Goal: Task Accomplishment & Management: Manage account settings

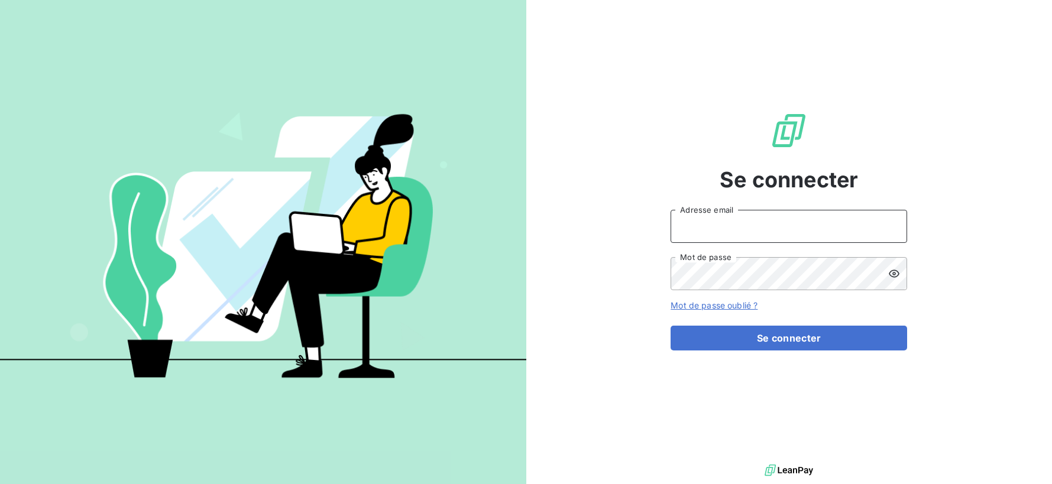
click at [756, 235] on input "Adresse email" at bounding box center [789, 226] width 237 height 33
type input "[EMAIL_ADDRESS][DOMAIN_NAME]"
click at [671, 326] on button "Se connecter" at bounding box center [789, 338] width 237 height 25
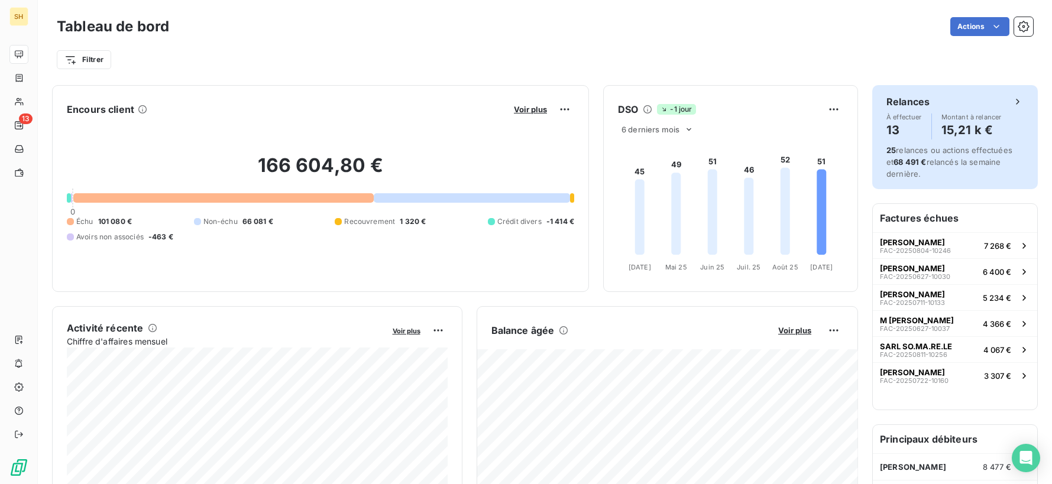
click at [956, 145] on span "25 relances ou actions effectuées et 68 491 € relancés la semaine dernière." at bounding box center [950, 162] width 126 height 34
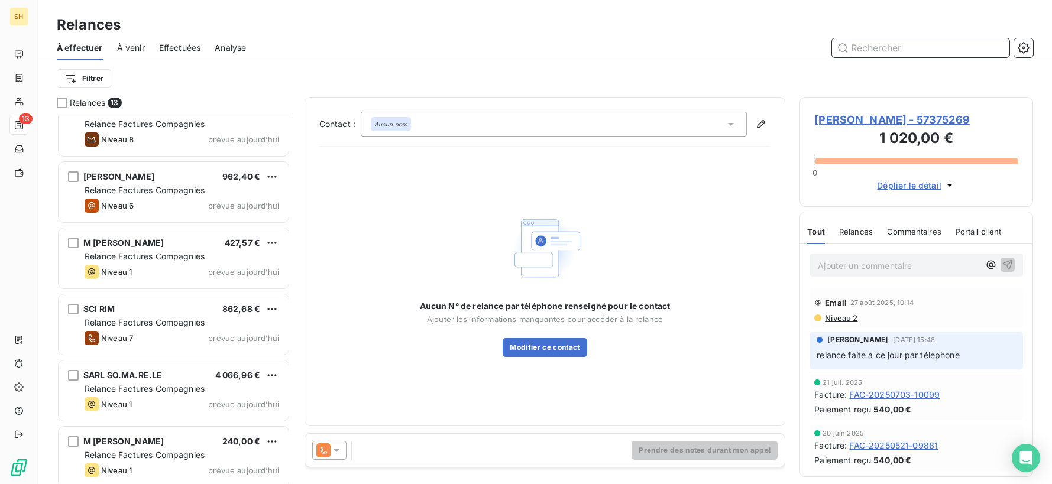
scroll to position [493, 0]
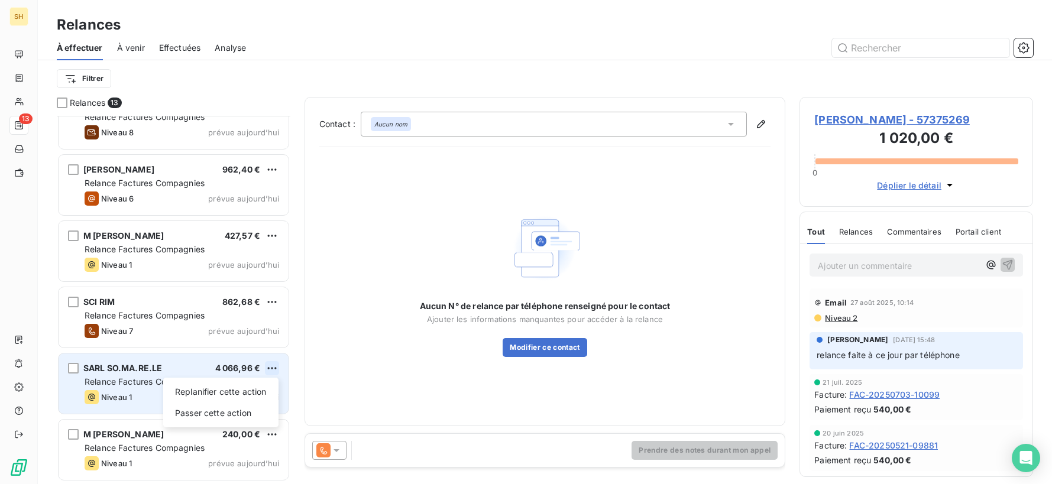
click at [277, 368] on html "SH 13 Relances À effectuer À venir Effectuées Analyse Filtrer Relances 13 M [PE…" at bounding box center [526, 242] width 1052 height 484
click at [248, 413] on div "Passer cette action" at bounding box center [221, 413] width 106 height 19
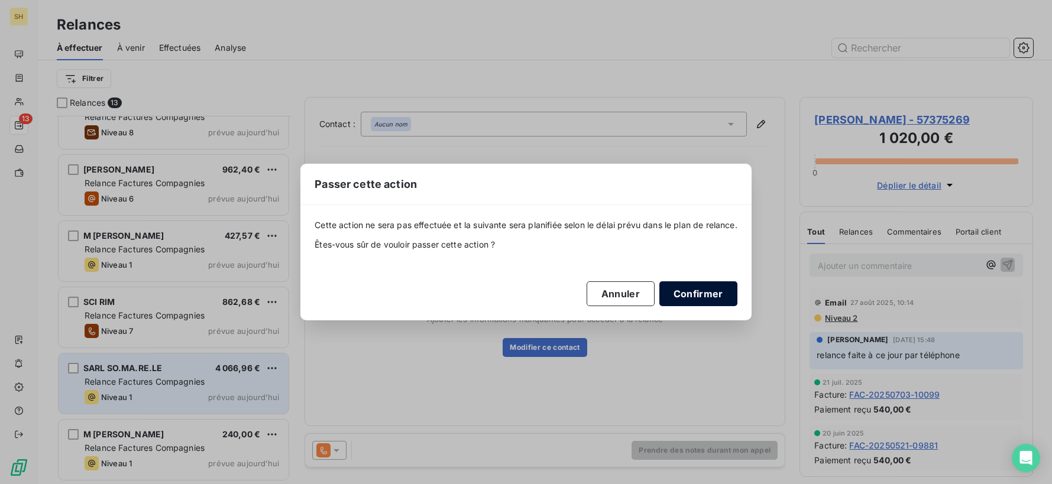
click at [700, 294] on button "Confirmer" at bounding box center [699, 294] width 78 height 25
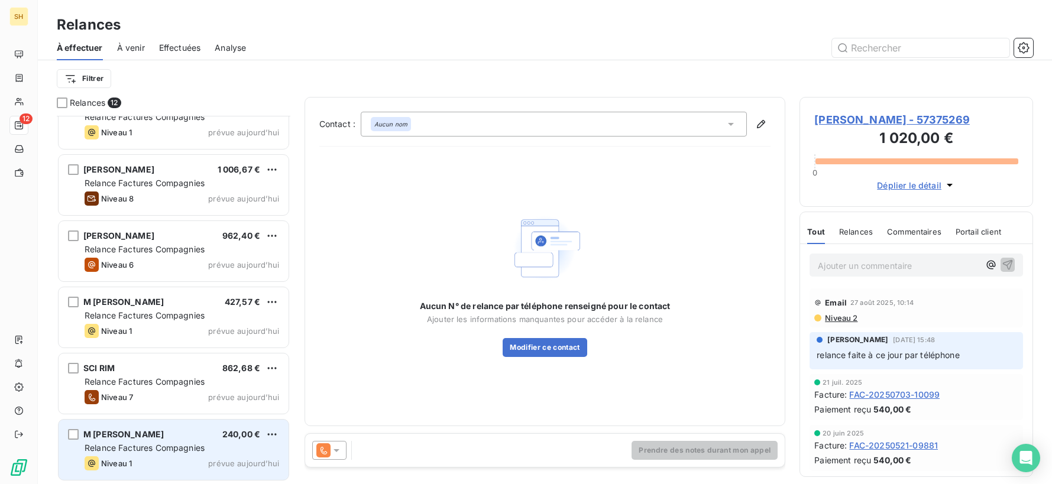
scroll to position [426, 0]
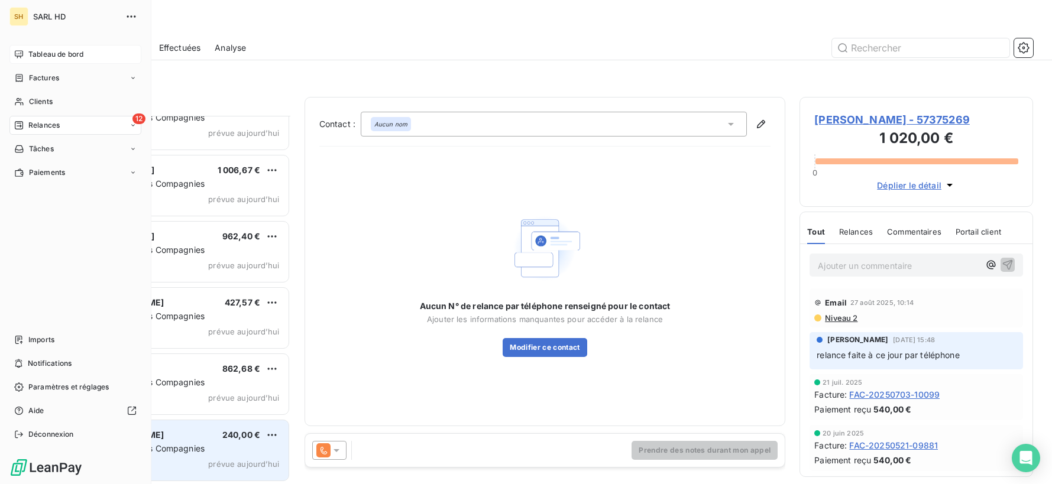
click at [27, 52] on div "Tableau de bord" at bounding box center [75, 54] width 132 height 19
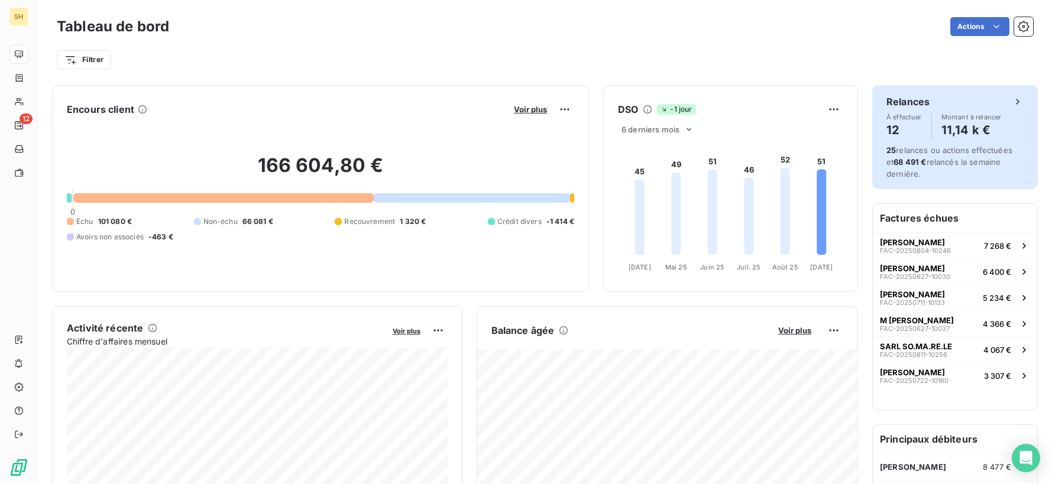
click at [971, 143] on div "Relances À effectuer 12 Montant à relancer 11,14 k € 25 relances ou actions eff…" at bounding box center [955, 137] width 166 height 104
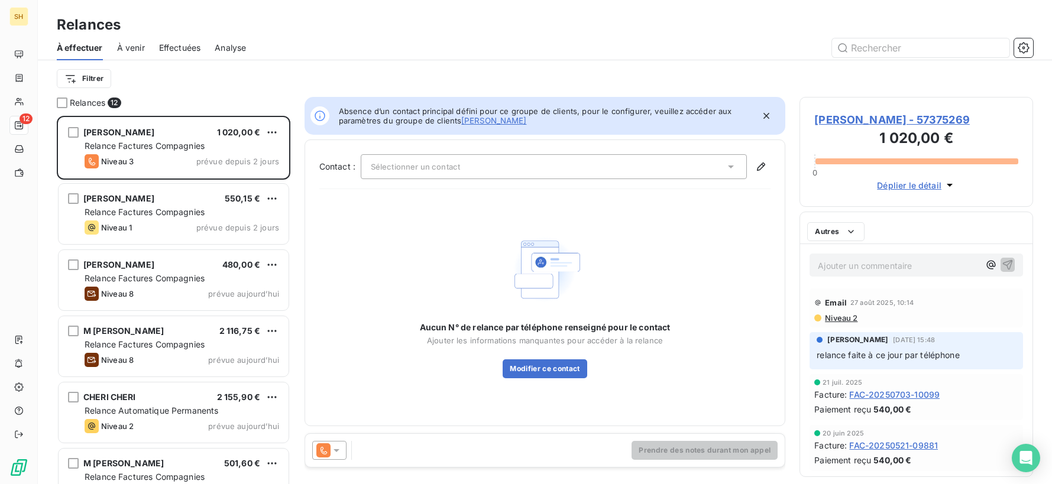
scroll to position [368, 234]
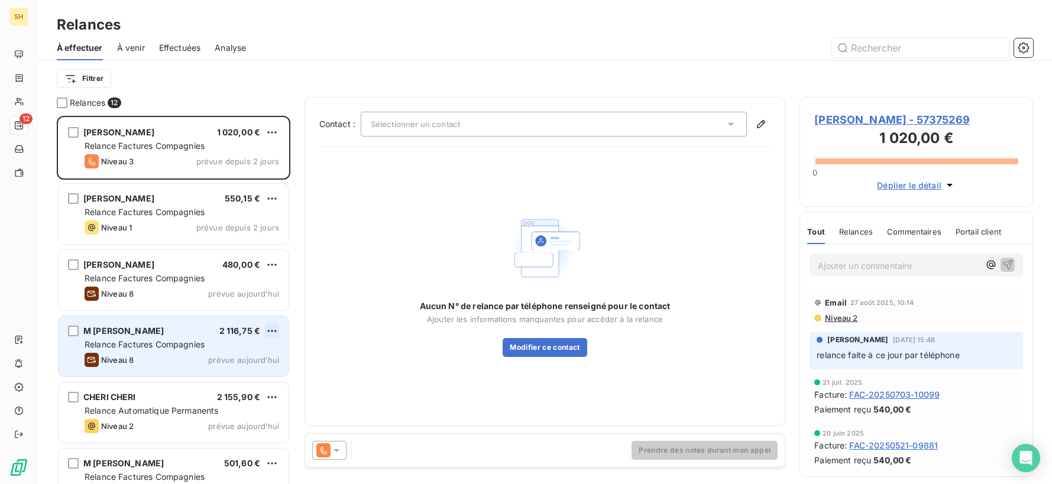
click at [270, 332] on html "SH 12 Relances À effectuer À venir Effectuées Analyse Filtrer Relances 12 PIERR…" at bounding box center [526, 242] width 1052 height 484
click at [237, 384] on div "Passer cette action" at bounding box center [221, 376] width 106 height 19
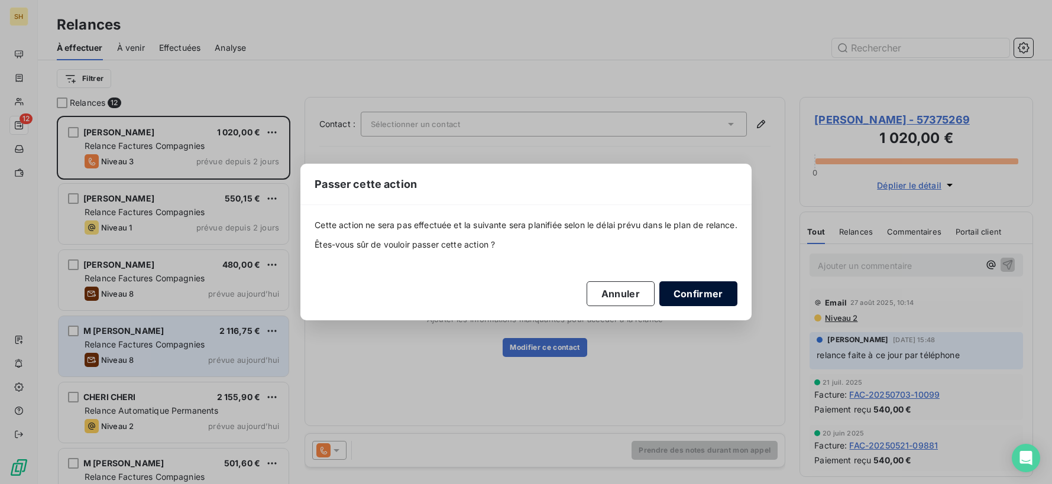
click at [697, 297] on button "Confirmer" at bounding box center [699, 294] width 78 height 25
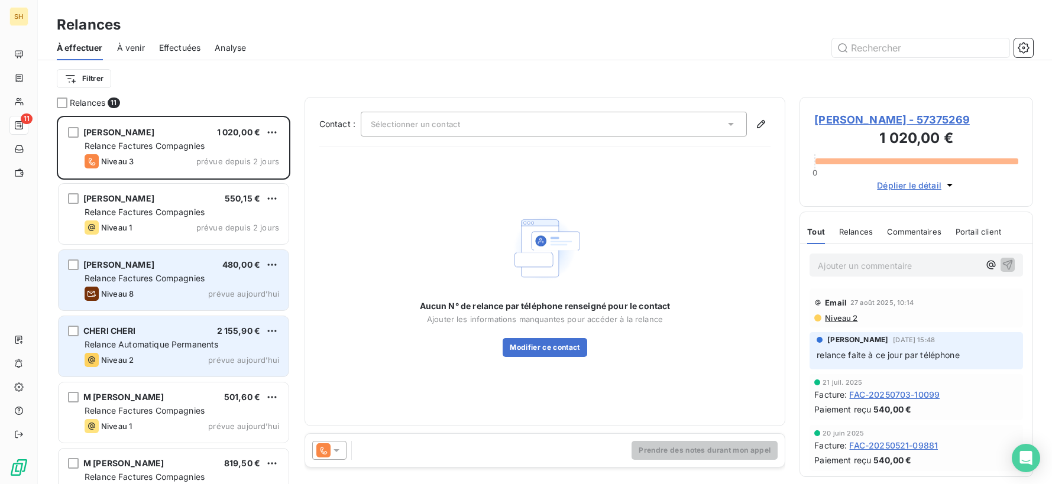
click at [146, 279] on span "Relance Factures Compagnies" at bounding box center [145, 278] width 120 height 10
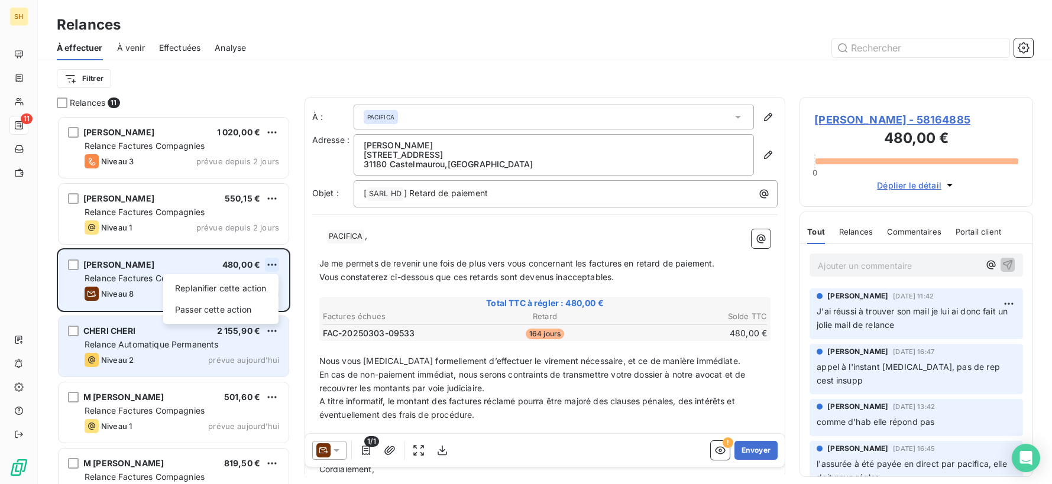
click at [269, 260] on html "SH 11 Relances À effectuer À venir Effectuées Analyse Filtrer Relances 11 PIERR…" at bounding box center [526, 242] width 1052 height 484
click at [219, 312] on div "Passer cette action" at bounding box center [221, 309] width 106 height 19
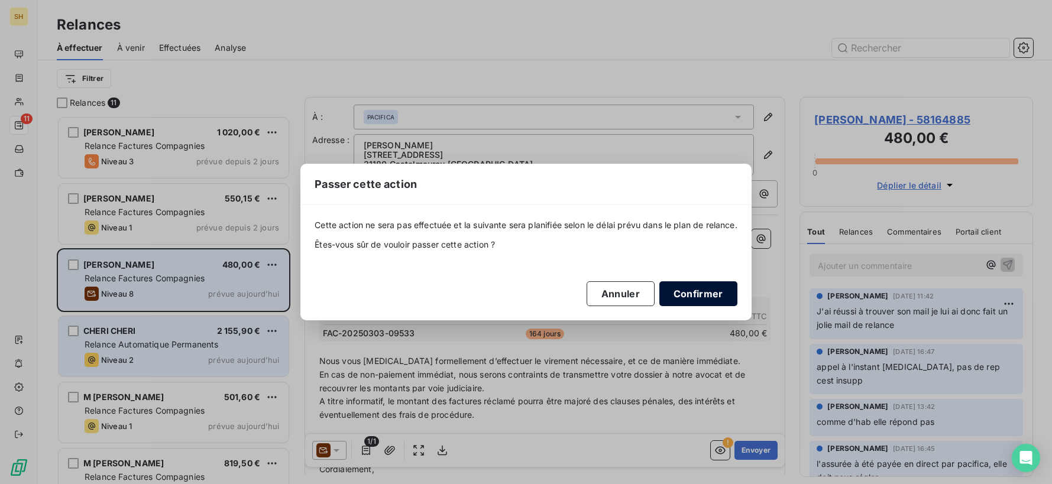
click at [687, 294] on button "Confirmer" at bounding box center [699, 294] width 78 height 25
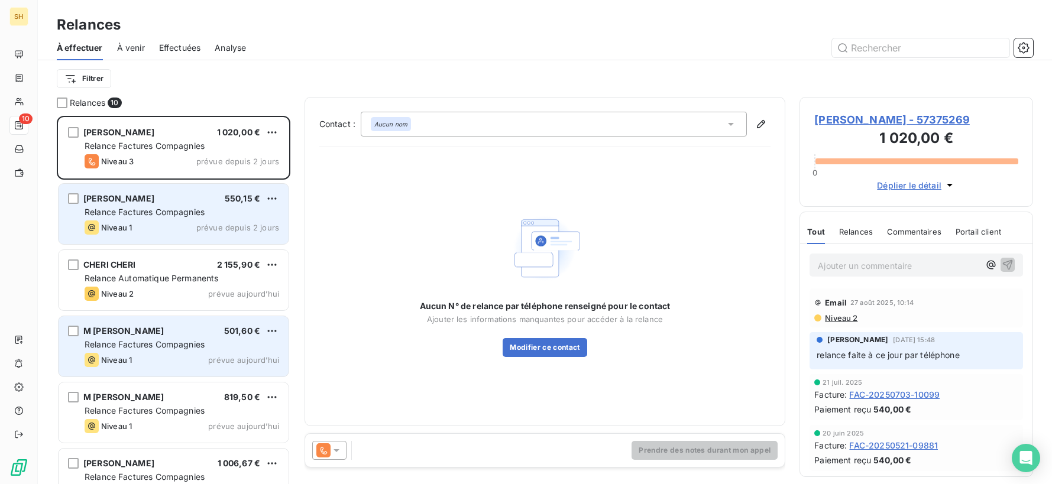
click at [198, 230] on span "prévue depuis 2 jours" at bounding box center [237, 227] width 83 height 9
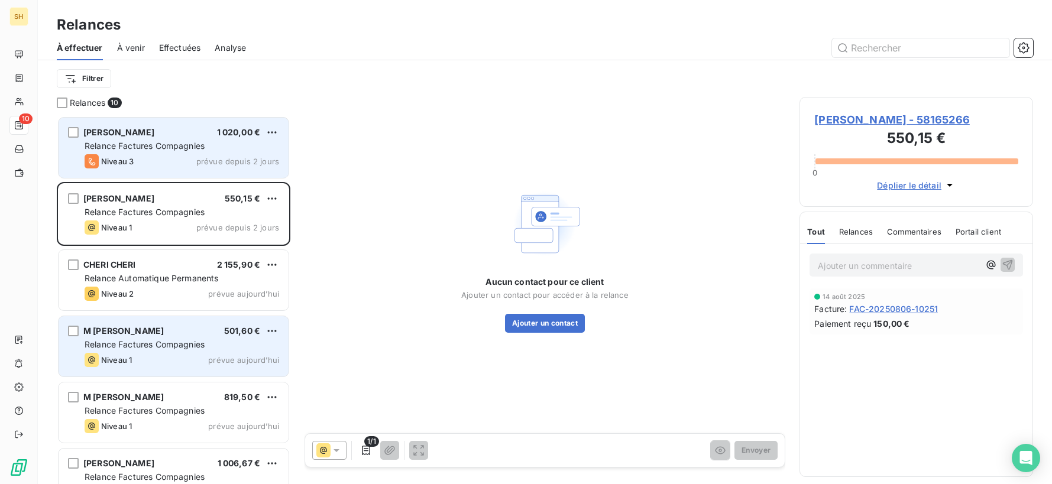
click at [179, 167] on div "Niveau 3 prévue depuis 2 jours" at bounding box center [182, 161] width 195 height 14
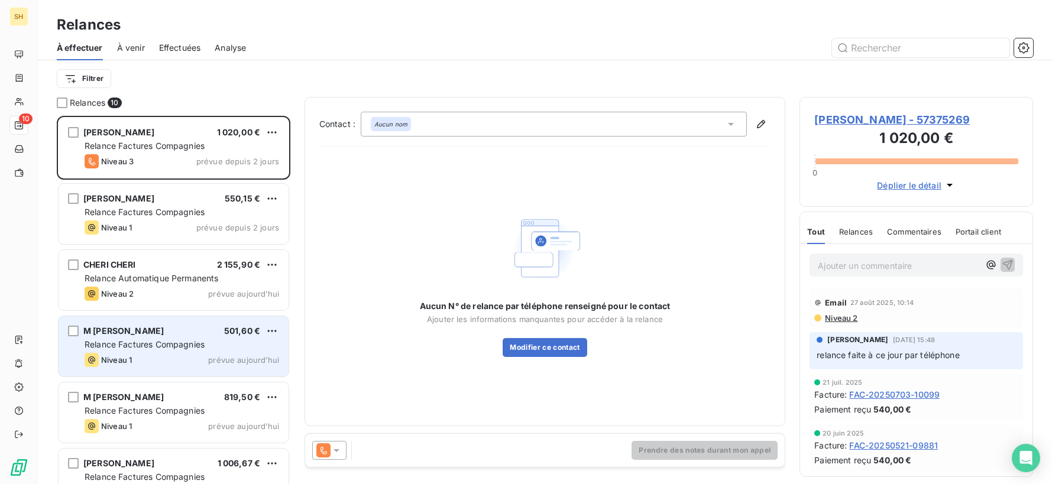
click at [890, 121] on span "[PERSON_NAME] - 57375269" at bounding box center [916, 120] width 204 height 16
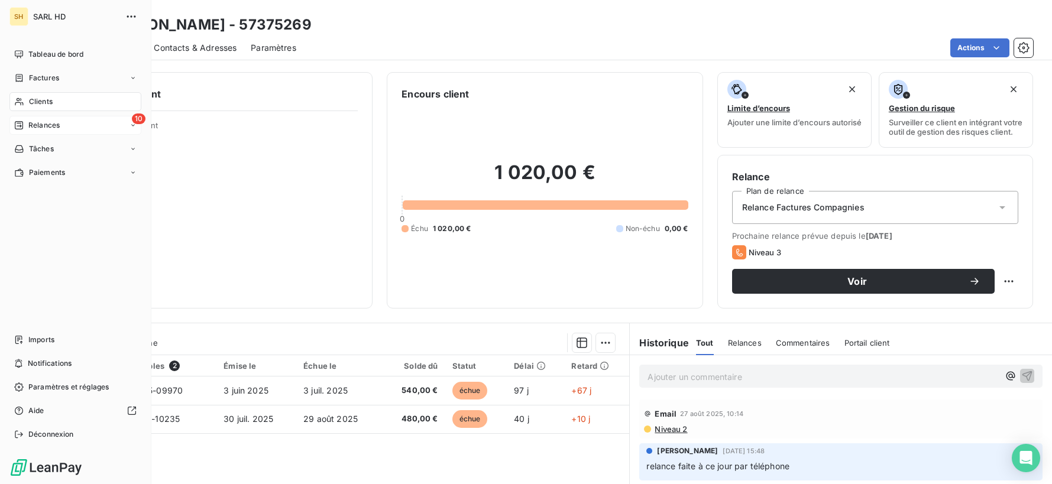
click at [71, 124] on div "10 Relances" at bounding box center [75, 125] width 132 height 19
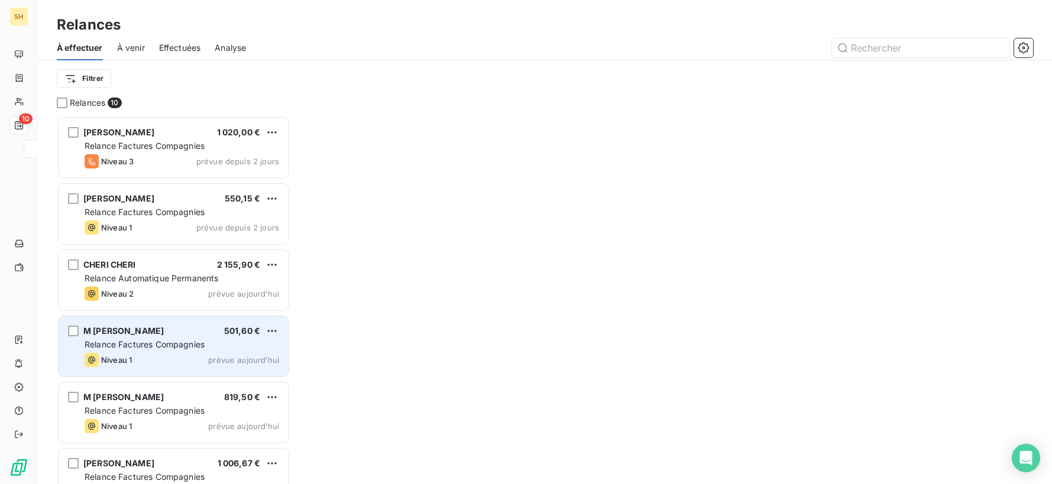
scroll to position [368, 234]
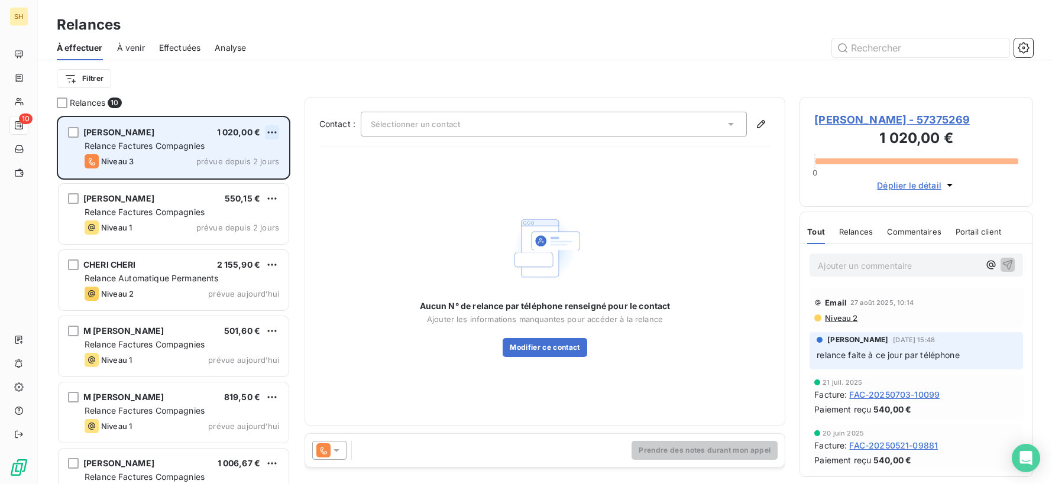
click at [274, 132] on html "SH 10 Relances À effectuer À venir Effectuées Analyse Filtrer Relances 10 PIERR…" at bounding box center [526, 242] width 1052 height 484
drag, startPoint x: 252, startPoint y: 179, endPoint x: 277, endPoint y: 176, distance: 25.6
click at [252, 179] on div "Passer cette action" at bounding box center [221, 177] width 106 height 19
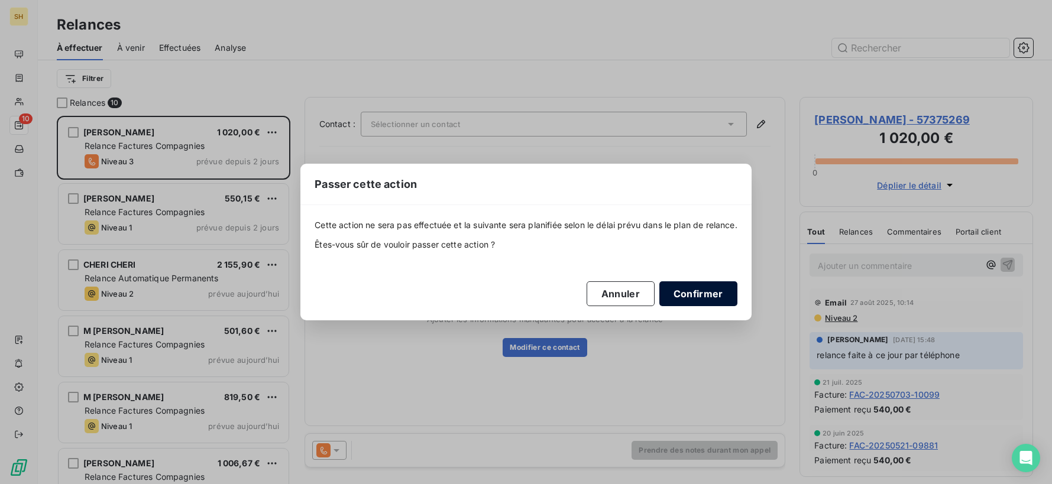
click at [687, 287] on button "Confirmer" at bounding box center [699, 294] width 78 height 25
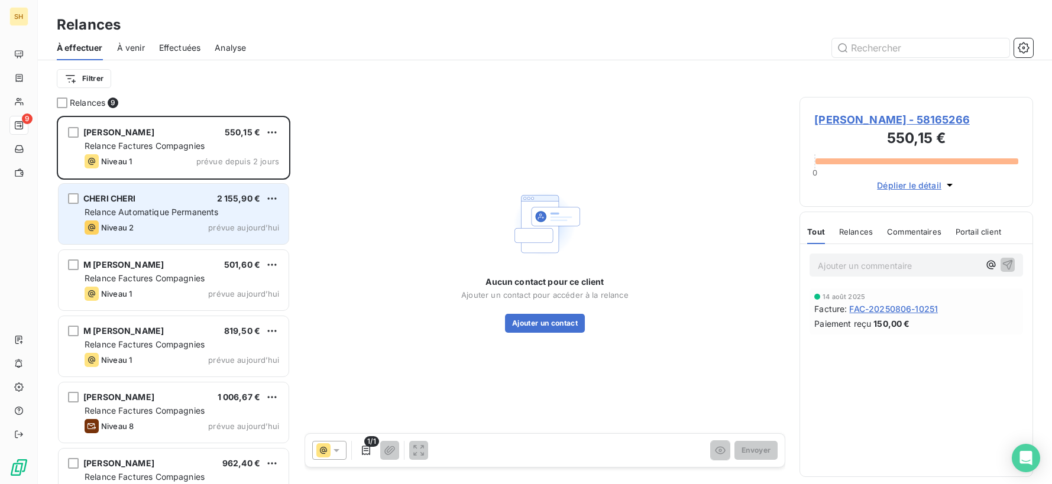
click at [173, 230] on div "Niveau 2 prévue [DATE]" at bounding box center [182, 228] width 195 height 14
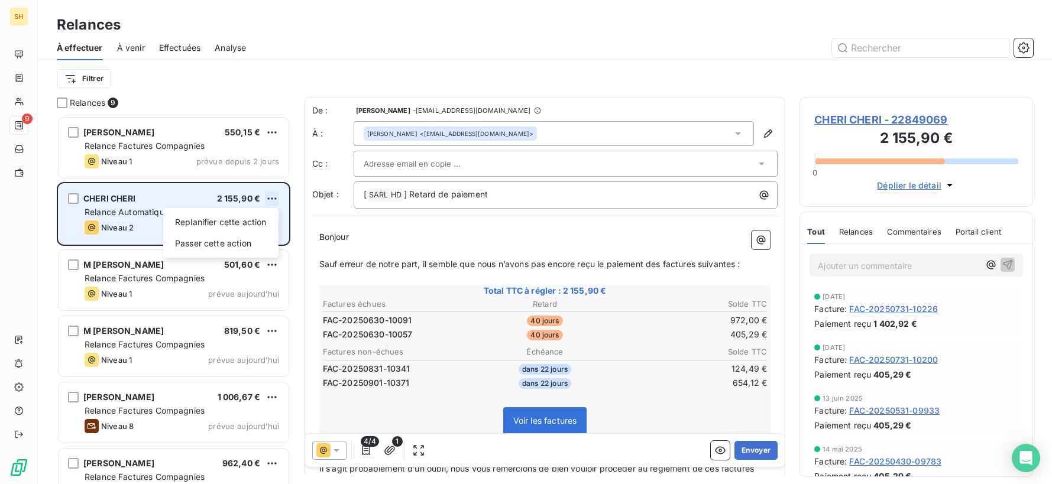
click at [270, 198] on html "SH 9 Relances À effectuer À venir Effectuées Analyse Filtrer Relances 9 [PERSON…" at bounding box center [526, 242] width 1052 height 484
click at [256, 222] on div "Replanifier cette action" at bounding box center [221, 222] width 106 height 19
select select "8"
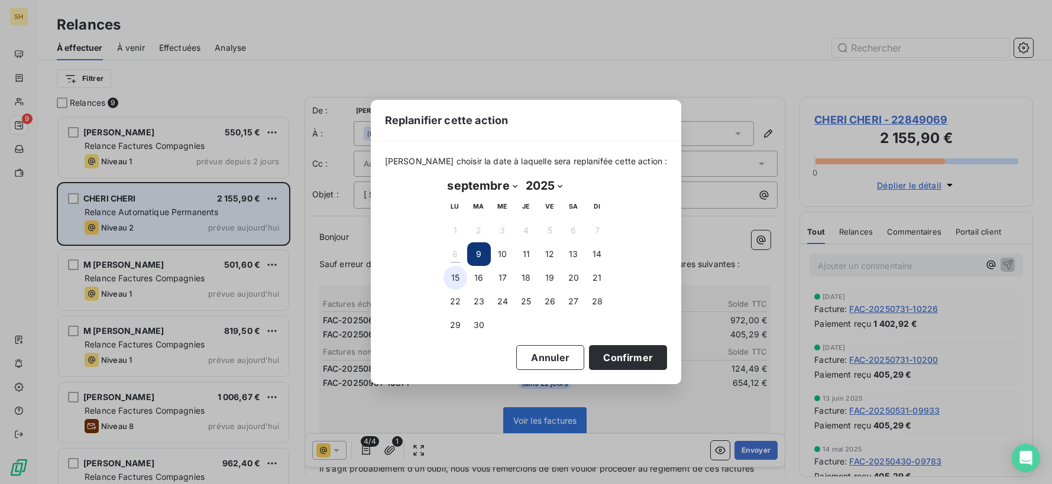
click at [458, 278] on button "15" at bounding box center [456, 278] width 24 height 24
click at [616, 363] on button "Confirmer" at bounding box center [628, 357] width 78 height 25
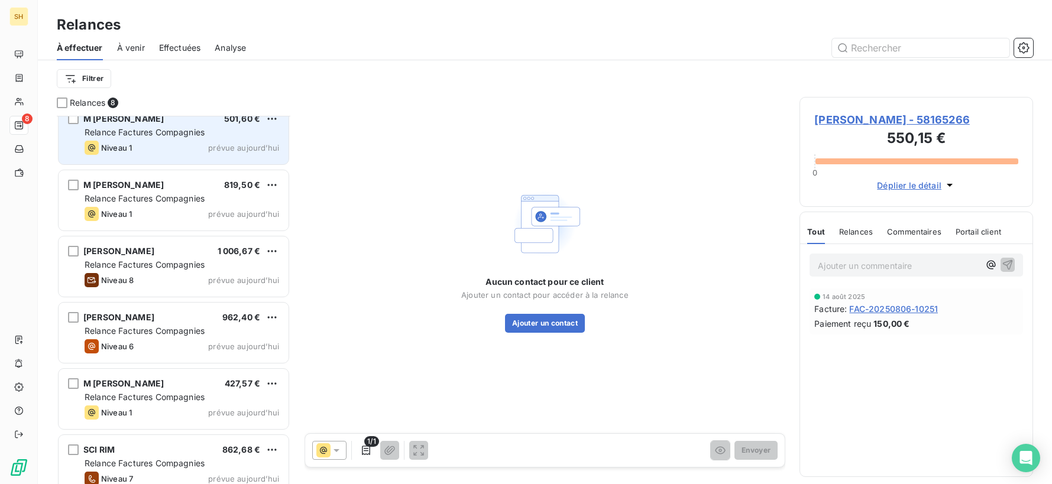
scroll to position [82, 0]
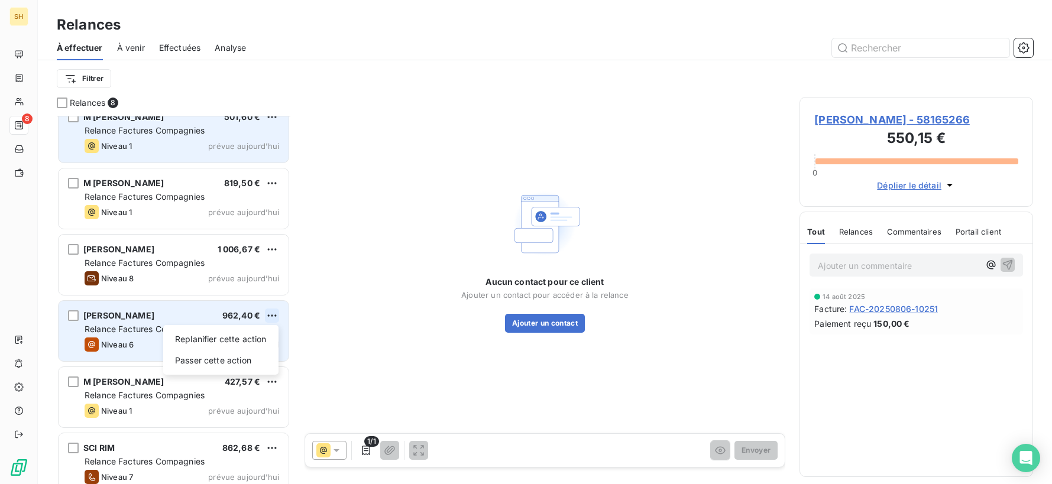
click at [272, 315] on html "SH 8 Relances À effectuer À venir Effectuées Analyse Filtrer Relances 8 [PERSON…" at bounding box center [526, 242] width 1052 height 484
click at [225, 357] on div "Passer cette action" at bounding box center [221, 360] width 106 height 19
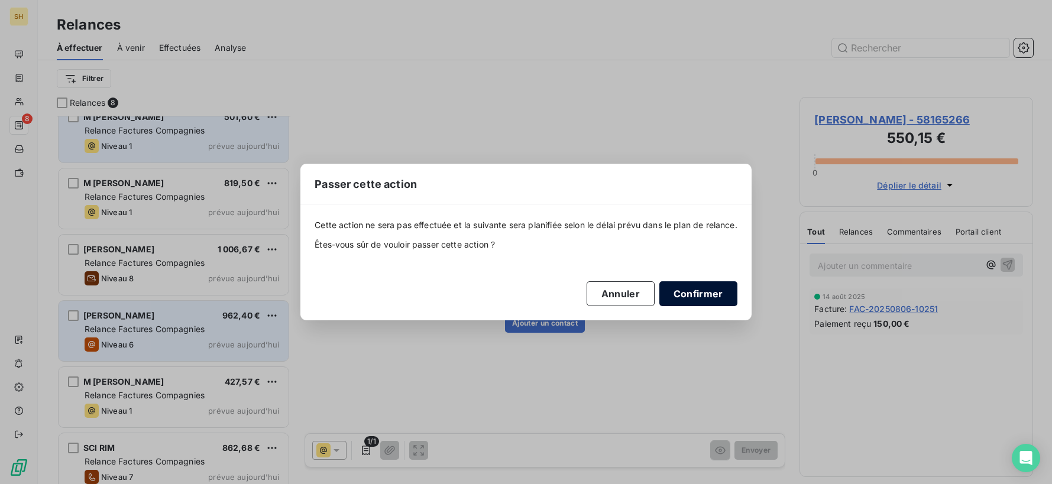
click at [692, 295] on button "Confirmer" at bounding box center [699, 294] width 78 height 25
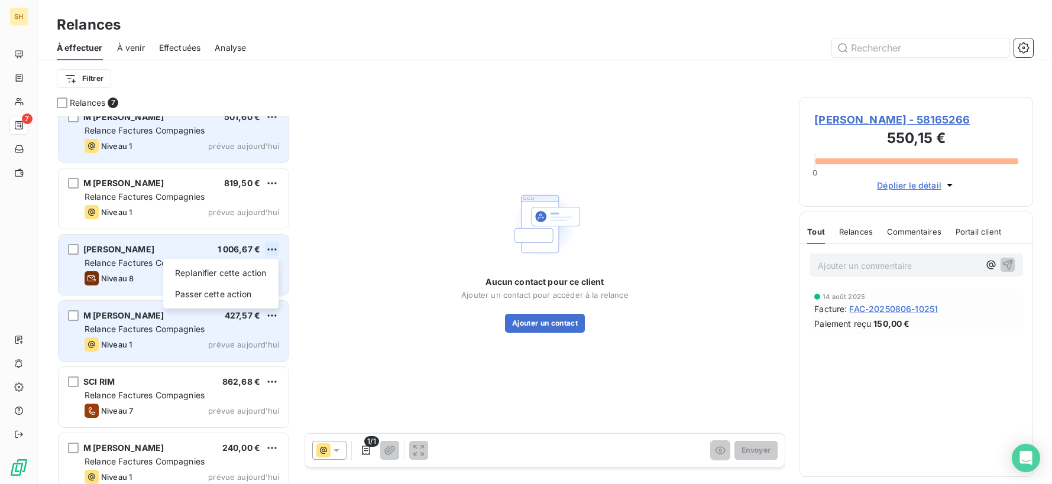
click at [273, 248] on html "SH 7 Relances À effectuer À venir Effectuées Analyse Filtrer Relances 7 [PERSON…" at bounding box center [526, 242] width 1052 height 484
click at [228, 298] on div "Passer cette action" at bounding box center [221, 294] width 106 height 19
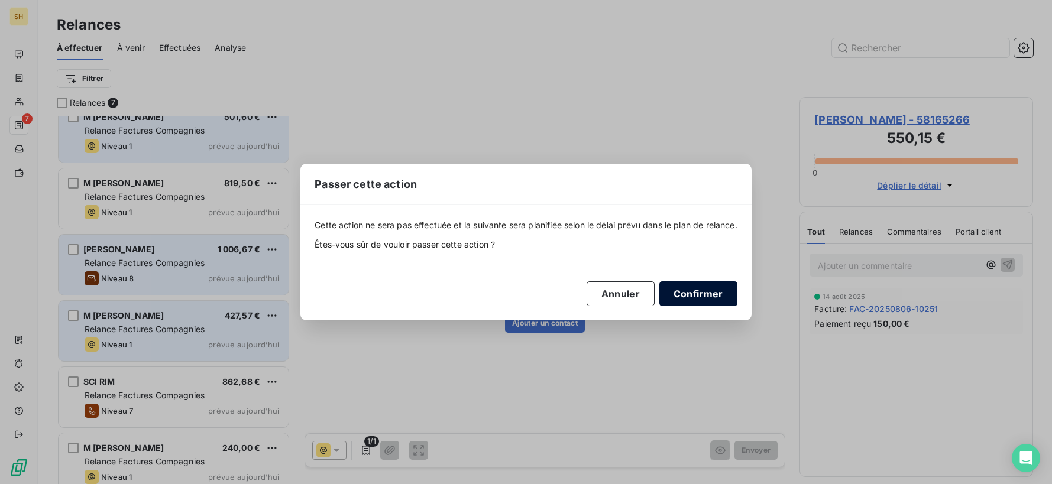
click at [704, 295] on button "Confirmer" at bounding box center [699, 294] width 78 height 25
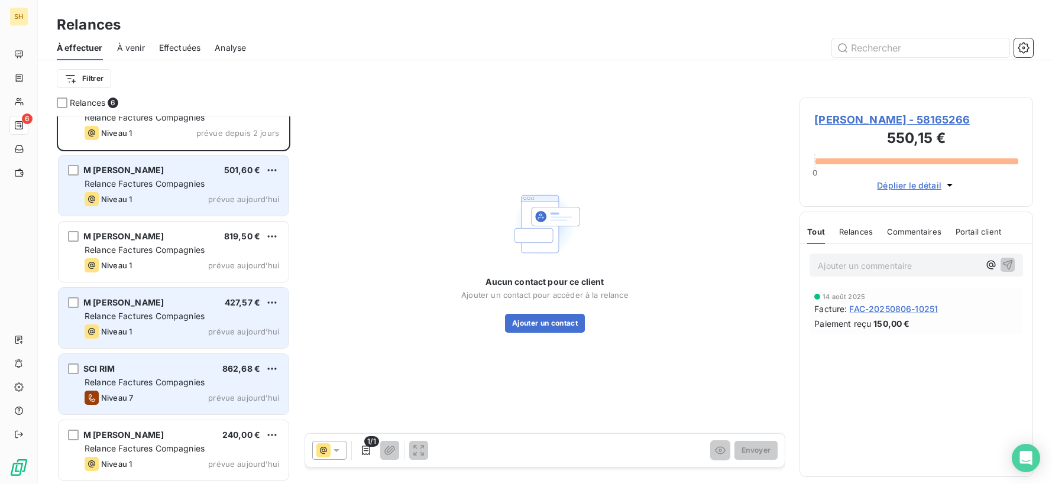
scroll to position [30, 0]
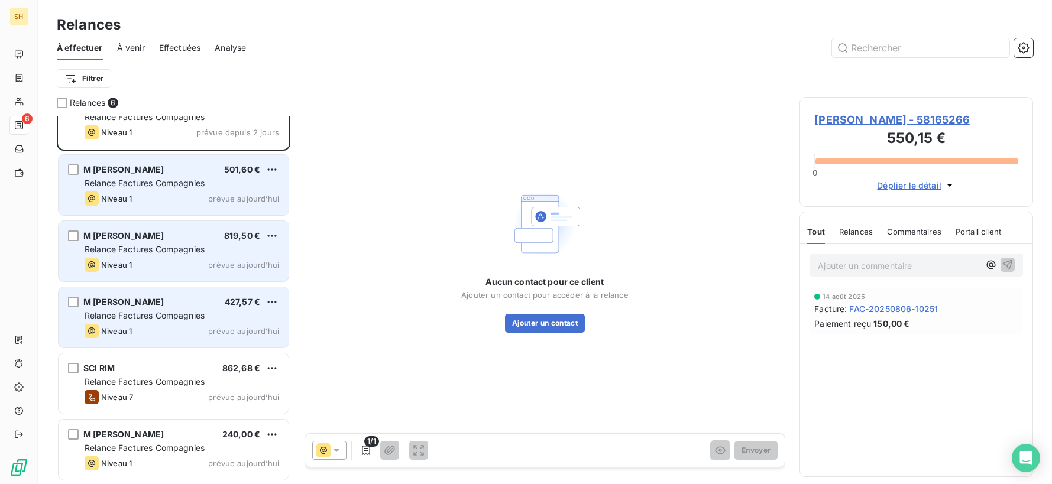
click at [163, 234] on div "M [PERSON_NAME] 819,50 €" at bounding box center [182, 236] width 195 height 11
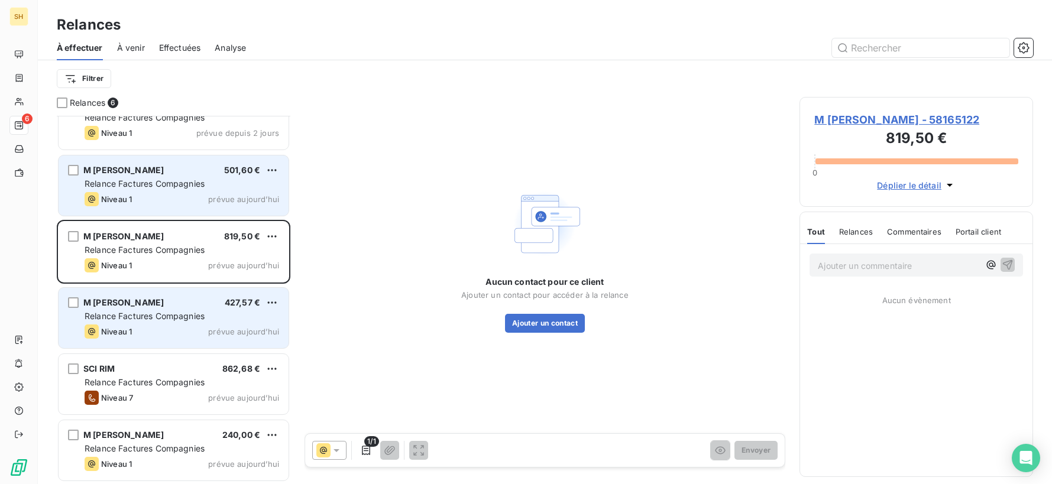
click at [868, 120] on span "M [PERSON_NAME] - 58165122" at bounding box center [916, 120] width 204 height 16
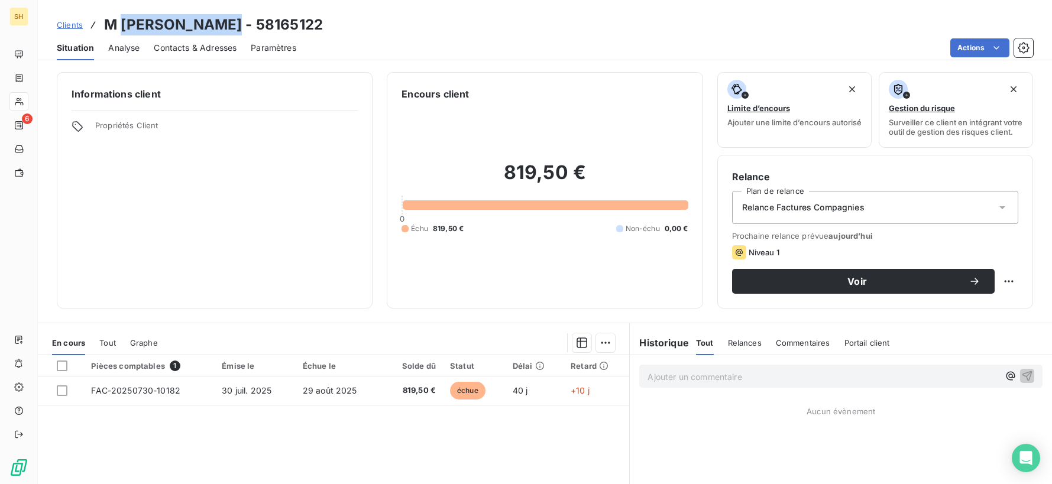
drag, startPoint x: 237, startPoint y: 18, endPoint x: 124, endPoint y: 21, distance: 113.0
click at [124, 21] on h3 "M [PERSON_NAME] - 58165122" at bounding box center [213, 24] width 219 height 21
copy h3 "[PERSON_NAME]"
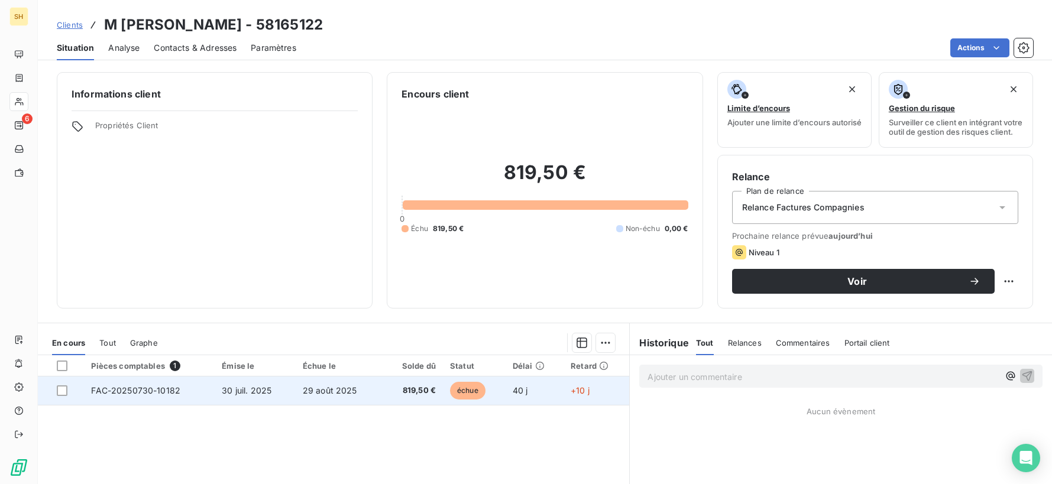
click at [293, 399] on td "30 juil. 2025" at bounding box center [255, 391] width 81 height 28
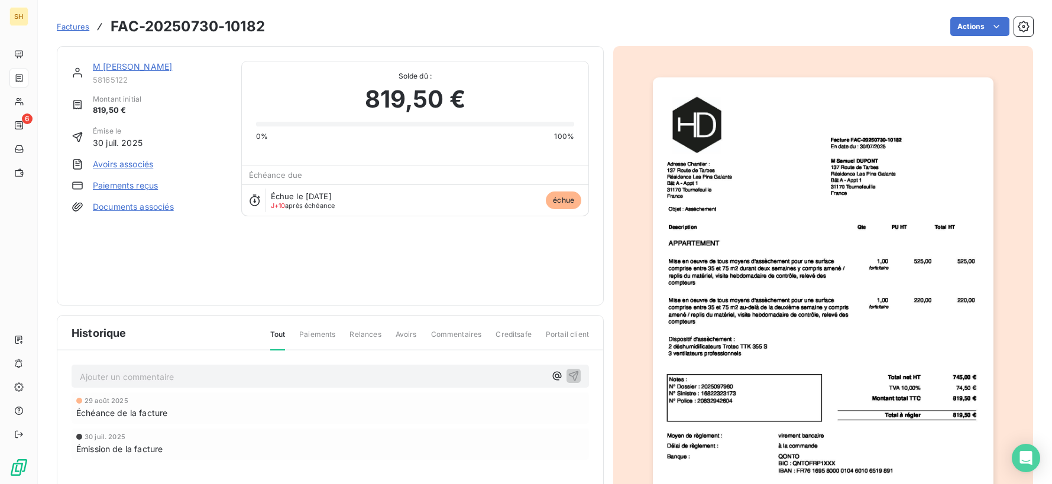
click at [131, 210] on link "Documents associés" at bounding box center [133, 207] width 81 height 12
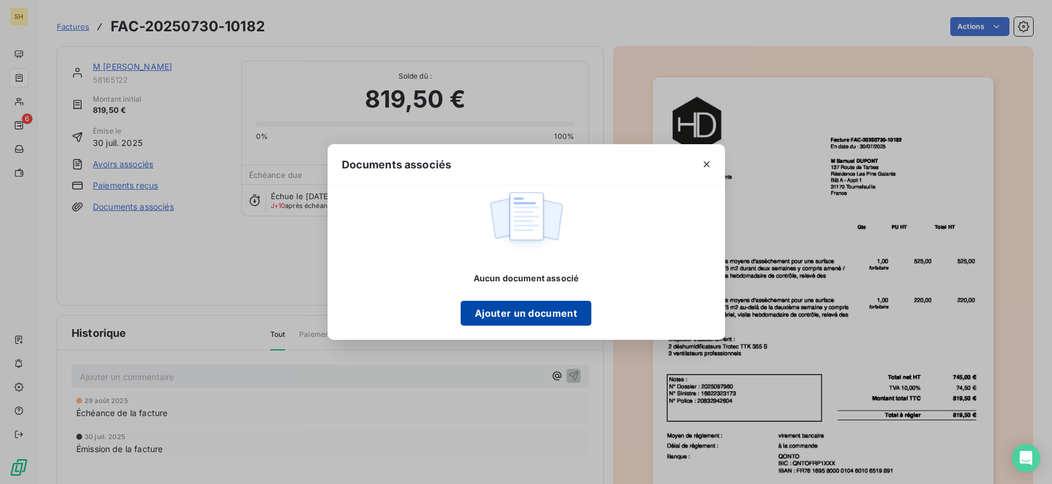
click at [544, 316] on button "Ajouter un document" at bounding box center [526, 313] width 131 height 25
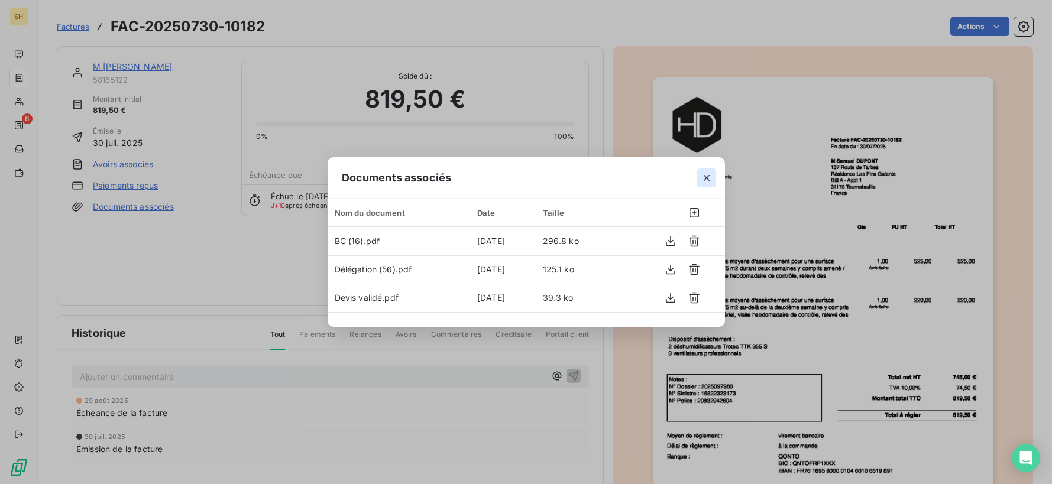
click at [709, 180] on icon "button" at bounding box center [707, 178] width 6 height 6
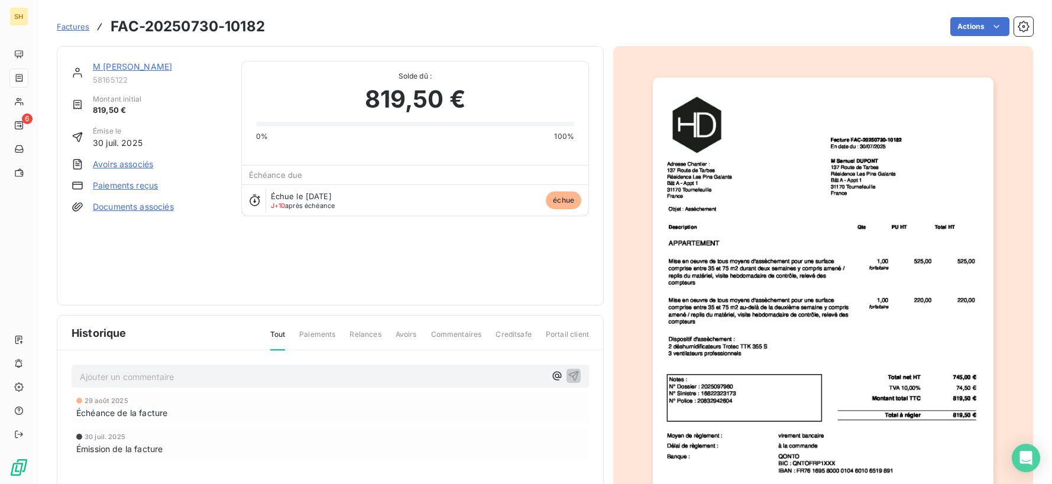
click at [144, 63] on link "M [PERSON_NAME]" at bounding box center [132, 67] width 79 height 10
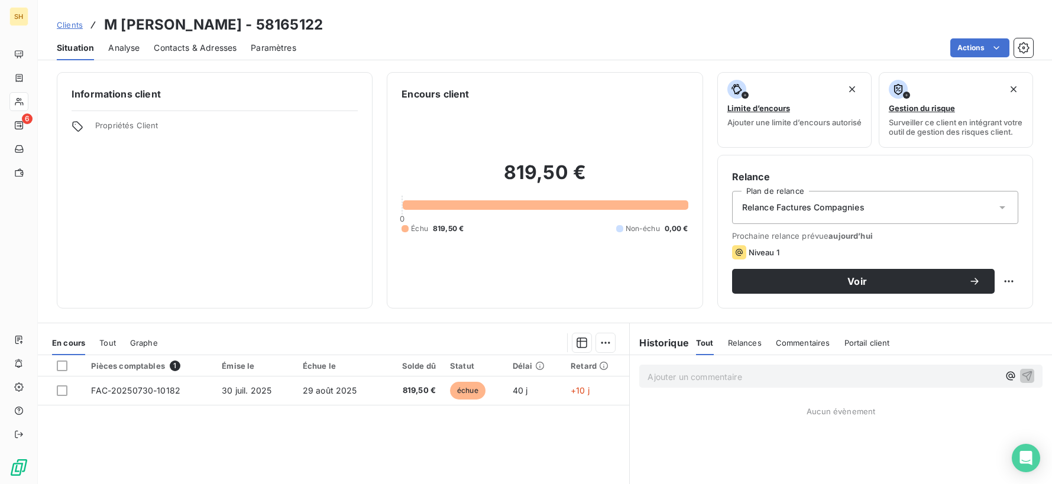
click at [180, 49] on span "Contacts & Adresses" at bounding box center [195, 48] width 83 height 12
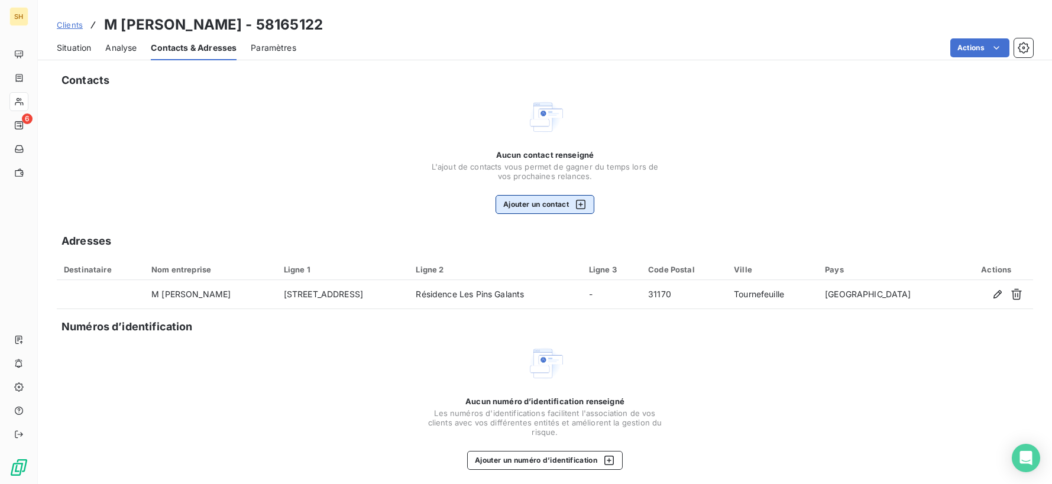
click at [581, 213] on button "Ajouter un contact" at bounding box center [545, 204] width 99 height 19
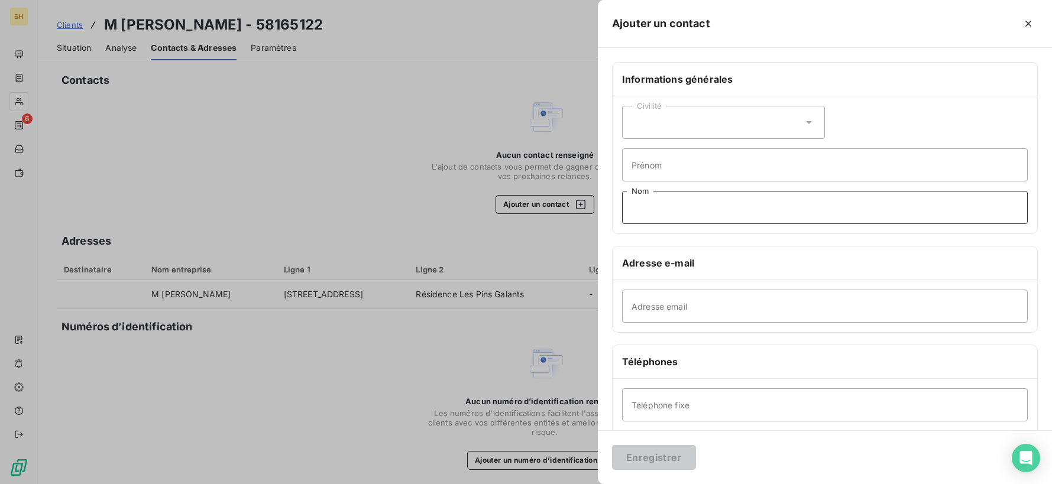
click at [699, 213] on input "Nom" at bounding box center [825, 207] width 406 height 33
paste input "[EMAIL_ADDRESS][DOMAIN_NAME]"
type input "[EMAIL_ADDRESS][DOMAIN_NAME]"
click at [665, 222] on input "Nom" at bounding box center [825, 207] width 406 height 33
type input "AXA"
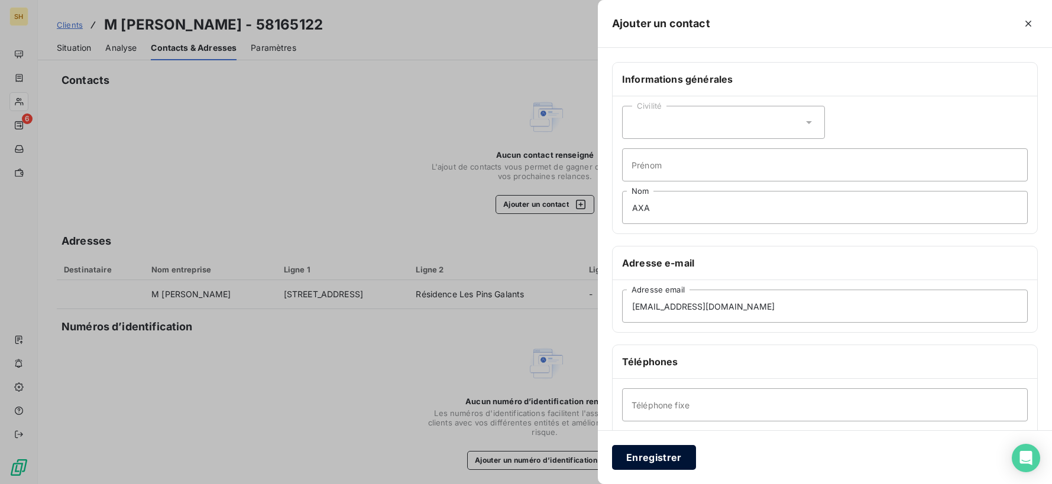
click at [684, 452] on button "Enregistrer" at bounding box center [654, 457] width 84 height 25
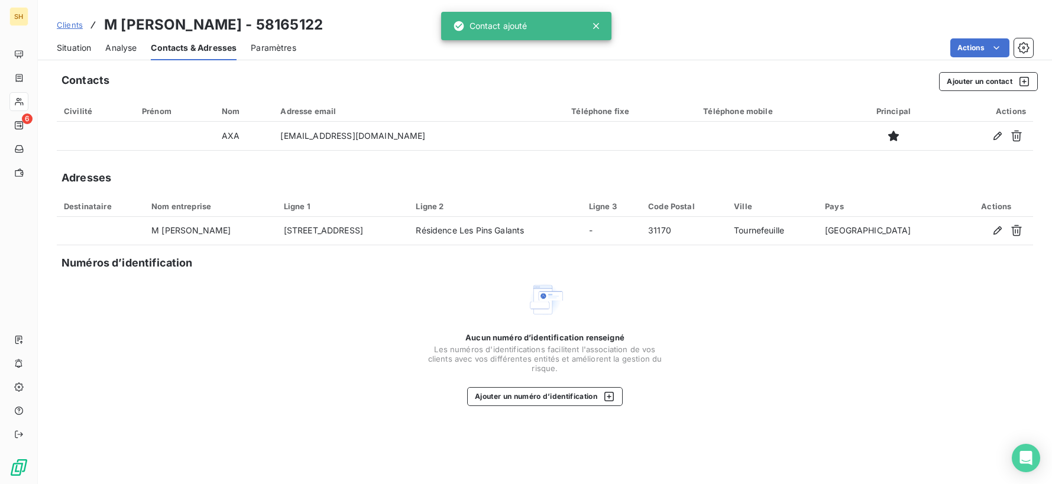
click at [89, 50] on span "Situation" at bounding box center [74, 48] width 34 height 12
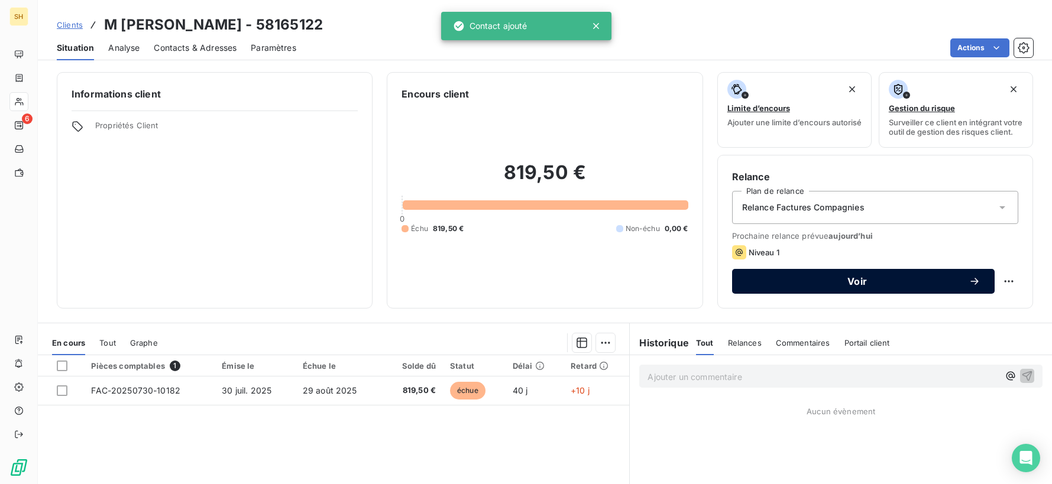
click at [972, 285] on icon "button" at bounding box center [975, 281] width 8 height 7
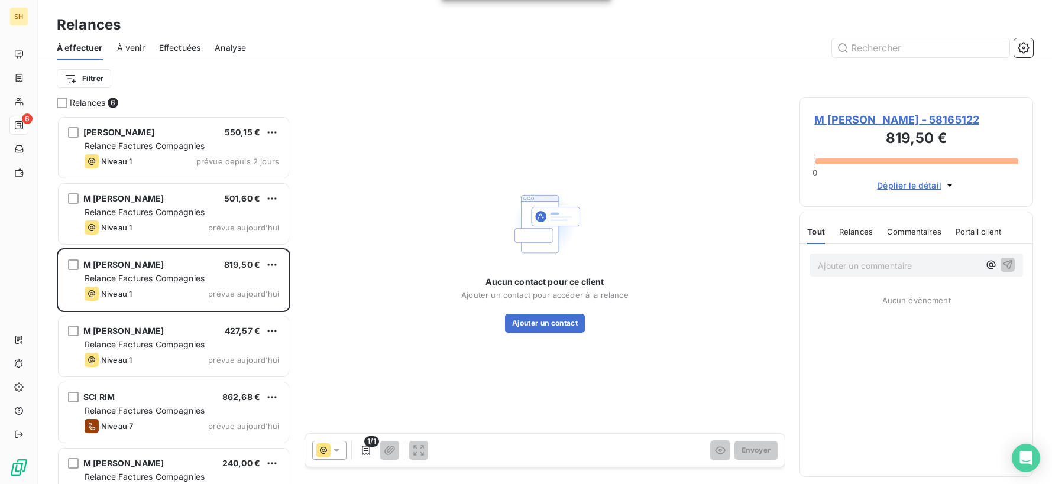
scroll to position [368, 234]
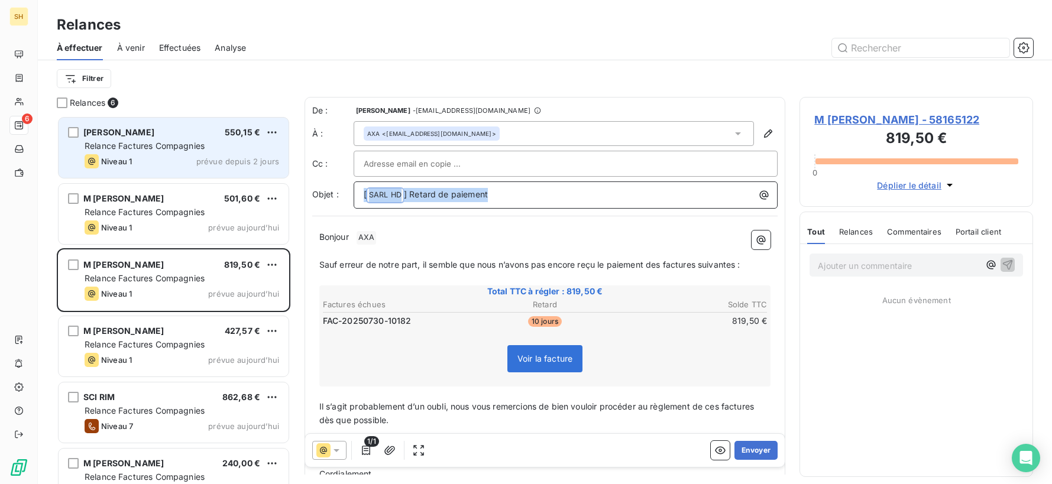
drag, startPoint x: 500, startPoint y: 192, endPoint x: 279, endPoint y: 177, distance: 221.7
click at [279, 177] on div "Relances 6 [PERSON_NAME] 550,15 € Relance Factures Compagnies Niveau 1 prévue d…" at bounding box center [545, 290] width 1014 height 387
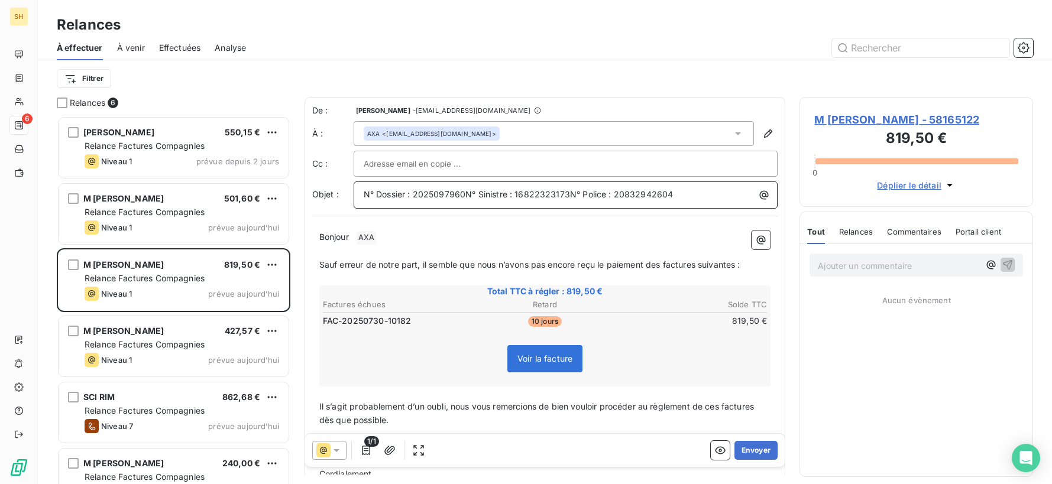
click at [467, 193] on span "N° Dossier : 2025097960N° Sinistre : 16822323173N° Police : 20832942604" at bounding box center [519, 194] width 310 height 10
click at [578, 194] on span "N° Dossier : 2025097960 - N° Sinistre : 16822323173N° Police : 20832942604" at bounding box center [523, 194] width 318 height 10
click at [382, 232] on p "Bonjour ﻿ AXA ﻿ ﻿" at bounding box center [545, 238] width 452 height 14
click at [663, 262] on span "Sauf erreur de notre part, il semble que nous n’avons pas encore reçu le paieme…" at bounding box center [529, 264] width 421 height 10
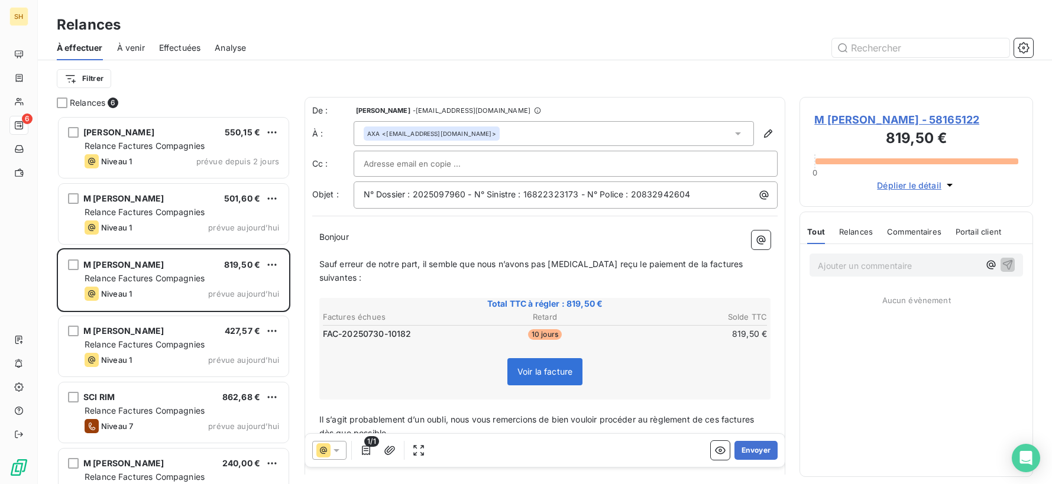
drag, startPoint x: 703, startPoint y: 263, endPoint x: 712, endPoint y: 263, distance: 8.3
click at [703, 263] on span "Sauf erreur de notre part, il semble que nous n’avons pas [MEDICAL_DATA] reçu l…" at bounding box center [532, 271] width 426 height 24
click at [740, 264] on span "Sauf erreur de notre part, il semble que nous n’avons pas [MEDICAL_DATA] reçu l…" at bounding box center [530, 271] width 422 height 24
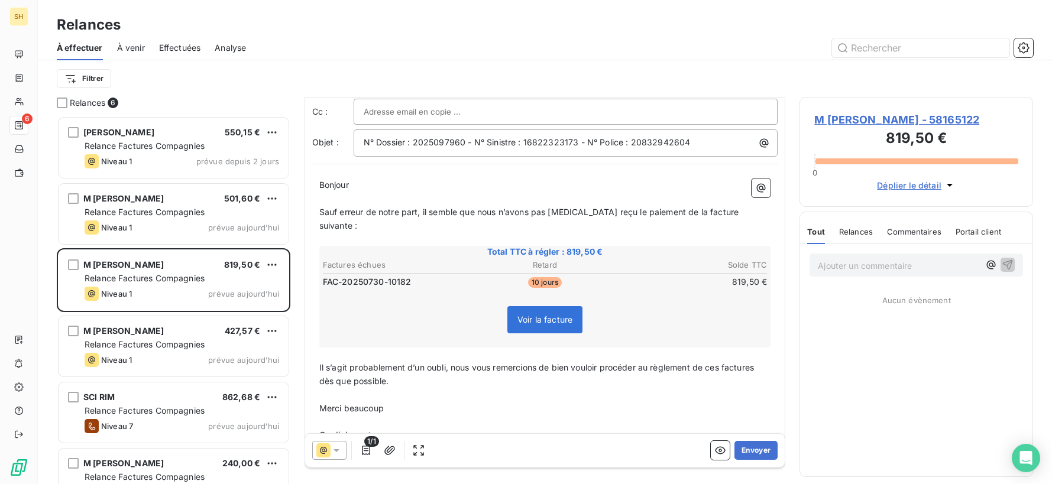
scroll to position [72, 0]
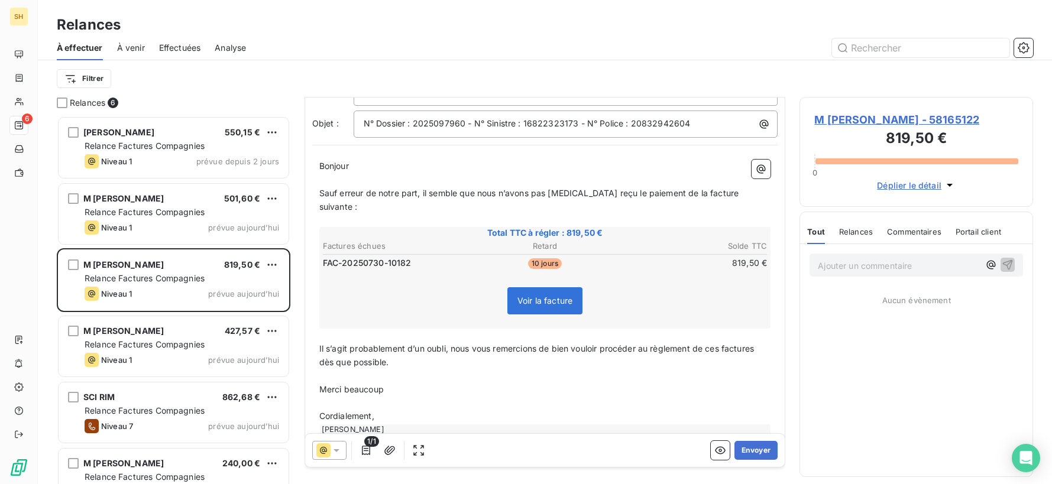
click at [723, 344] on span "Il s’agit probablement d’un oubli, nous vous remercions de bien vouloir procéde…" at bounding box center [538, 356] width 438 height 24
click at [764, 344] on span "Il s’agit probablement d’un oubli, nous vous remercions de bien vouloir procéde…" at bounding box center [541, 356] width 444 height 24
click at [759, 446] on button "Envoyer" at bounding box center [756, 450] width 43 height 19
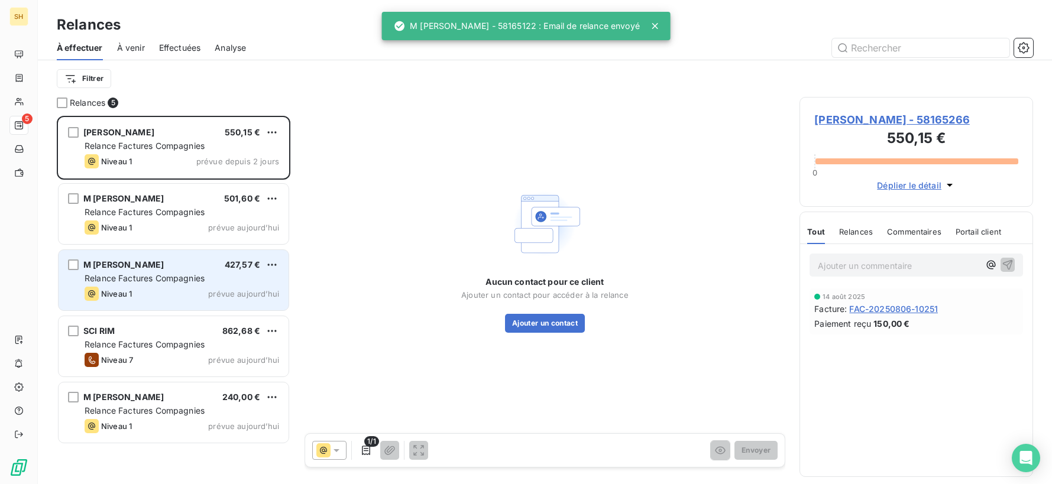
click at [162, 273] on div "Relance Factures Compagnies" at bounding box center [182, 279] width 195 height 12
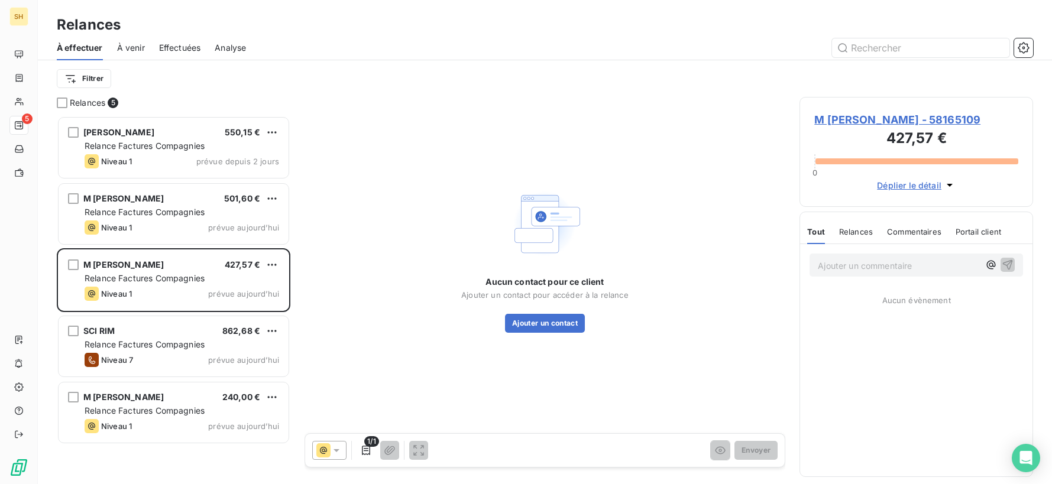
click at [871, 121] on span "M [PERSON_NAME] - 58165109" at bounding box center [916, 120] width 204 height 16
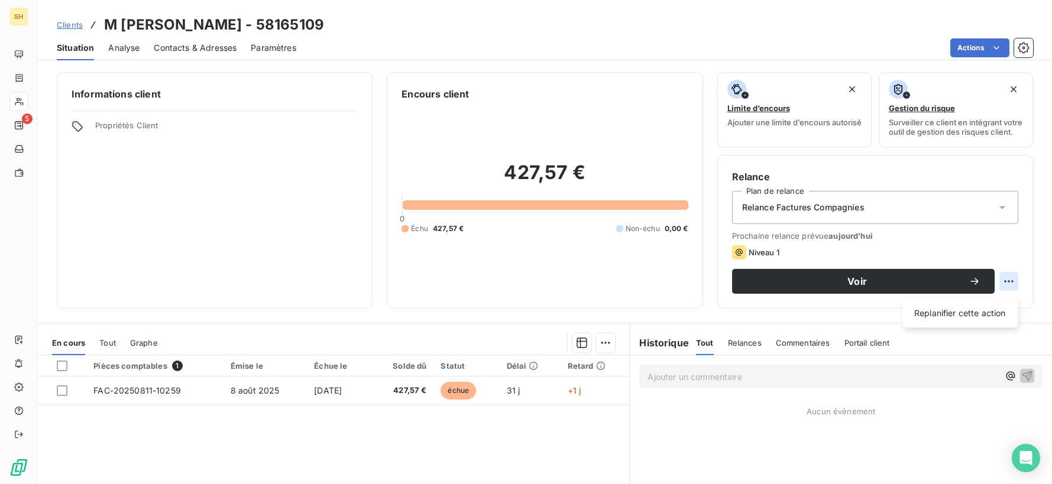
click at [1014, 286] on html "SH 5 Clients M [PERSON_NAME] - 58165109 Situation Analyse Contacts & Adresses P…" at bounding box center [526, 242] width 1052 height 484
click at [971, 319] on div "Replanifier cette action" at bounding box center [960, 313] width 106 height 19
select select "8"
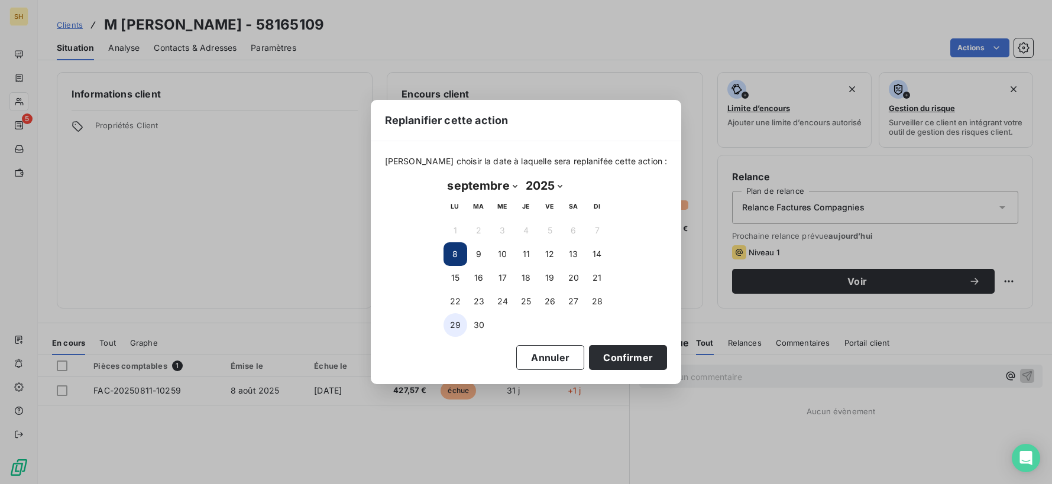
click at [456, 328] on button "29" at bounding box center [456, 325] width 24 height 24
click at [620, 351] on button "Confirmer" at bounding box center [628, 357] width 78 height 25
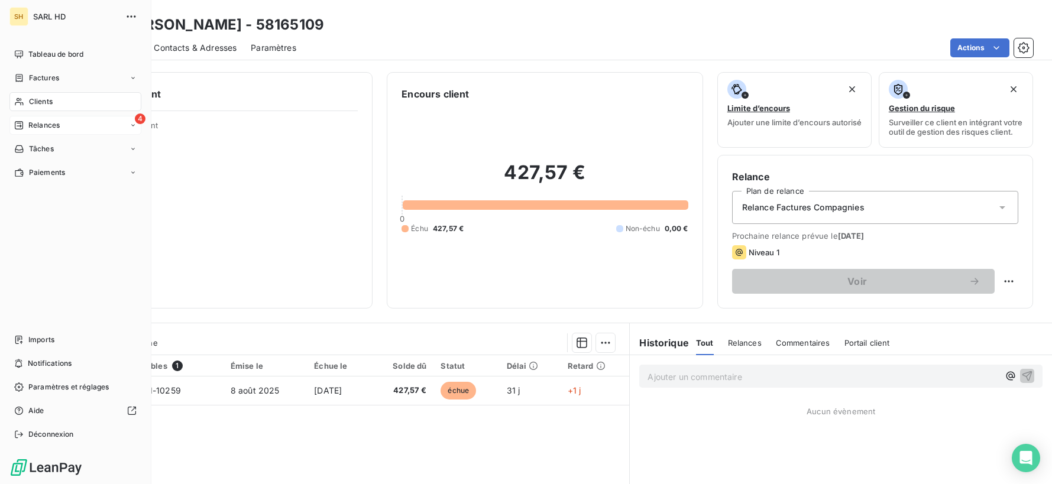
click at [30, 120] on span "Relances" at bounding box center [43, 125] width 31 height 11
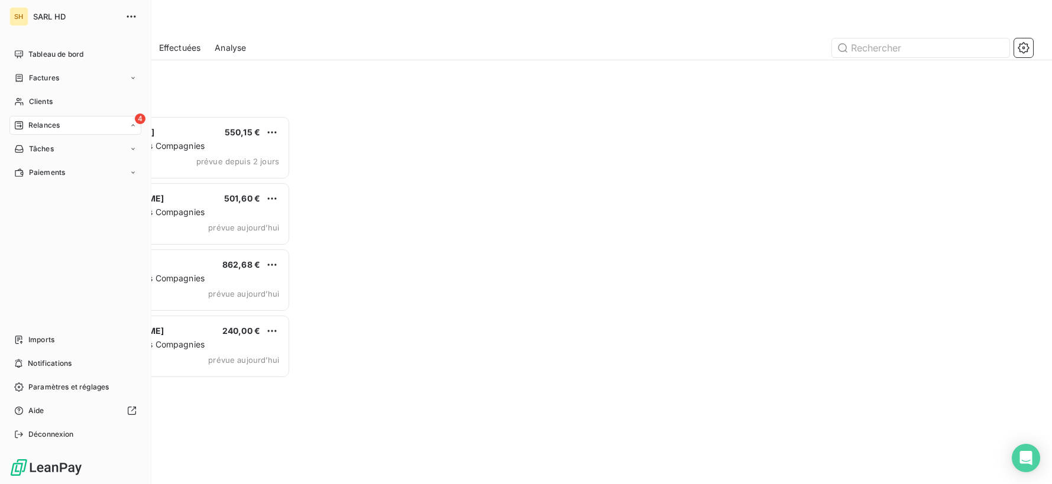
scroll to position [368, 234]
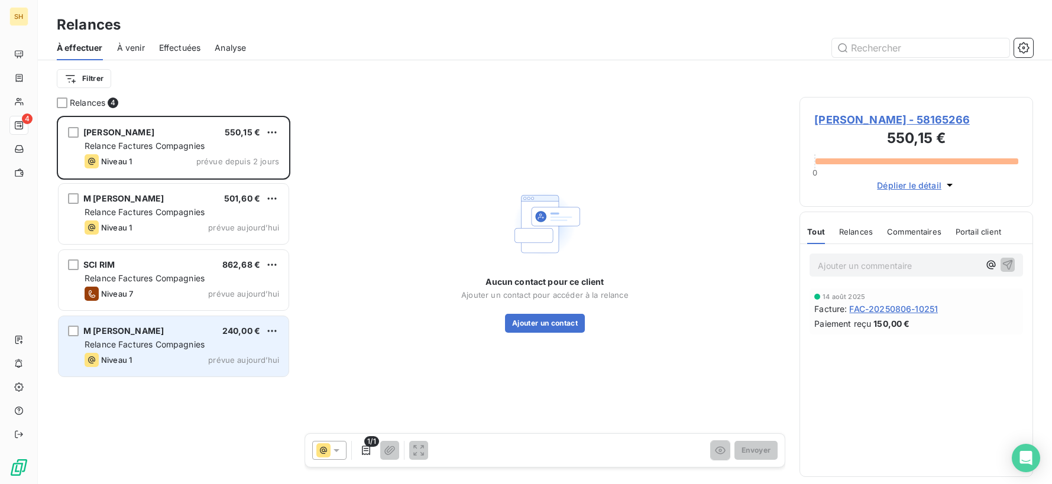
click at [152, 361] on div "Niveau 1 prévue [DATE]" at bounding box center [182, 360] width 195 height 14
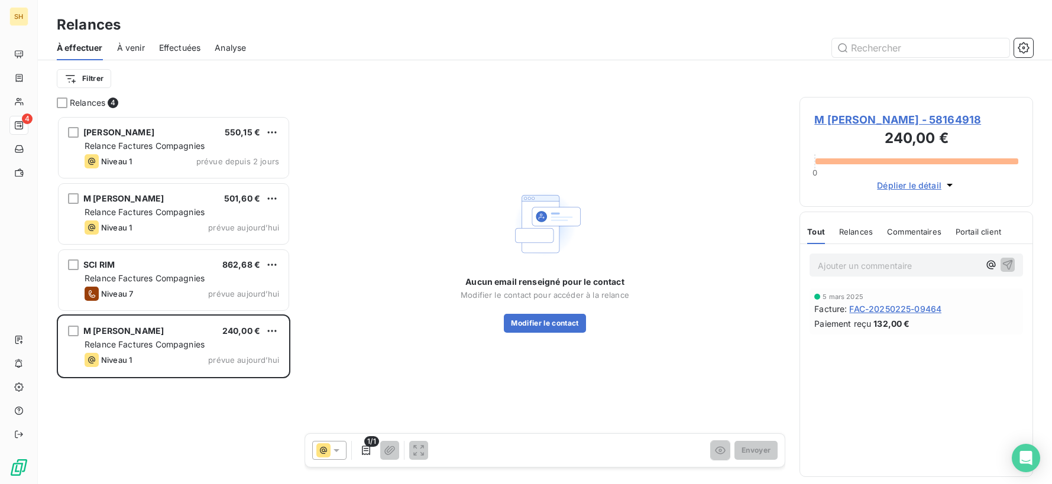
click at [911, 115] on span "M [PERSON_NAME] - 58164918" at bounding box center [916, 120] width 204 height 16
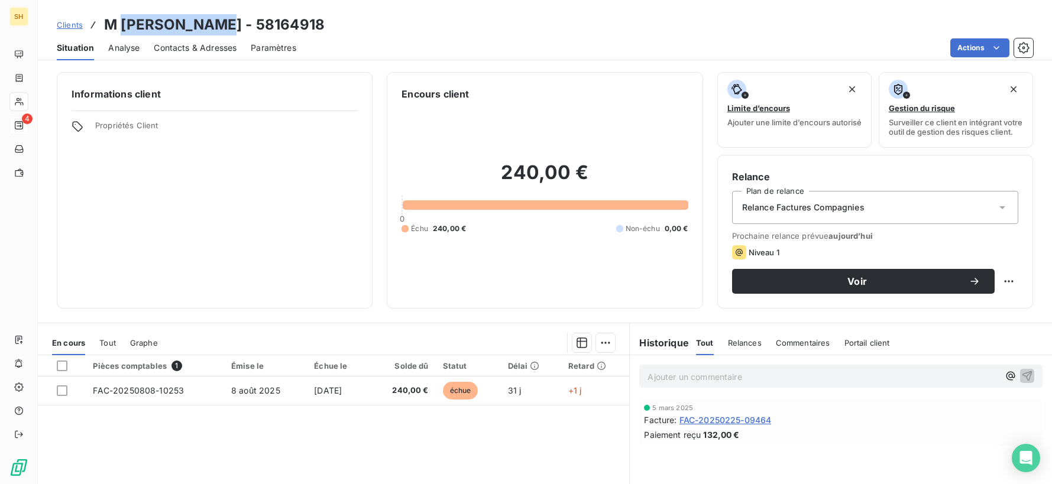
drag, startPoint x: 122, startPoint y: 21, endPoint x: 208, endPoint y: 23, distance: 86.4
click at [208, 23] on h3 "M [PERSON_NAME] - 58164918" at bounding box center [214, 24] width 221 height 21
copy h3 "[PERSON_NAME]"
click at [212, 48] on span "Contacts & Adresses" at bounding box center [195, 48] width 83 height 12
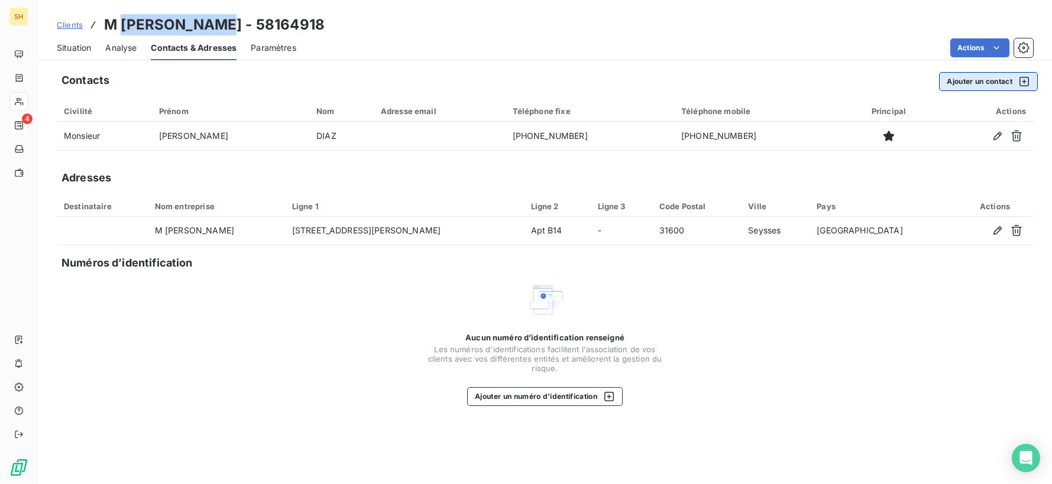
click at [981, 86] on button "Ajouter un contact" at bounding box center [988, 81] width 99 height 19
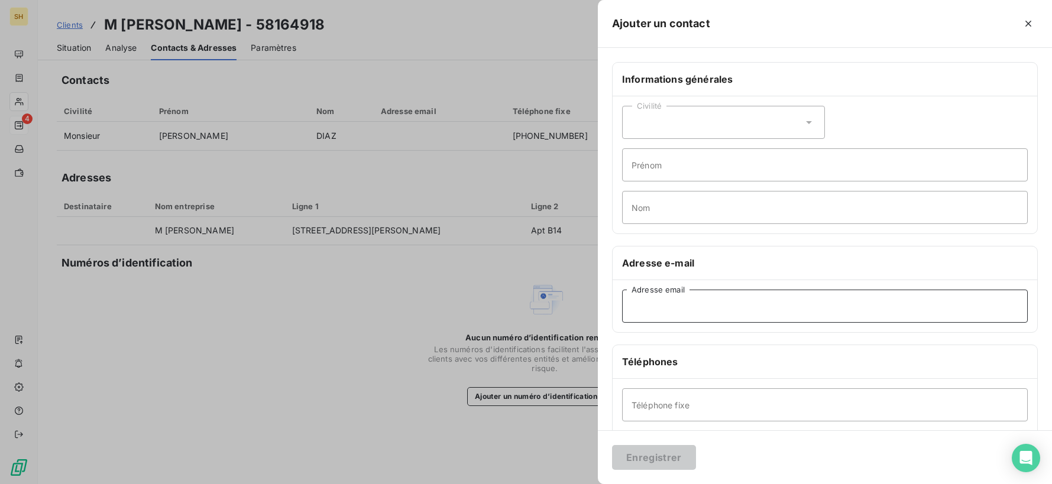
click at [668, 317] on input "Adresse email" at bounding box center [825, 306] width 406 height 33
type input "[EMAIL_ADDRESS][DOMAIN_NAME]"
click at [655, 203] on input "Nom" at bounding box center [825, 207] width 406 height 33
type input "DOMUS"
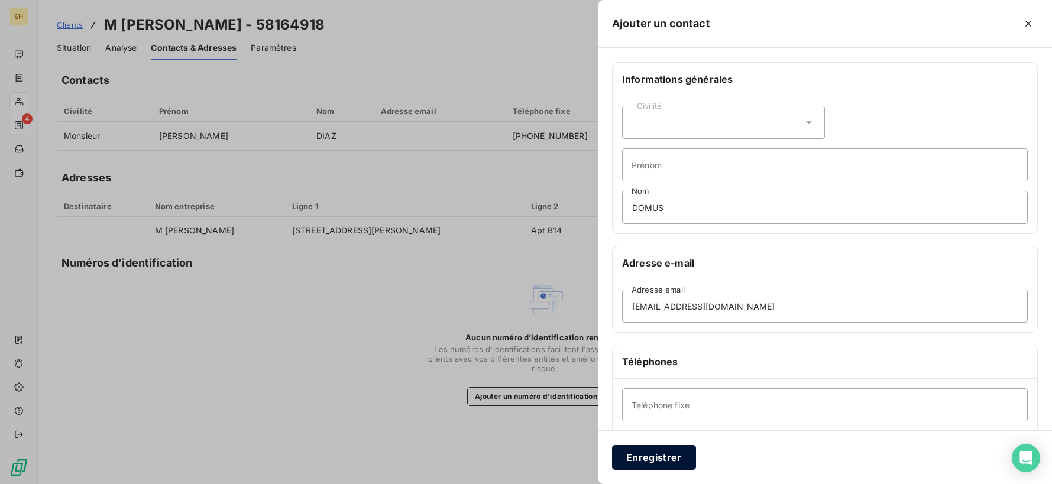
click at [649, 460] on button "Enregistrer" at bounding box center [654, 457] width 84 height 25
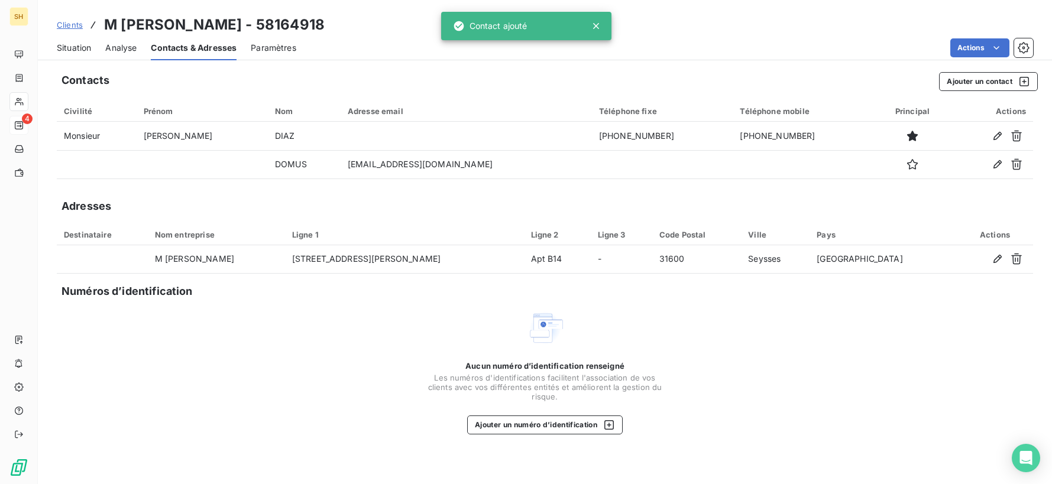
click at [61, 39] on div "Situation" at bounding box center [74, 47] width 34 height 25
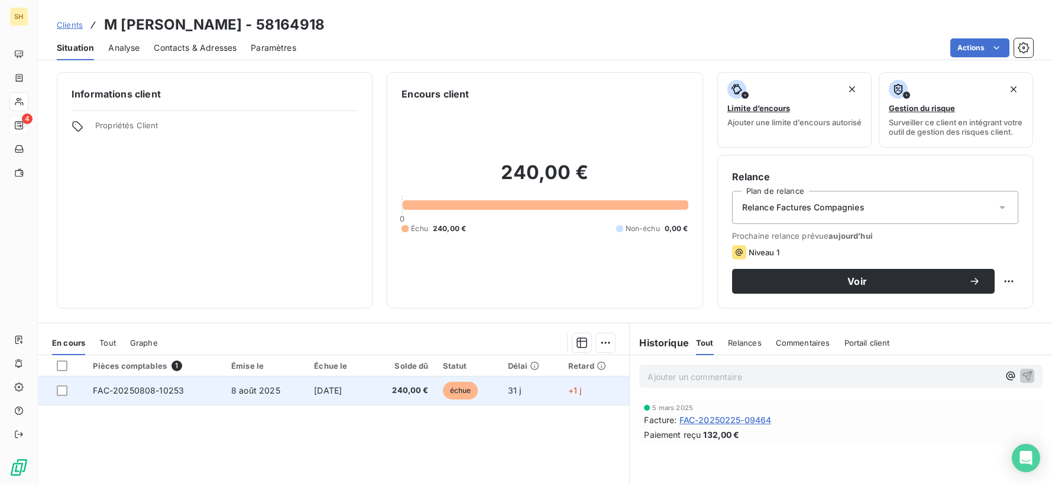
click at [344, 390] on td "[DATE]" at bounding box center [338, 391] width 62 height 28
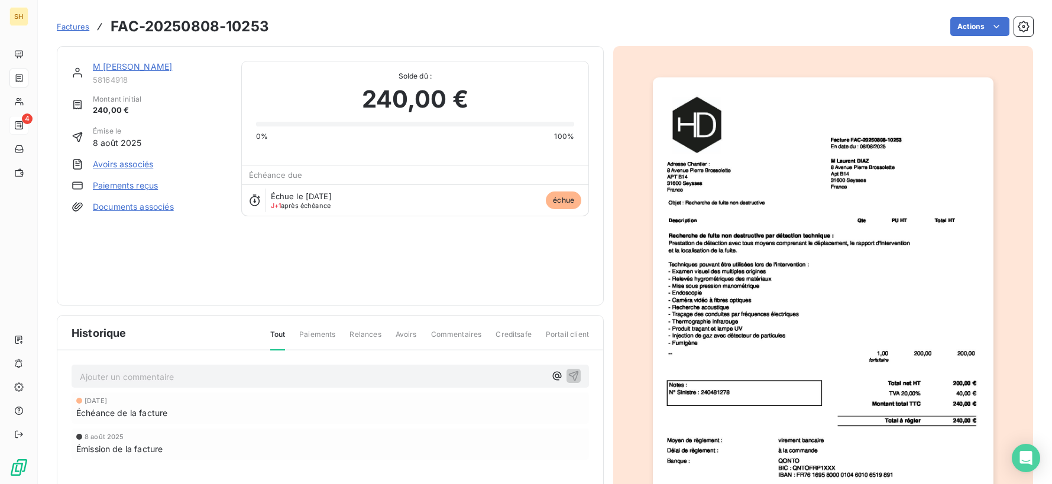
click at [150, 203] on link "Documents associés" at bounding box center [133, 207] width 81 height 12
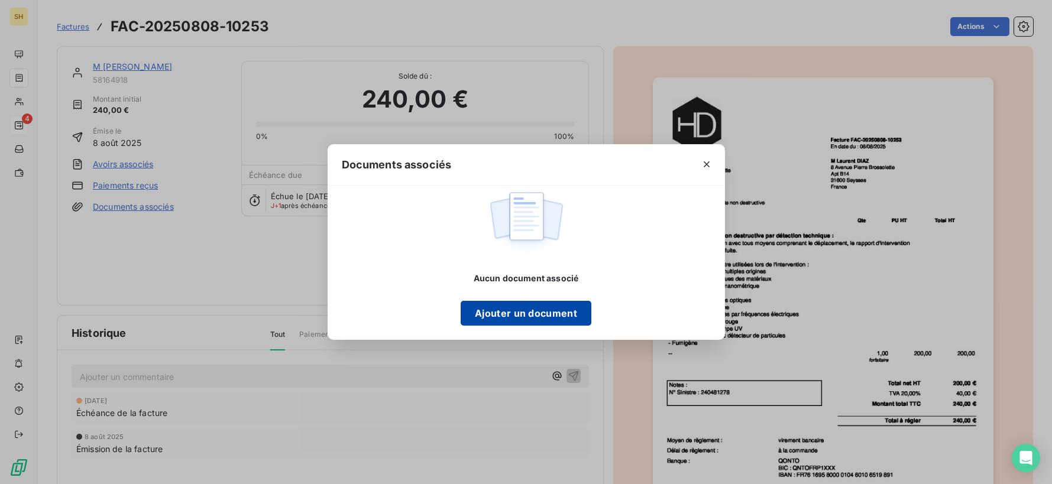
click at [551, 305] on button "Ajouter un document" at bounding box center [526, 313] width 131 height 25
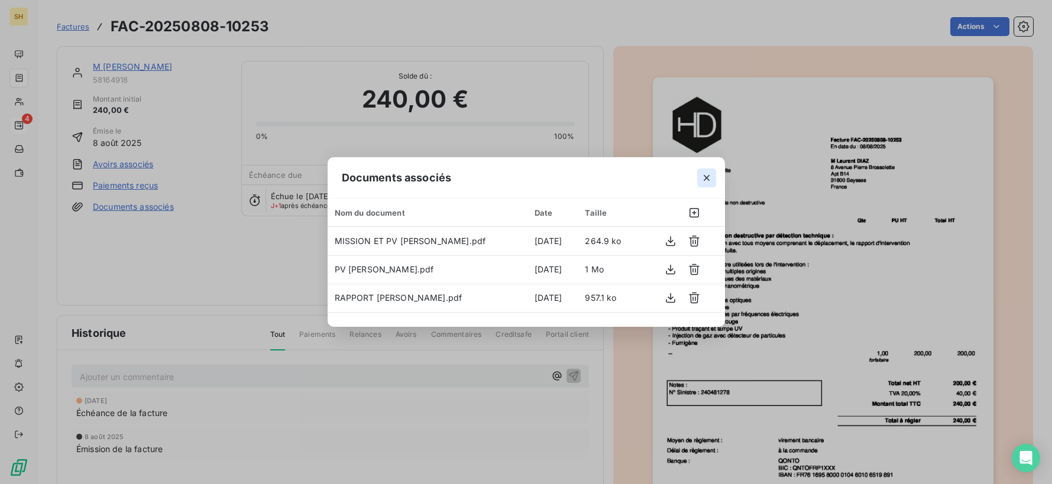
click at [712, 177] on button "button" at bounding box center [706, 178] width 19 height 19
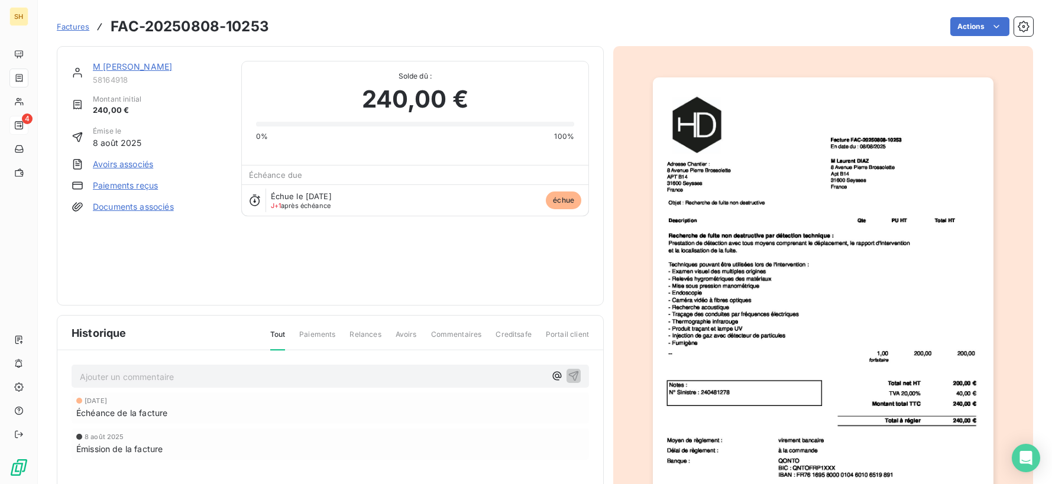
click at [127, 67] on link "M [PERSON_NAME]" at bounding box center [132, 67] width 79 height 10
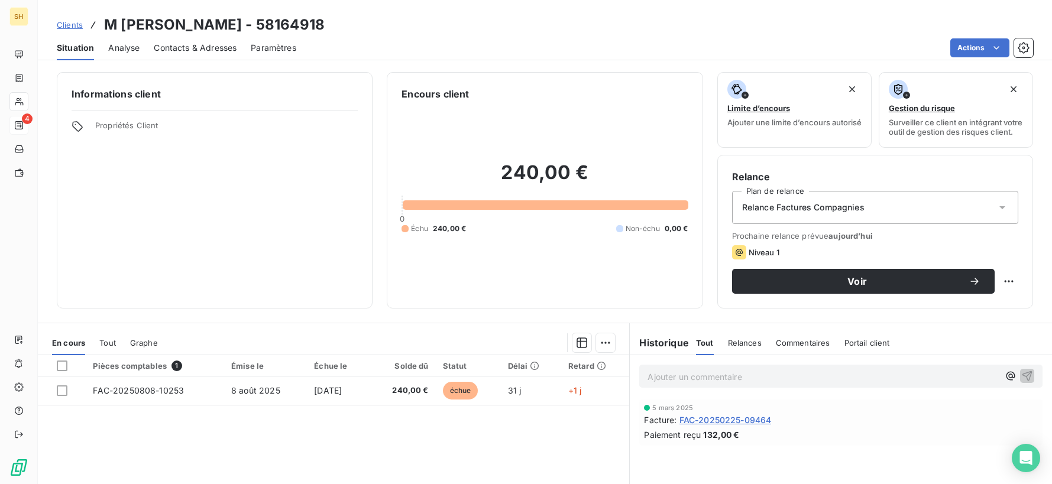
click at [959, 217] on div "Relance Factures Compagnies" at bounding box center [875, 207] width 286 height 33
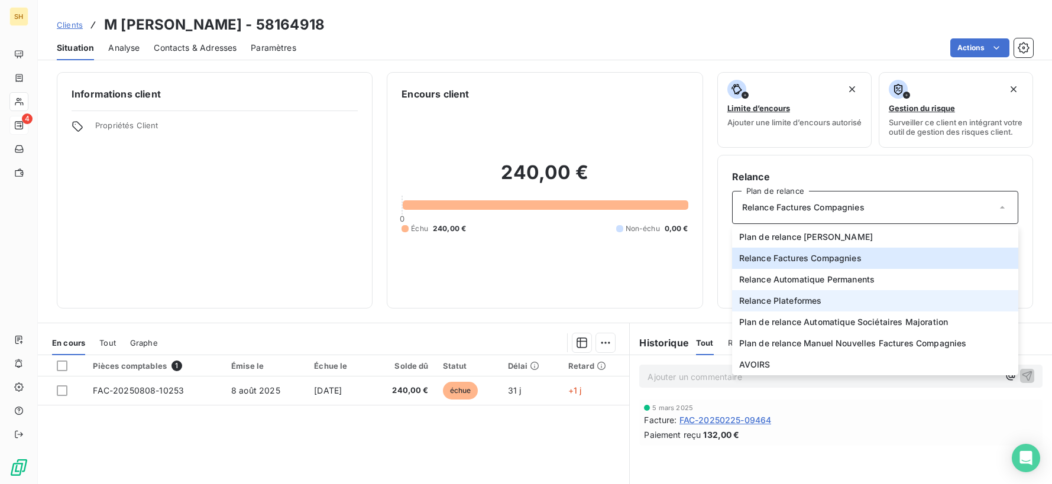
click at [833, 305] on li "Relance Plateformes" at bounding box center [875, 300] width 286 height 21
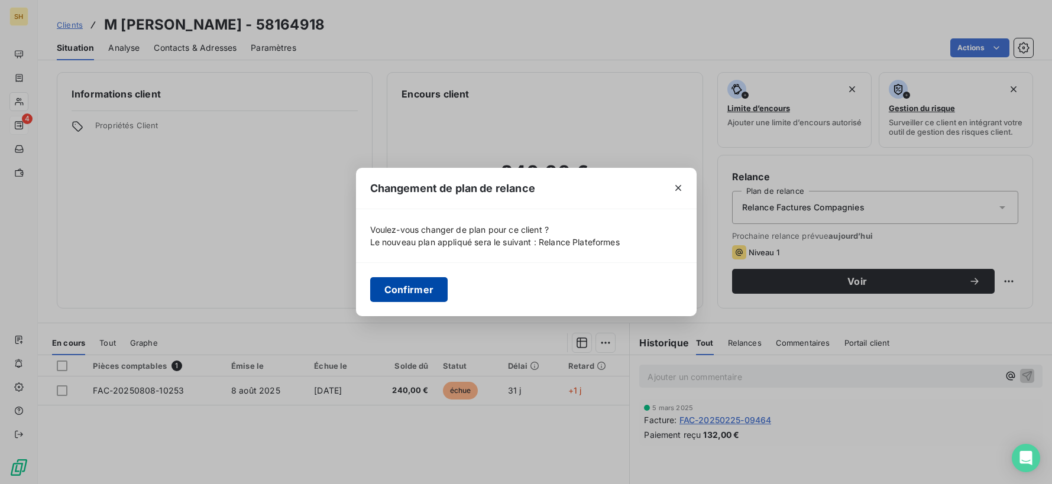
click at [434, 290] on button "Confirmer" at bounding box center [409, 289] width 78 height 25
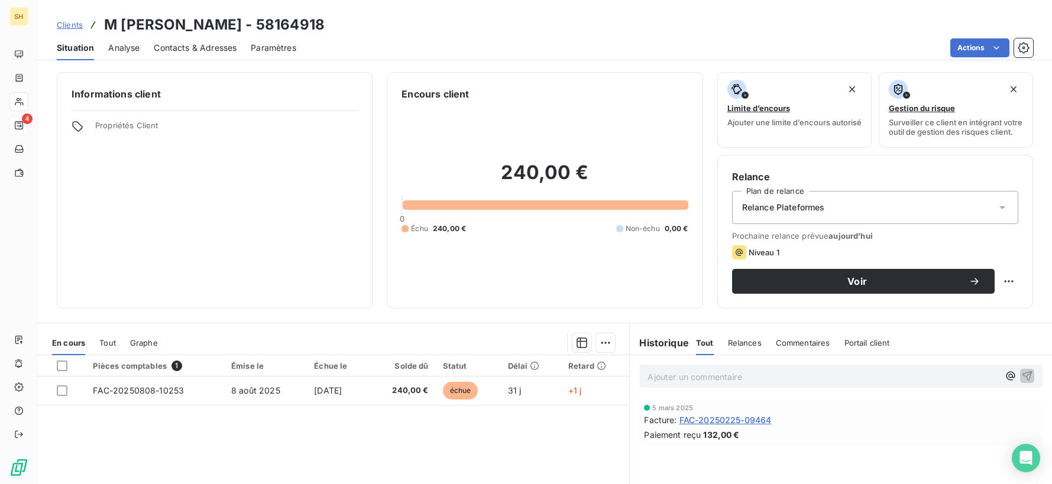
click at [1020, 286] on div "Relance Plan de relance Relance Plateformes Prochaine relance prévue [DATE] Niv…" at bounding box center [875, 232] width 316 height 154
click at [1011, 287] on html "SH 4 Clients M [PERSON_NAME] - 58164918 Situation Analyse Contacts & Adresses P…" at bounding box center [526, 242] width 1052 height 484
click at [995, 305] on div "Replanifier cette action" at bounding box center [960, 313] width 106 height 19
select select "8"
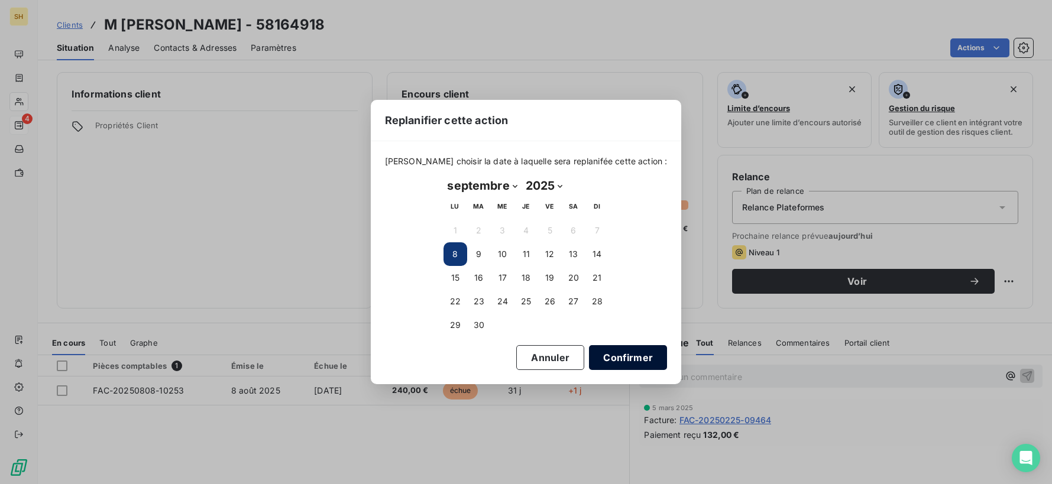
click at [652, 364] on div "[PERSON_NAME] choisir la date à laquelle sera replanifée cette action : [DATE] …" at bounding box center [526, 262] width 311 height 243
click at [636, 361] on button "Confirmer" at bounding box center [628, 357] width 78 height 25
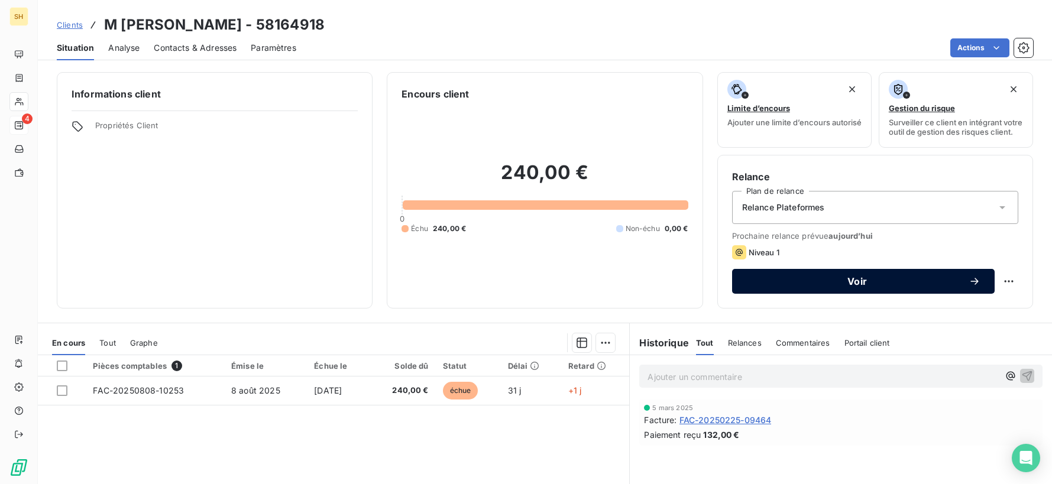
click at [881, 293] on button "Voir" at bounding box center [863, 281] width 263 height 25
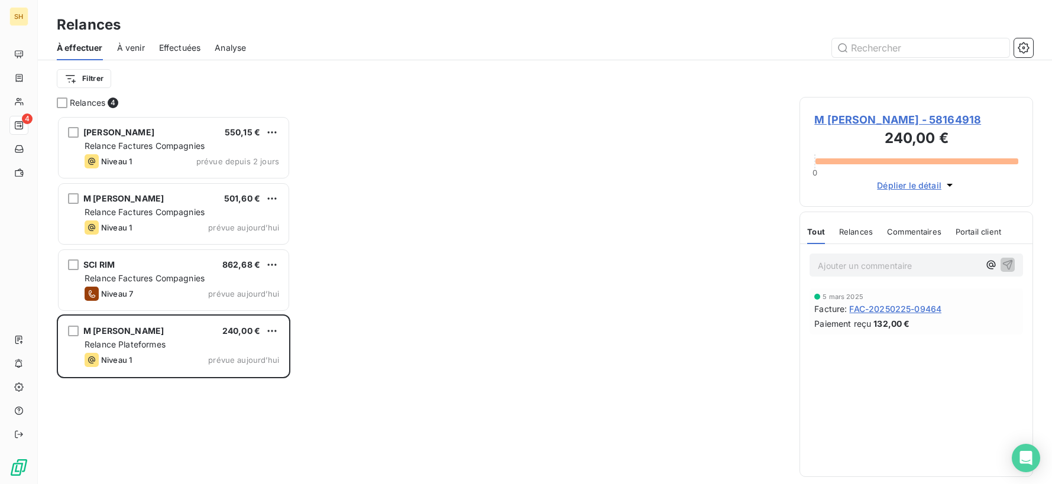
scroll to position [368, 234]
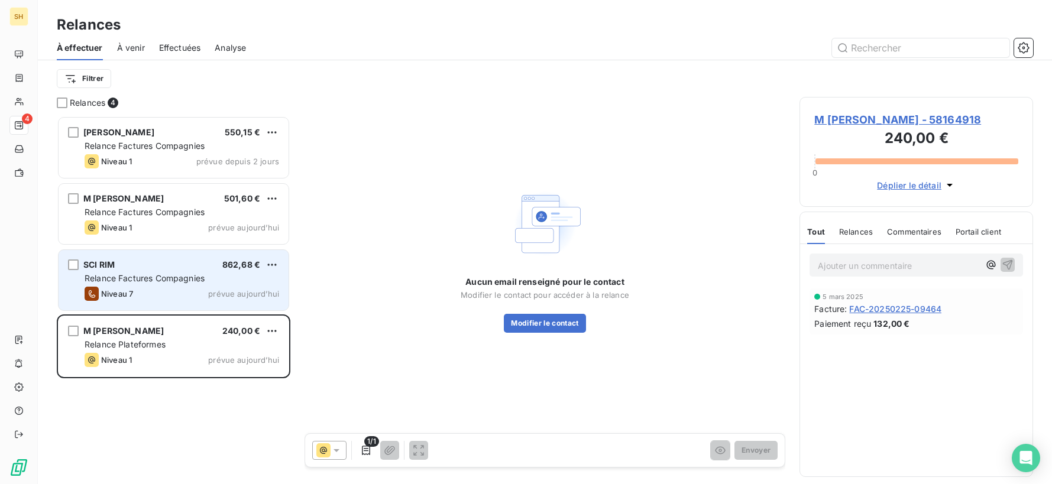
click at [203, 284] on div "Relance Factures Compagnies" at bounding box center [182, 279] width 195 height 12
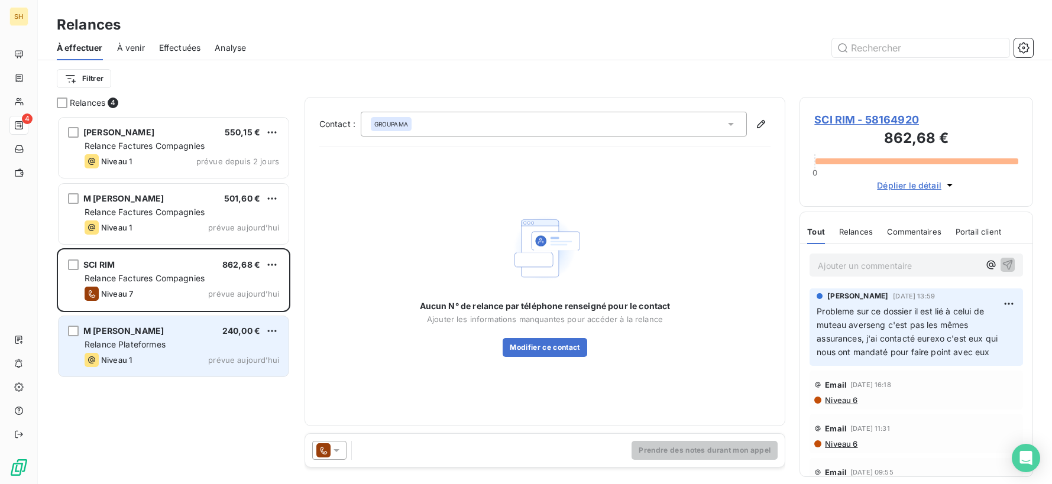
click at [205, 326] on div "M [PERSON_NAME] 240,00 €" at bounding box center [182, 331] width 195 height 11
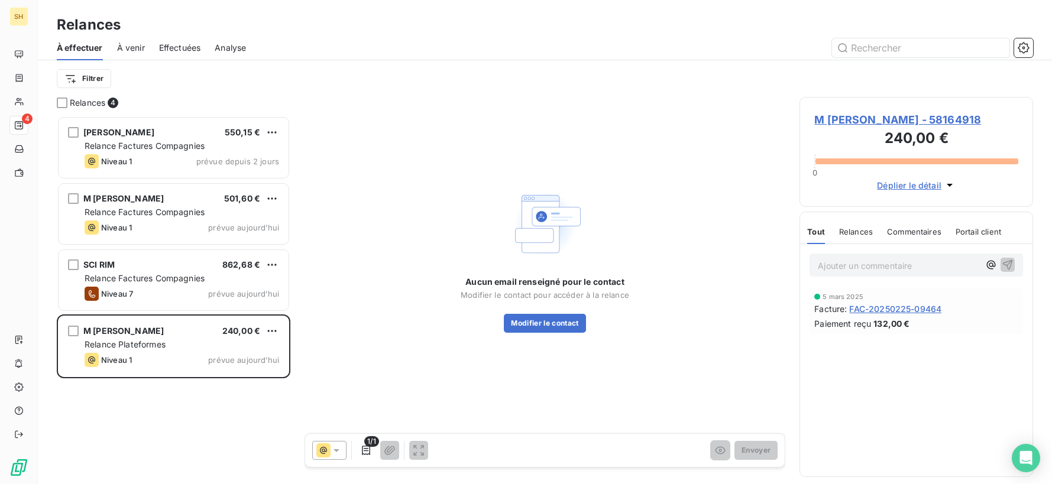
click at [862, 124] on span "M [PERSON_NAME] - 58164918" at bounding box center [916, 120] width 204 height 16
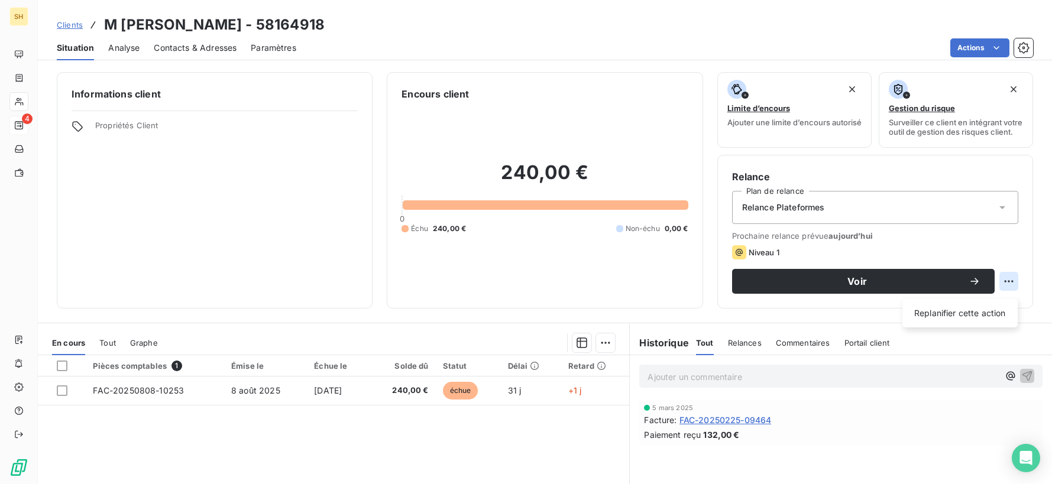
click at [1007, 284] on html "SH 4 Clients M [PERSON_NAME] - 58164918 Situation Analyse Contacts & Adresses P…" at bounding box center [526, 242] width 1052 height 484
click at [971, 305] on div "Replanifier cette action" at bounding box center [960, 313] width 106 height 19
select select "8"
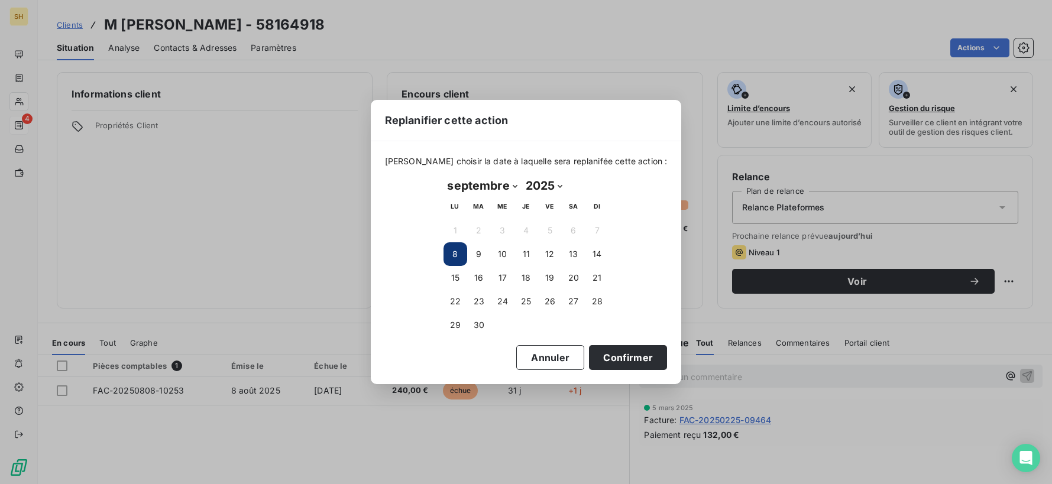
click at [454, 256] on button "8" at bounding box center [456, 255] width 24 height 24
drag, startPoint x: 636, startPoint y: 361, endPoint x: 661, endPoint y: 359, distance: 24.9
click at [636, 361] on button "Confirmer" at bounding box center [628, 357] width 78 height 25
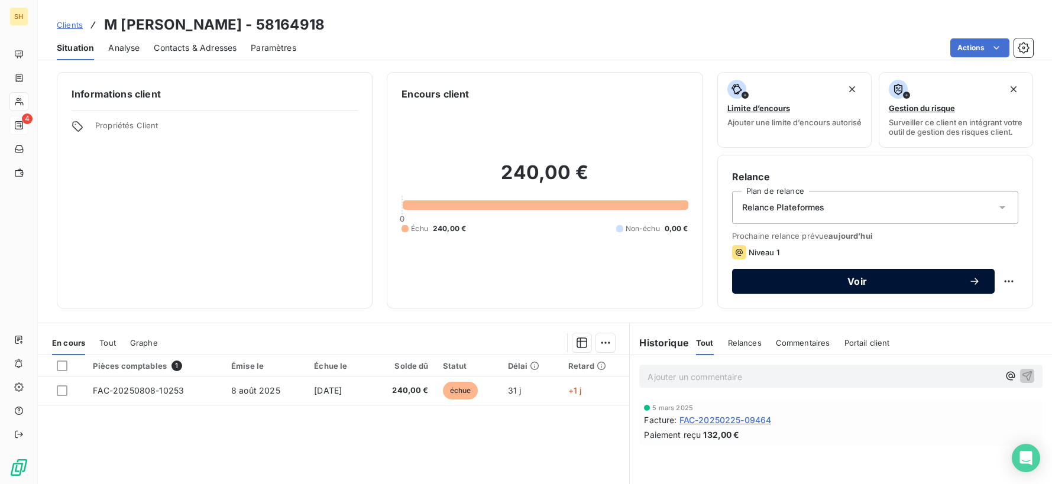
click at [898, 286] on span "Voir" at bounding box center [857, 281] width 222 height 9
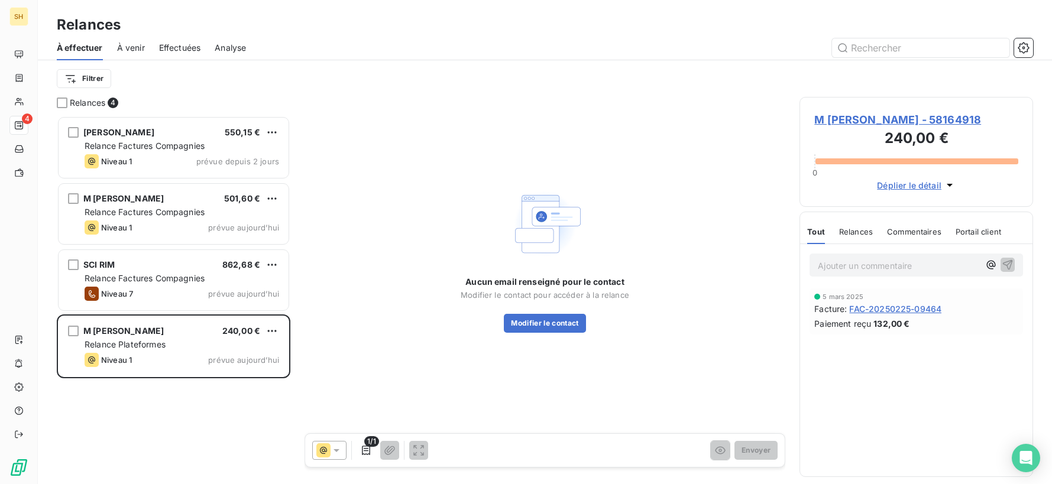
scroll to position [368, 234]
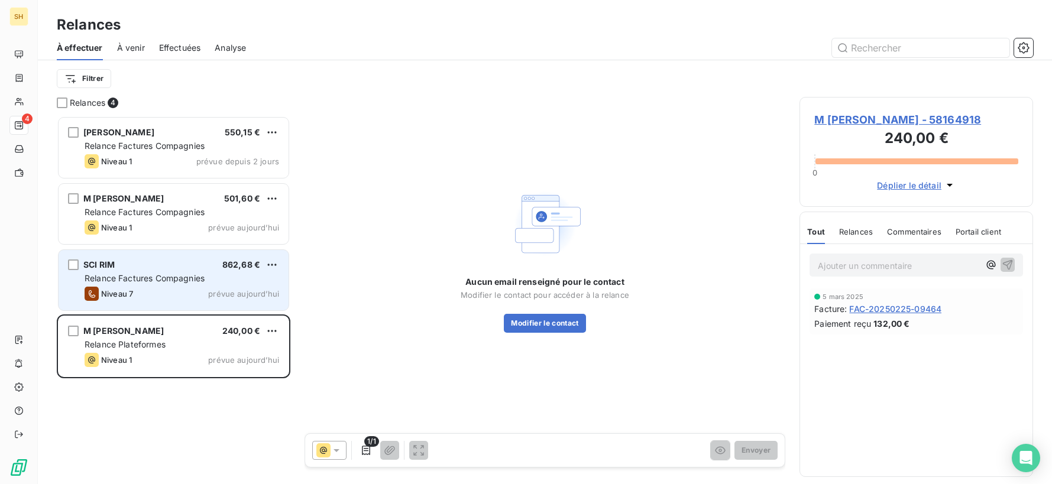
click at [110, 279] on span "Relance Factures Compagnies" at bounding box center [145, 278] width 120 height 10
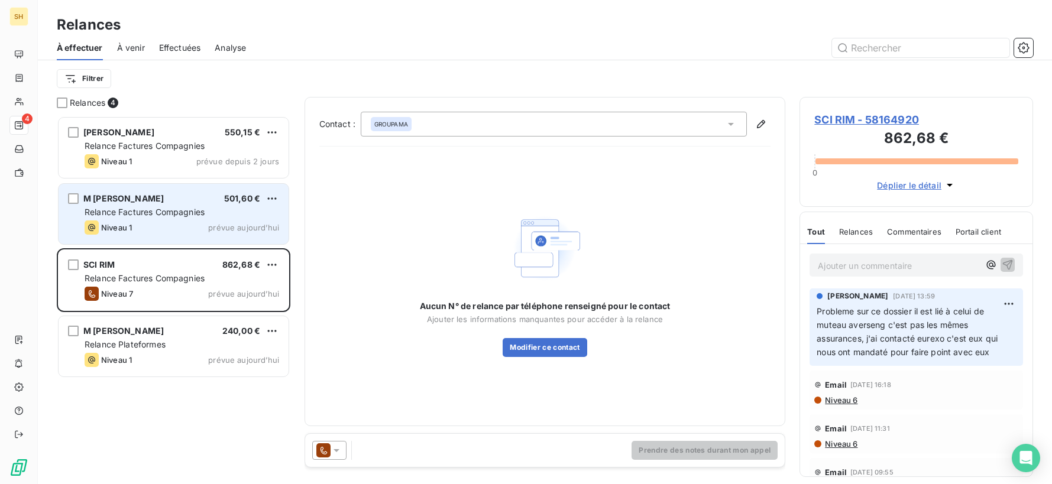
click at [157, 227] on div "Niveau 1 prévue [DATE]" at bounding box center [182, 228] width 195 height 14
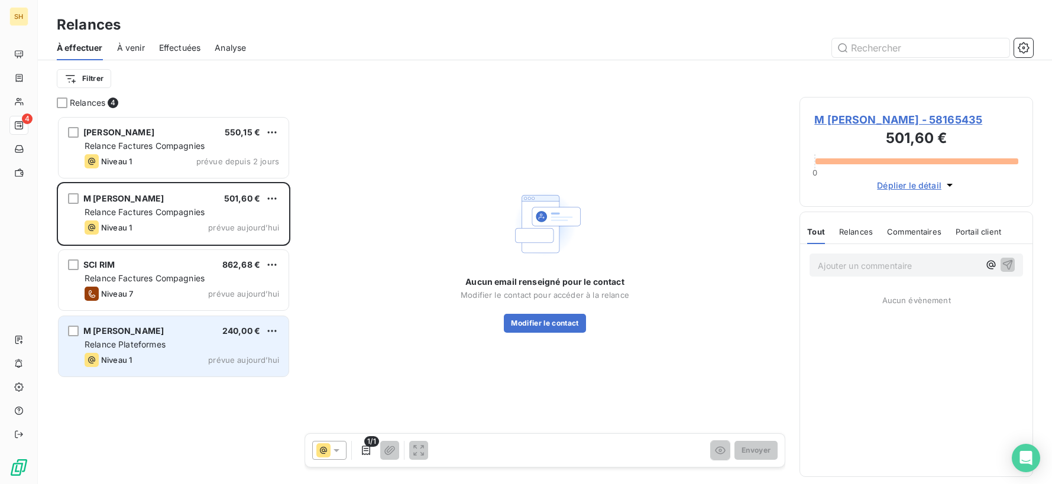
click at [134, 345] on span "Relance Plateformes" at bounding box center [125, 345] width 81 height 10
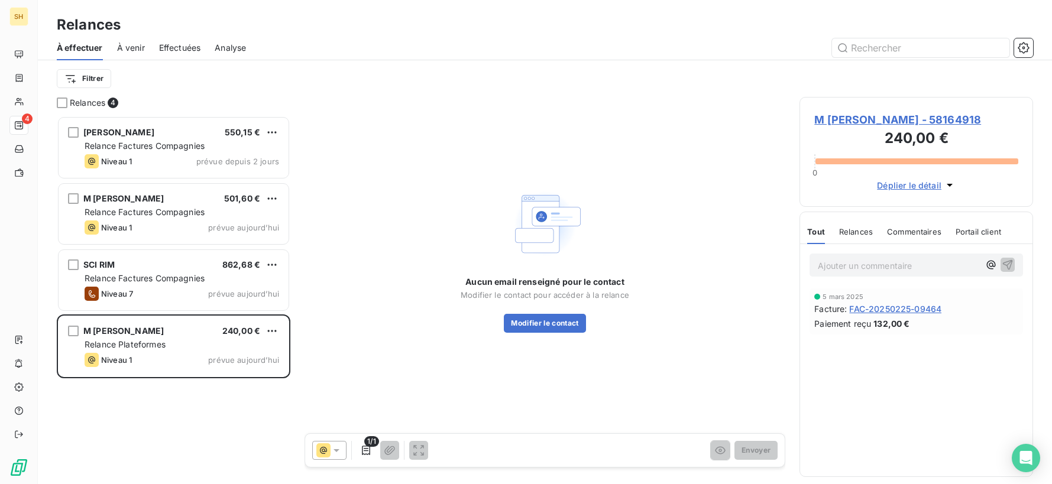
click at [321, 455] on icon at bounding box center [323, 451] width 14 height 14
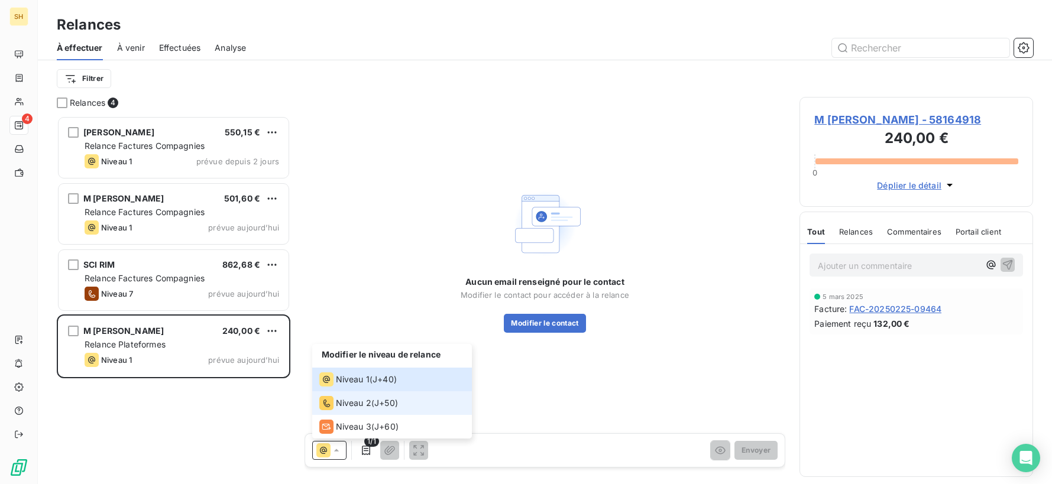
click at [337, 393] on li "Niveau 2 ( J+50 )" at bounding box center [392, 404] width 160 height 24
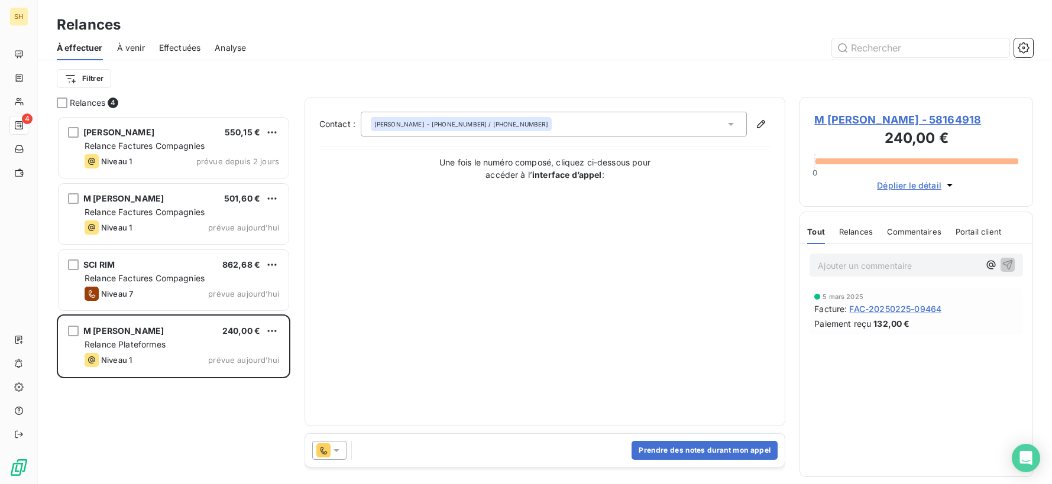
click at [324, 450] on icon at bounding box center [323, 451] width 14 height 14
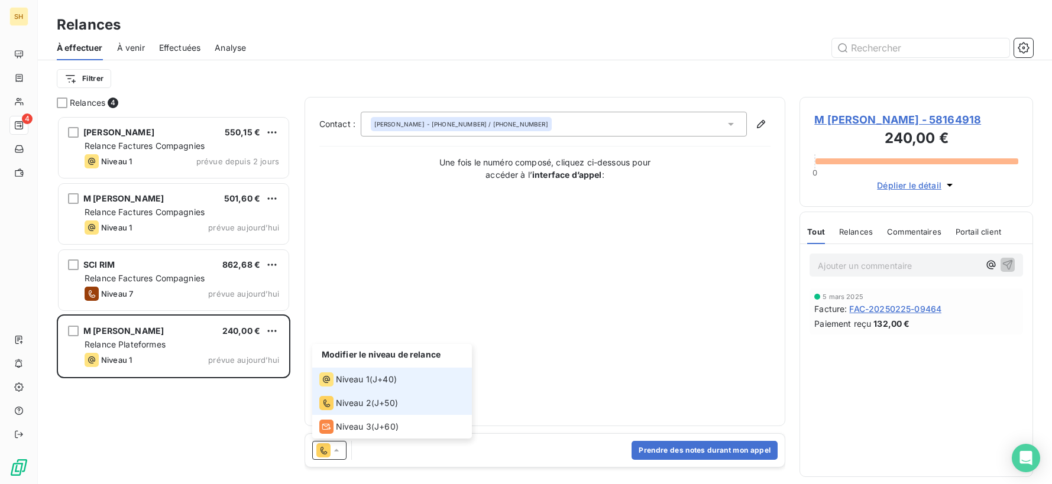
click at [336, 384] on span "Niveau 1" at bounding box center [353, 380] width 34 height 12
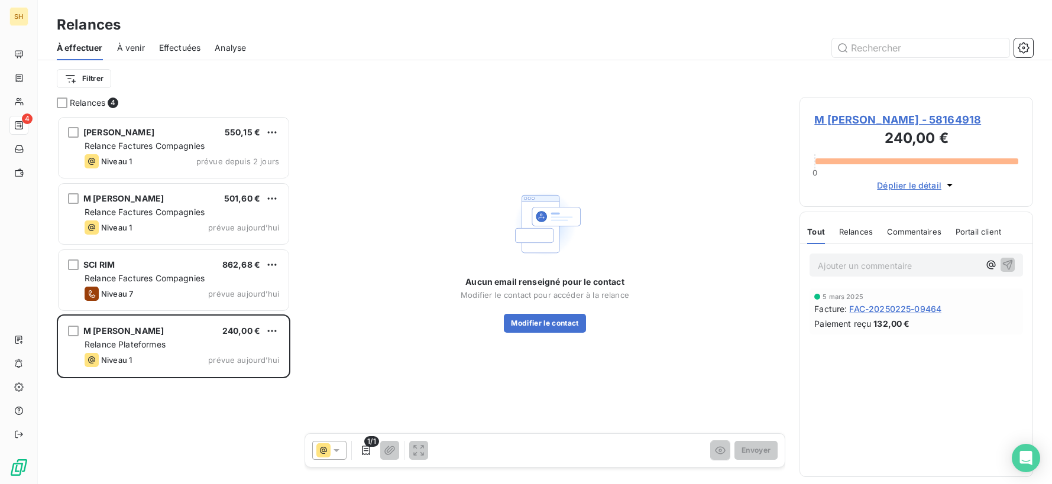
click at [859, 111] on div "M [PERSON_NAME] - 58164918 240,00 € 0 Déplier le détail" at bounding box center [917, 152] width 234 height 110
click at [858, 117] on span "M [PERSON_NAME] - 58164918" at bounding box center [916, 120] width 204 height 16
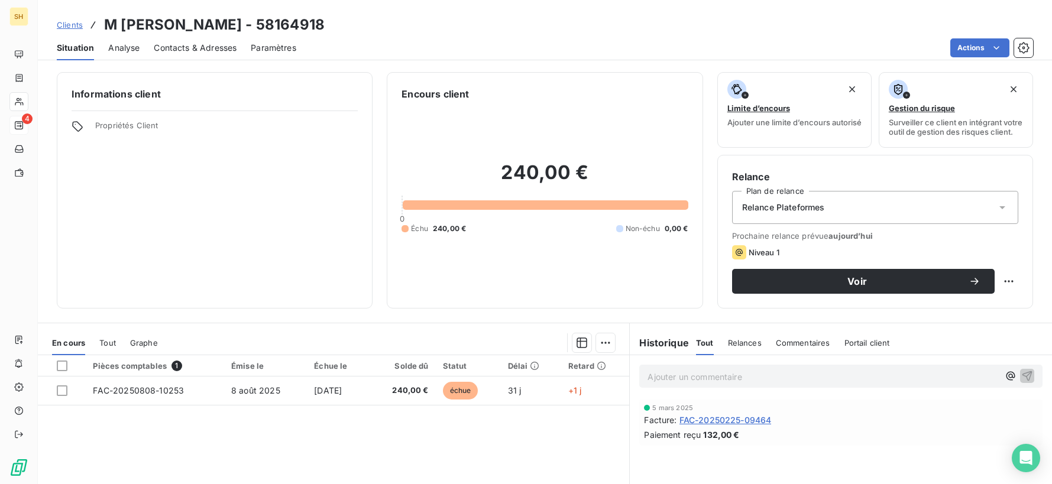
click at [176, 49] on span "Contacts & Adresses" at bounding box center [195, 48] width 83 height 12
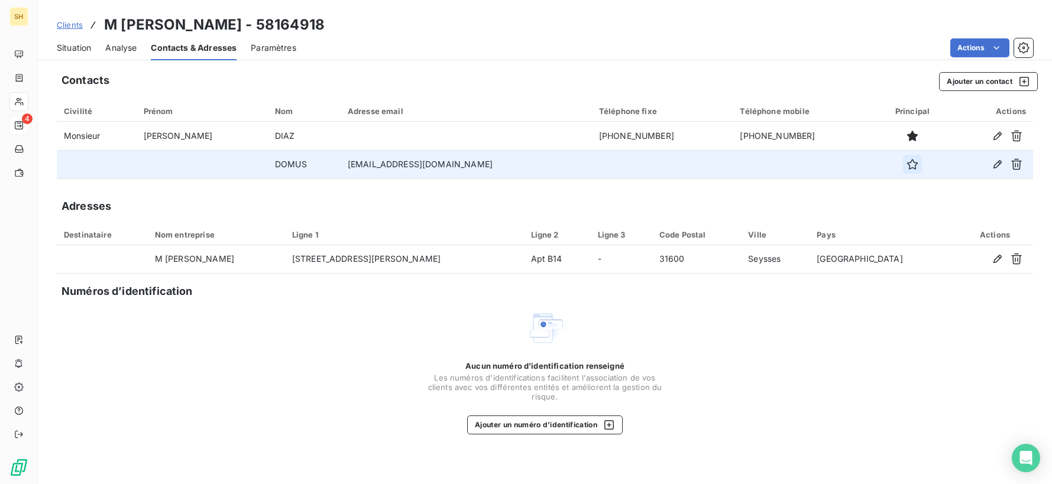
click at [907, 166] on icon "button" at bounding box center [912, 164] width 11 height 11
click at [53, 45] on div "Situation Analyse Contacts & Adresses Paramètres Actions" at bounding box center [545, 47] width 1014 height 25
click at [67, 49] on span "Situation" at bounding box center [74, 48] width 34 height 12
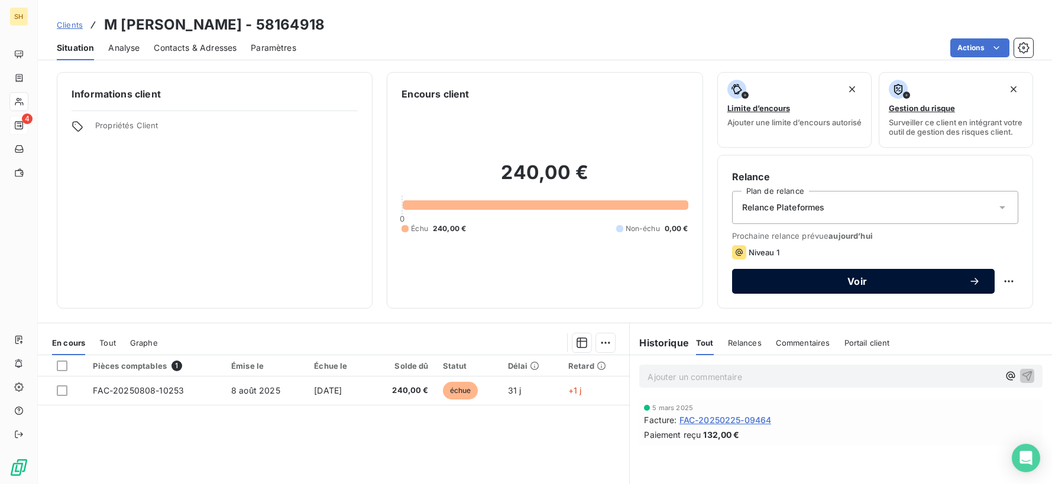
click at [945, 283] on span "Voir" at bounding box center [857, 281] width 222 height 9
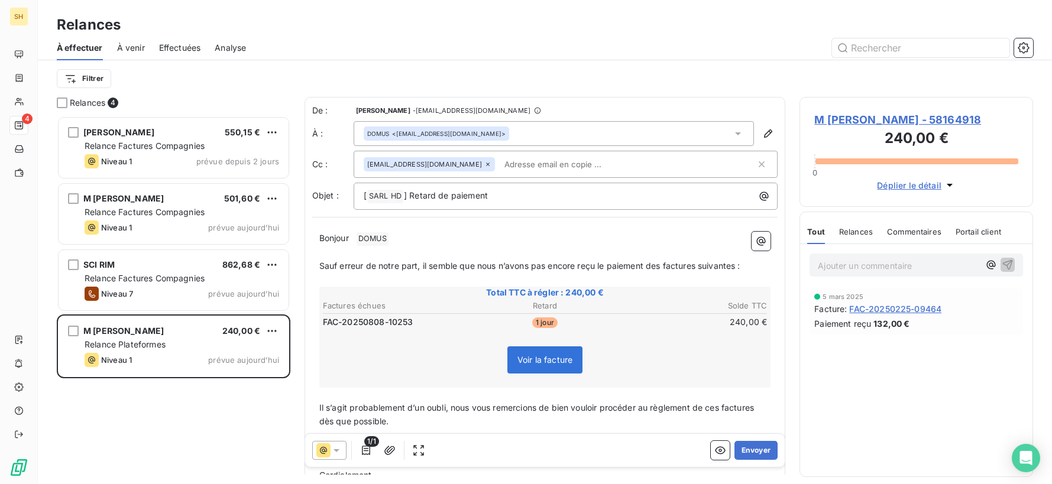
scroll to position [368, 234]
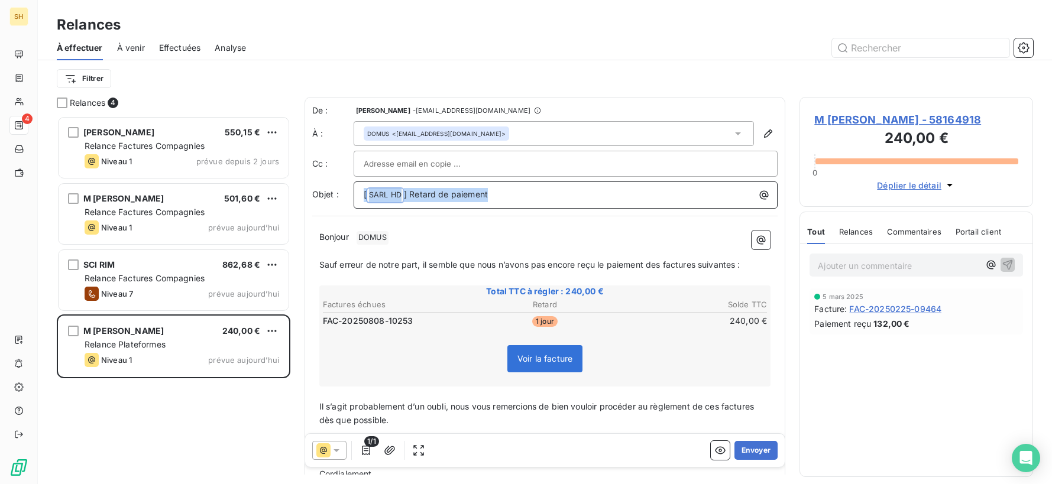
drag, startPoint x: 507, startPoint y: 201, endPoint x: 320, endPoint y: 198, distance: 186.9
click at [320, 198] on div "Objet : [ SARL HD ﻿ ] Retard de paiement" at bounding box center [545, 195] width 466 height 27
click at [402, 227] on div "Bonjour ﻿ DOMUS ﻿ ﻿ ﻿ Sauf erreur de notre part, il semble que nous n’avons pas…" at bounding box center [545, 362] width 466 height 277
click at [413, 255] on p "﻿" at bounding box center [545, 252] width 452 height 14
click at [404, 244] on p "Bonjour ﻿ DOMUS ﻿ ﻿" at bounding box center [545, 238] width 452 height 14
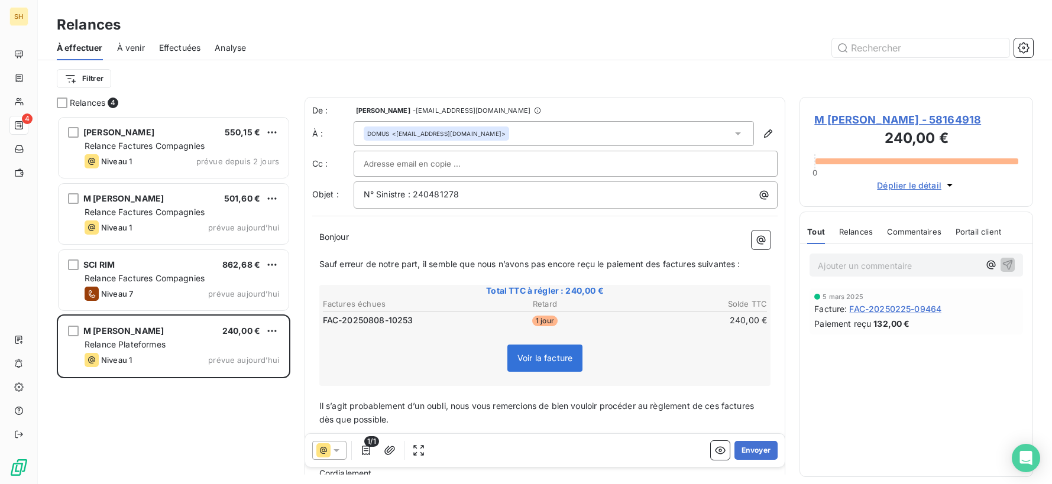
click at [665, 263] on span "Sauf erreur de notre part, il semble que nous n’avons pas encore reçu le paieme…" at bounding box center [529, 264] width 421 height 10
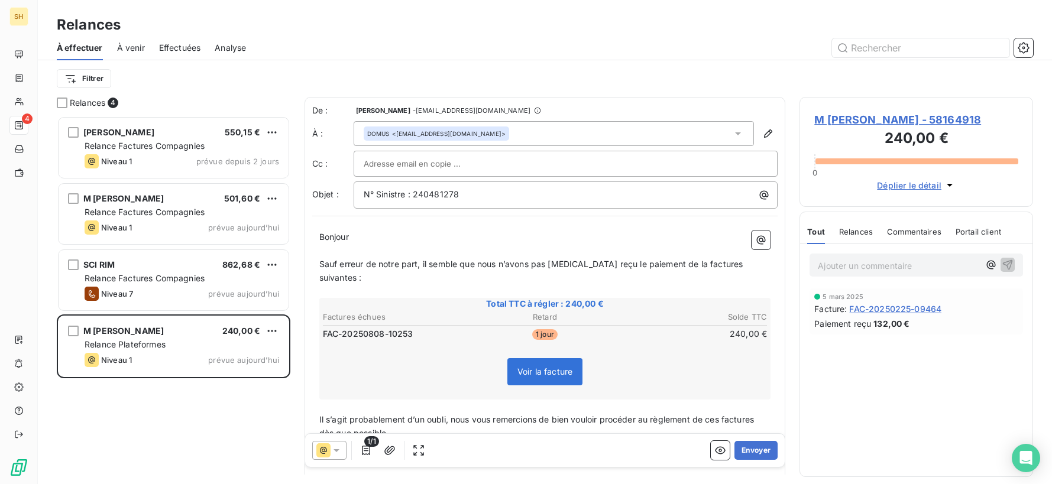
click at [703, 262] on span "Sauf erreur de notre part, il semble que nous n’avons pas [MEDICAL_DATA] reçu l…" at bounding box center [532, 271] width 426 height 24
click at [740, 264] on span "Sauf erreur de notre part, il semble que nous n’avons pas [MEDICAL_DATA] reçu l…" at bounding box center [530, 271] width 422 height 24
click at [723, 415] on span "Il s’agit probablement d’un oubli, nous vous remercions de bien vouloir procéde…" at bounding box center [538, 427] width 438 height 24
click at [764, 415] on span "Il s’agit probablement d’un oubli, nous vous remercions de bien vouloir procéde…" at bounding box center [541, 427] width 444 height 24
click at [752, 455] on button "Envoyer" at bounding box center [756, 450] width 43 height 19
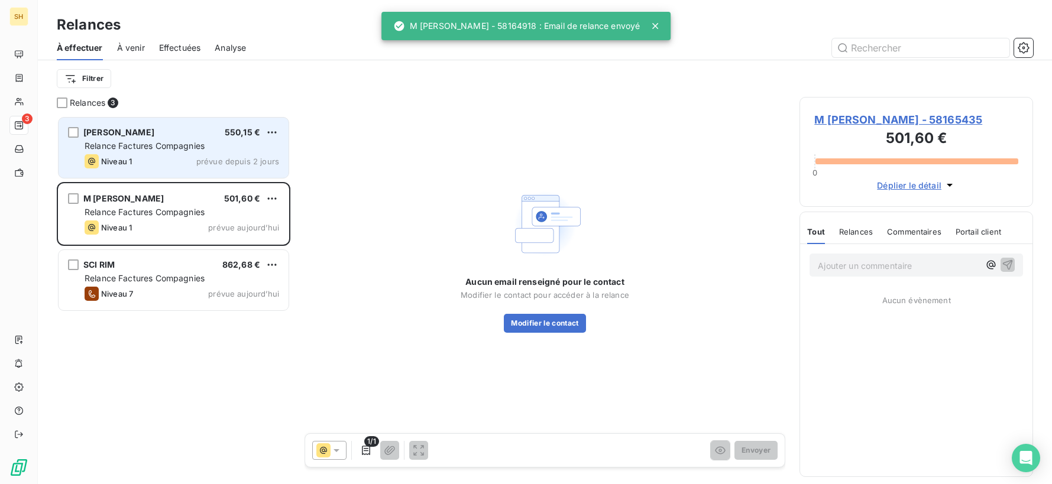
click at [188, 164] on div "Niveau 1 prévue depuis 2 jours" at bounding box center [182, 161] width 195 height 14
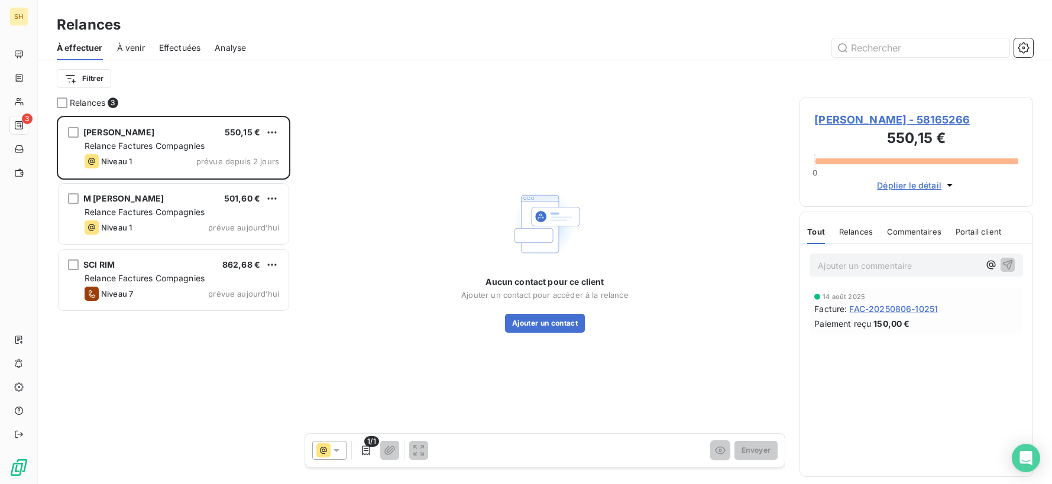
click at [885, 121] on span "[PERSON_NAME] - 58165266" at bounding box center [916, 120] width 204 height 16
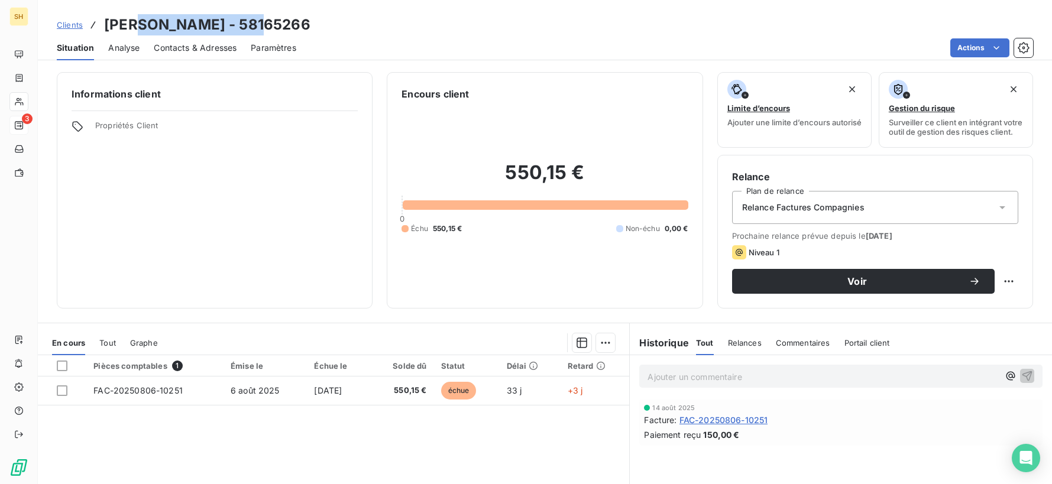
drag, startPoint x: 266, startPoint y: 22, endPoint x: 156, endPoint y: 24, distance: 109.5
click at [144, 22] on h3 "[PERSON_NAME] - 58165266" at bounding box center [207, 24] width 206 height 21
copy h3 "[PERSON_NAME]"
click at [1020, 382] on button "button" at bounding box center [1027, 375] width 14 height 14
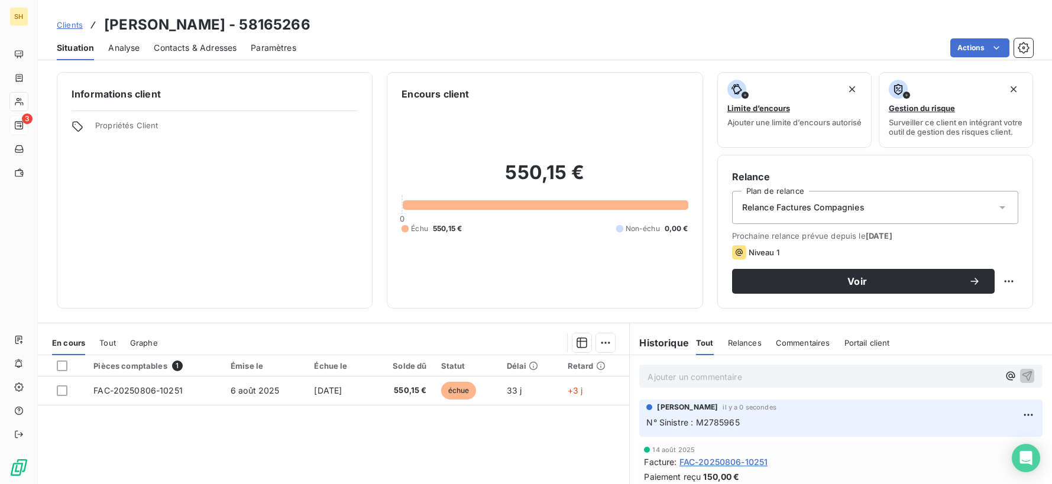
click at [199, 61] on div "Clients [PERSON_NAME] - 58165266 Situation Analyse Contacts & Adresses Paramètr…" at bounding box center [545, 242] width 1014 height 484
click at [197, 50] on span "Contacts & Adresses" at bounding box center [195, 48] width 83 height 12
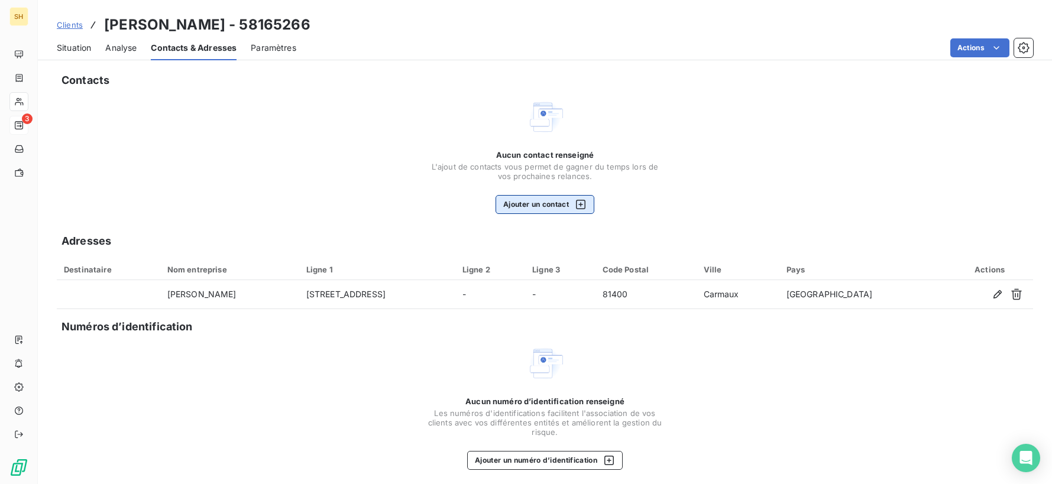
click at [526, 200] on button "Ajouter un contact" at bounding box center [545, 204] width 99 height 19
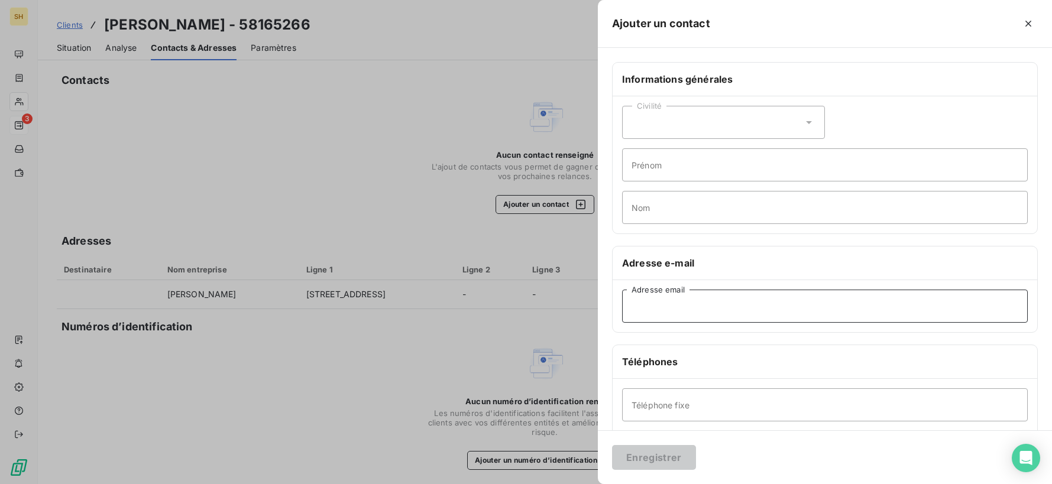
click at [691, 298] on input "Adresse email" at bounding box center [825, 306] width 406 height 33
type input "[EMAIL_ADDRESS][DOMAIN_NAME]"
click at [680, 209] on input "Nom" at bounding box center [825, 207] width 406 height 33
type input "DOMUS"
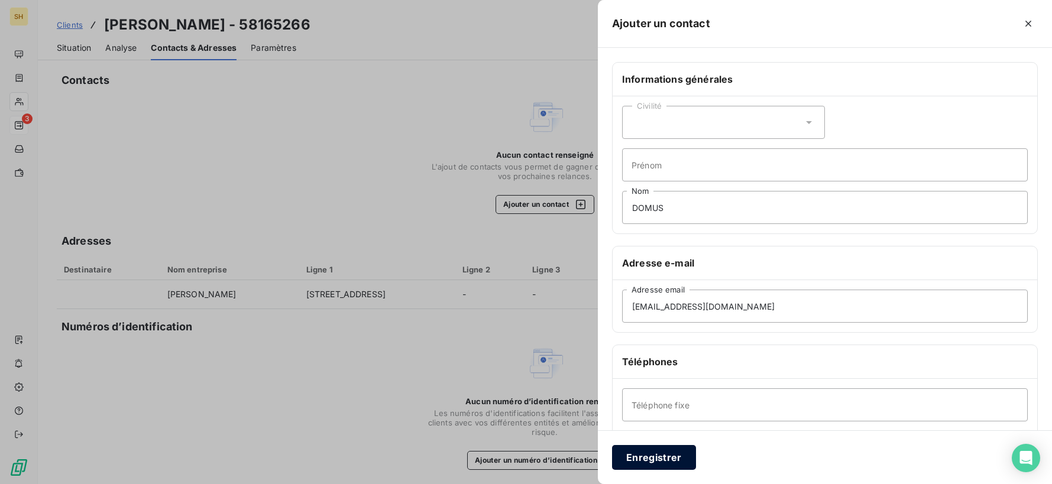
click at [652, 449] on button "Enregistrer" at bounding box center [654, 457] width 84 height 25
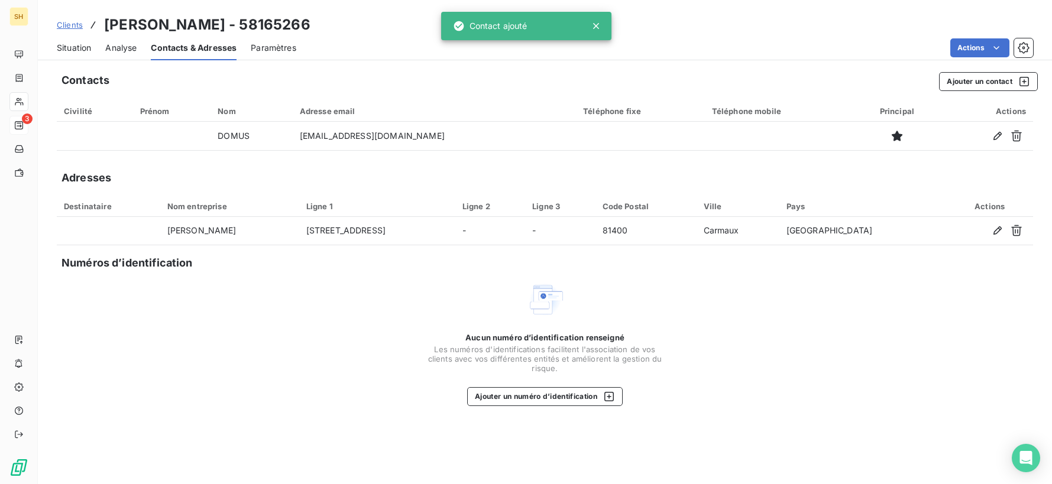
click at [76, 51] on span "Situation" at bounding box center [74, 48] width 34 height 12
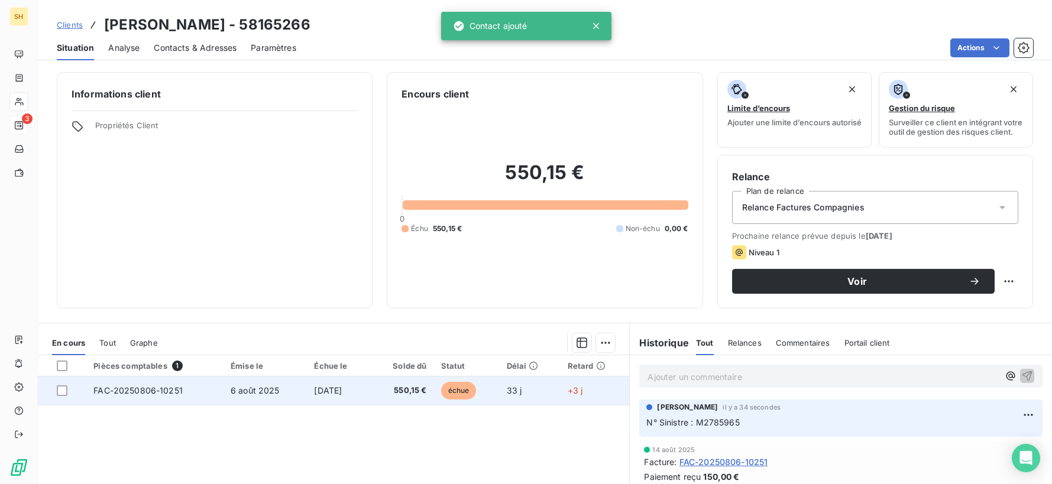
click at [149, 396] on span "FAC-20250806-10251" at bounding box center [137, 391] width 89 height 10
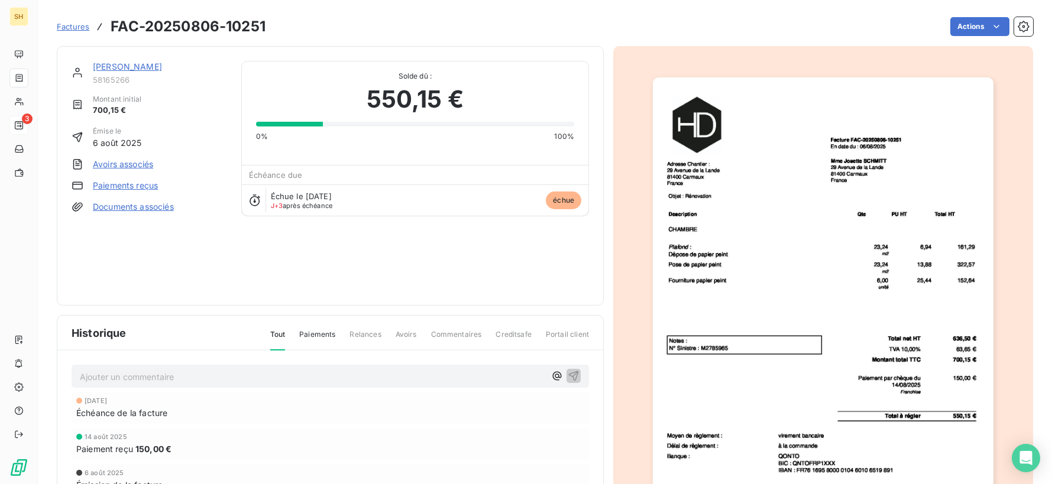
click at [164, 205] on link "Documents associés" at bounding box center [133, 207] width 81 height 12
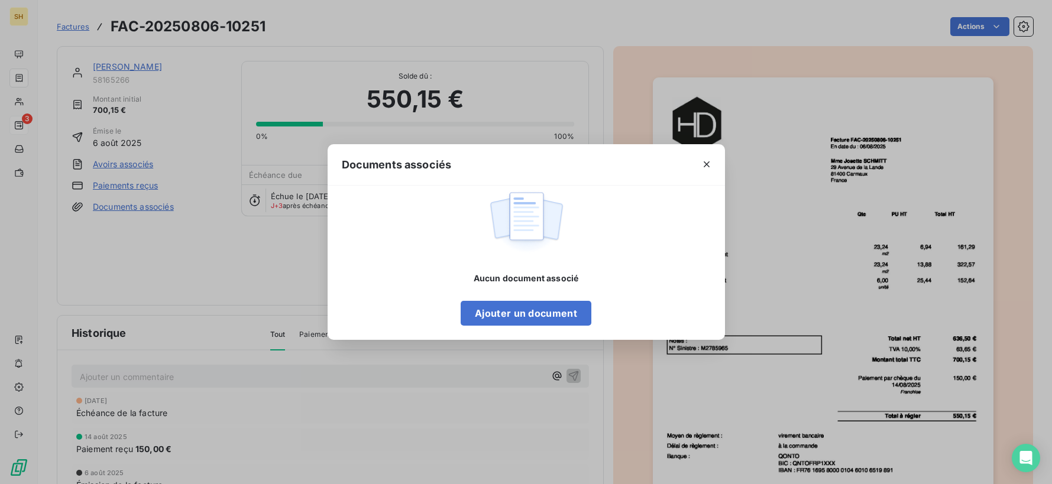
click at [535, 326] on div "Ajouter un document" at bounding box center [526, 313] width 131 height 25
click at [535, 315] on button "Ajouter un document" at bounding box center [526, 313] width 131 height 25
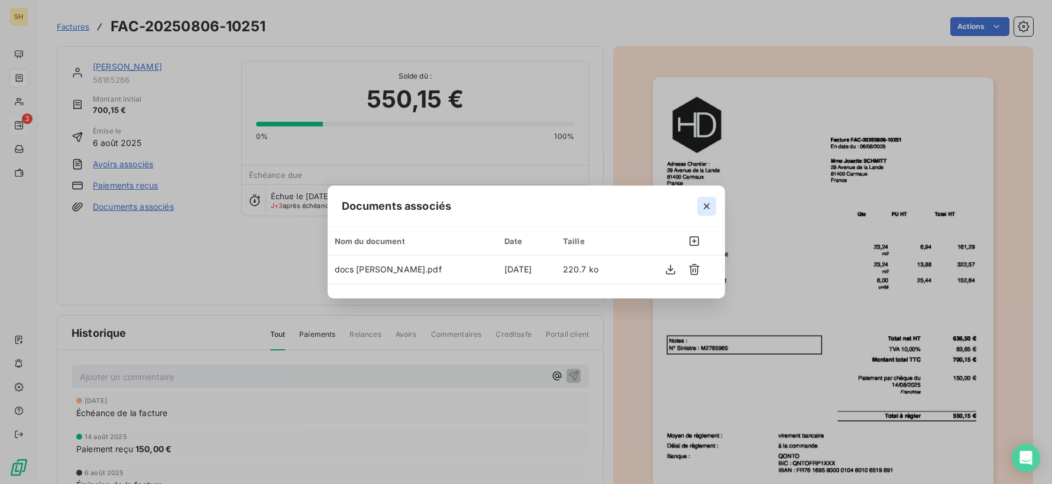
click at [707, 202] on icon "button" at bounding box center [707, 207] width 12 height 12
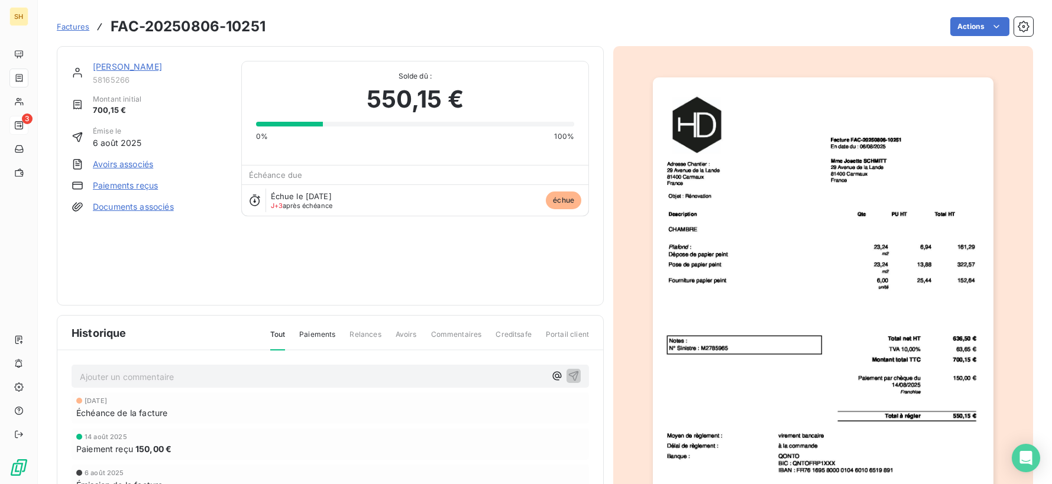
click at [112, 66] on link "[PERSON_NAME]" at bounding box center [127, 67] width 69 height 10
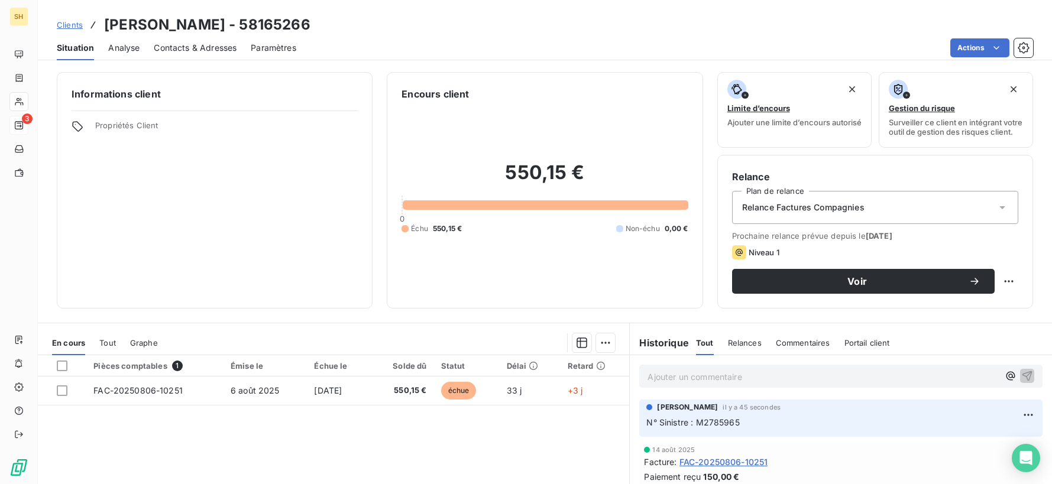
click at [932, 205] on div "Relance Factures Compagnies" at bounding box center [875, 207] width 286 height 33
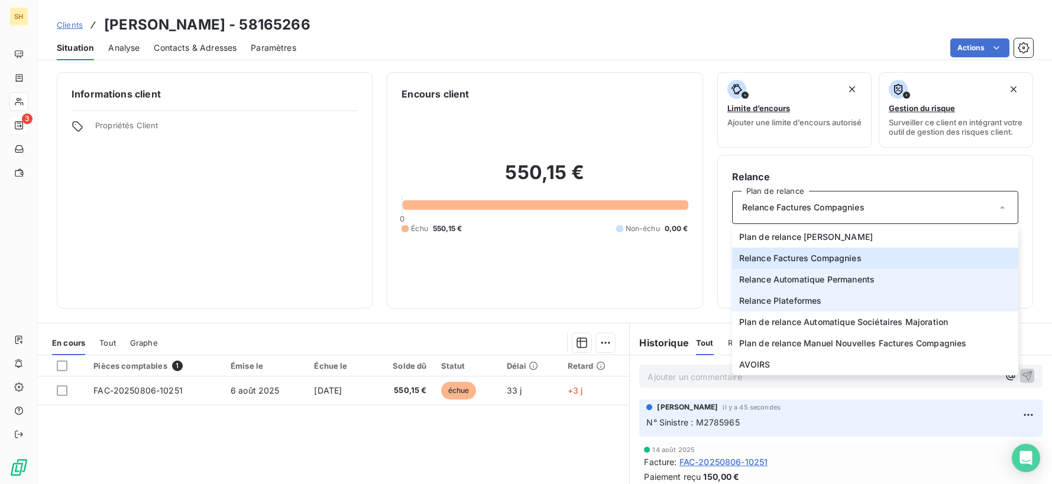
click at [835, 297] on li "Relance Plateformes" at bounding box center [875, 300] width 286 height 21
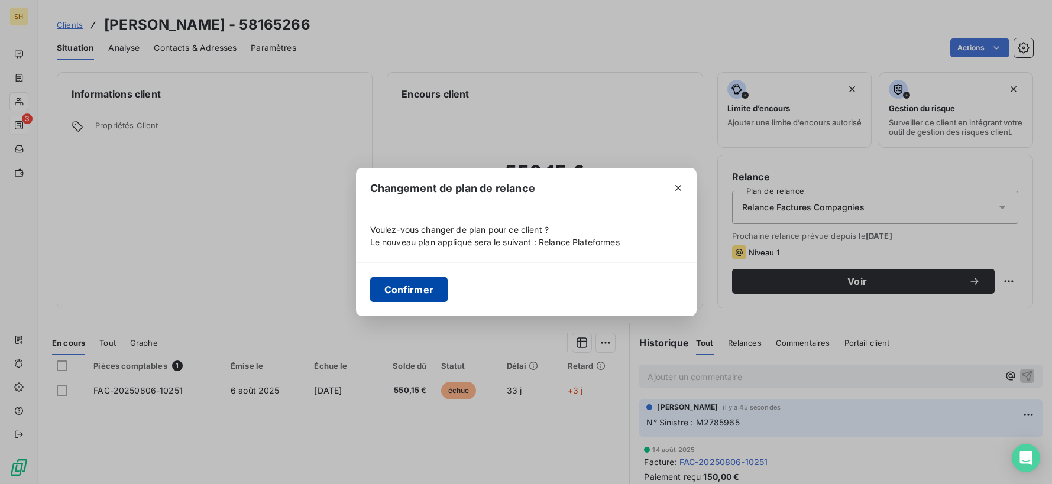
click at [439, 289] on button "Confirmer" at bounding box center [409, 289] width 78 height 25
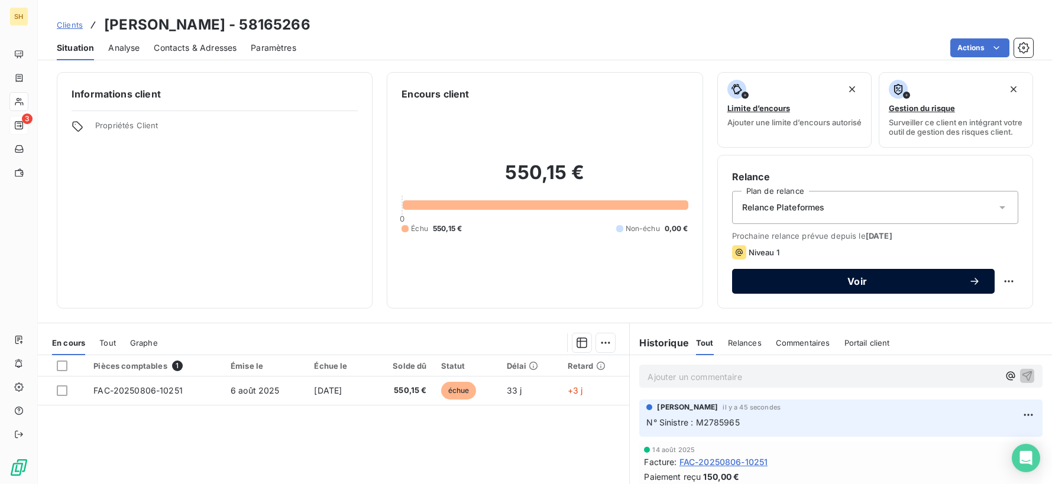
click at [939, 286] on span "Voir" at bounding box center [857, 281] width 222 height 9
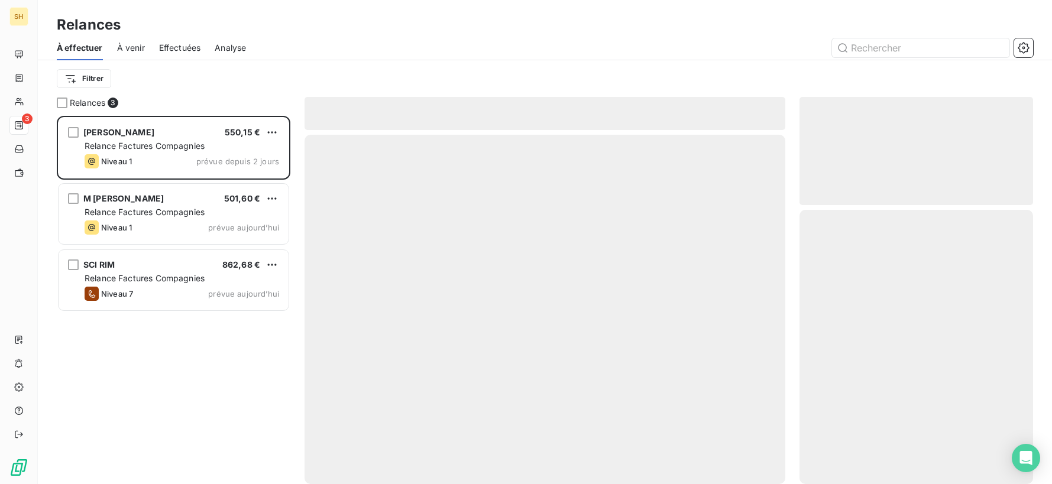
scroll to position [368, 234]
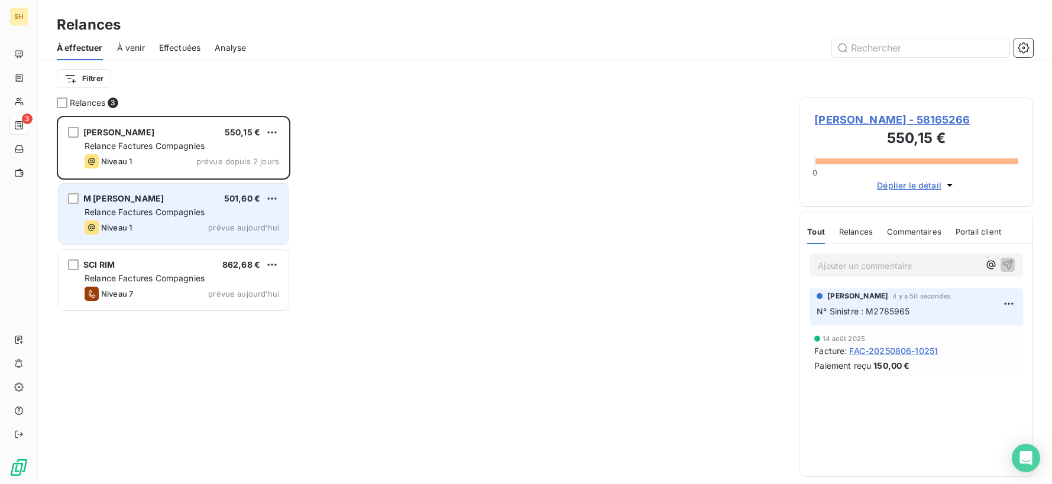
click at [151, 228] on div "Niveau 1 prévue [DATE]" at bounding box center [182, 228] width 195 height 14
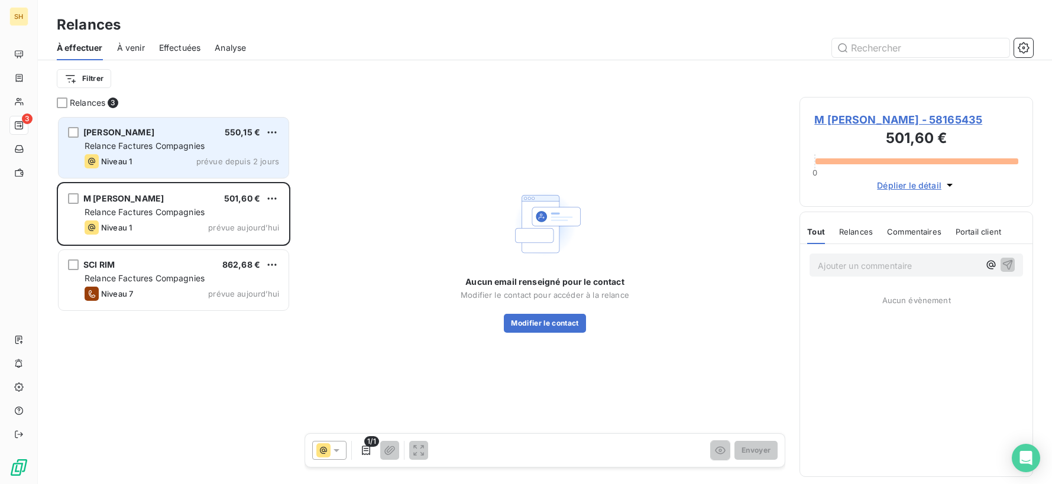
click at [160, 166] on div "Niveau 1 prévue depuis 2 jours" at bounding box center [182, 161] width 195 height 14
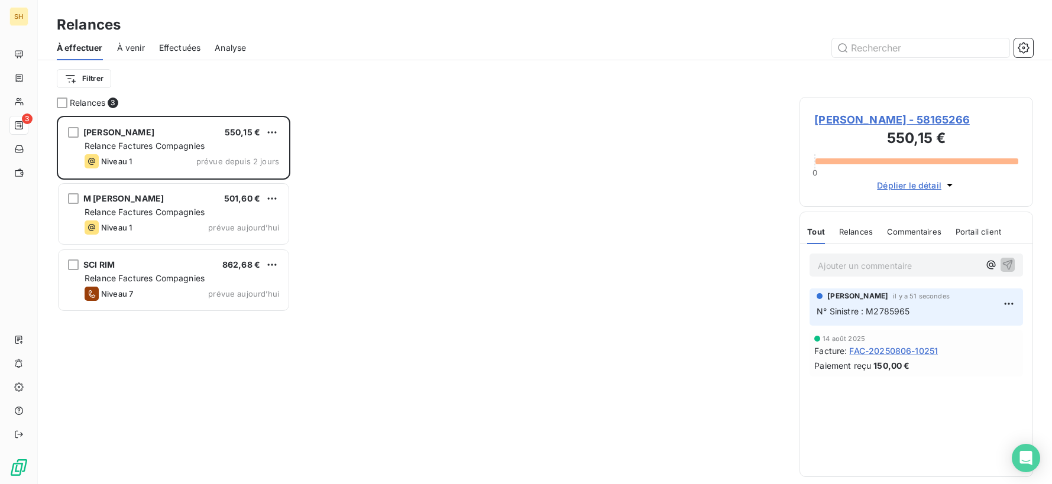
click at [929, 122] on span "[PERSON_NAME] - 58165266" at bounding box center [916, 120] width 204 height 16
click at [957, 112] on span "[PERSON_NAME] - 58165266" at bounding box center [916, 120] width 204 height 16
click at [887, 128] on h3 "550,15 €" at bounding box center [916, 140] width 204 height 24
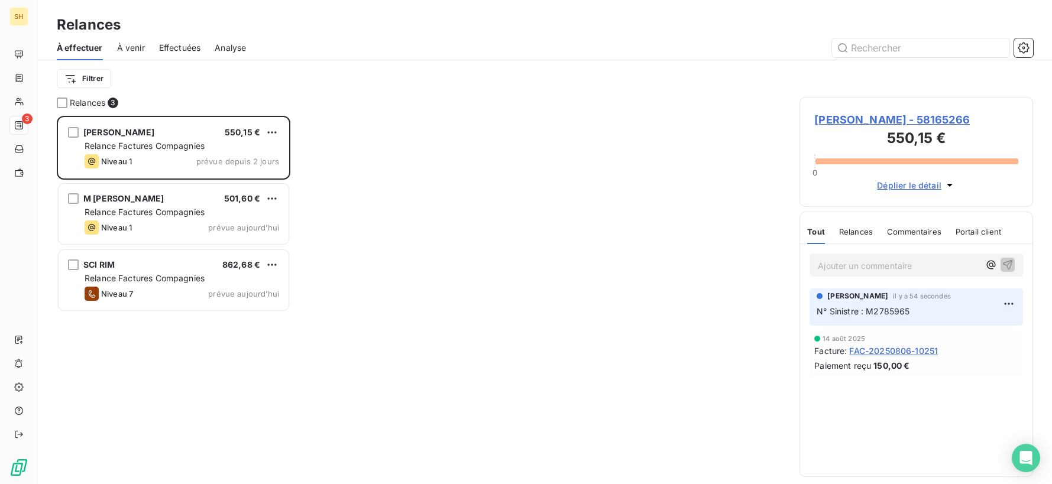
click at [878, 122] on span "[PERSON_NAME] - 58165266" at bounding box center [916, 120] width 204 height 16
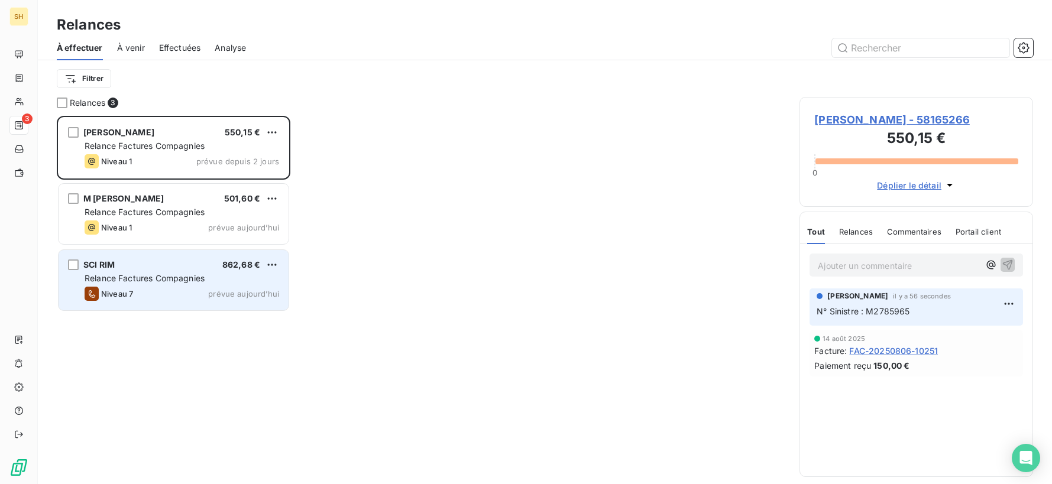
click at [191, 278] on span "Relance Factures Compagnies" at bounding box center [145, 278] width 120 height 10
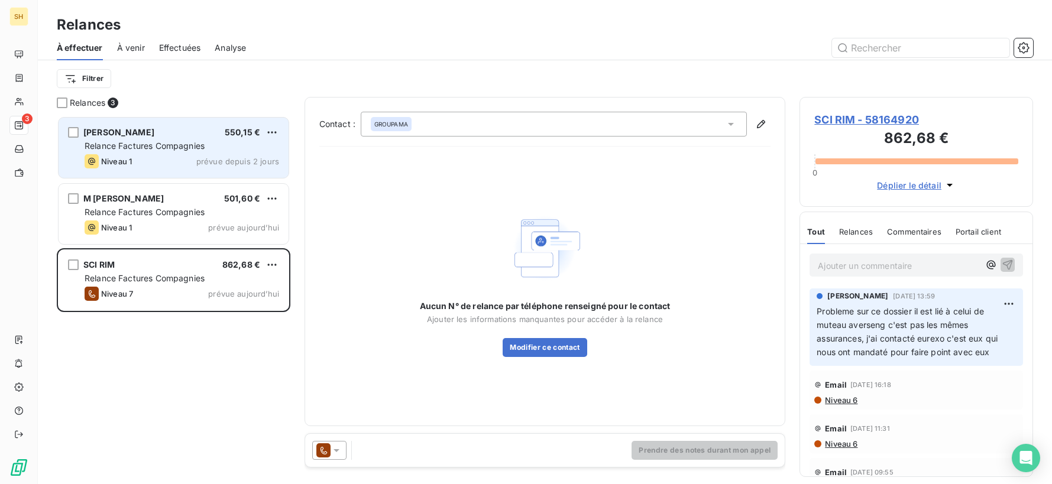
click at [169, 163] on div "Niveau 1 prévue depuis 2 jours" at bounding box center [182, 161] width 195 height 14
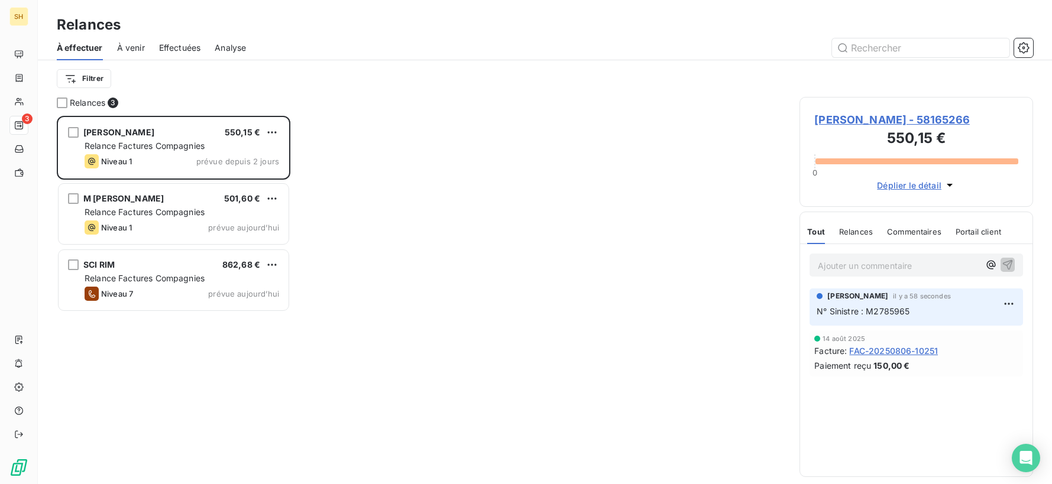
click at [823, 120] on span "[PERSON_NAME] - 58165266" at bounding box center [916, 120] width 204 height 16
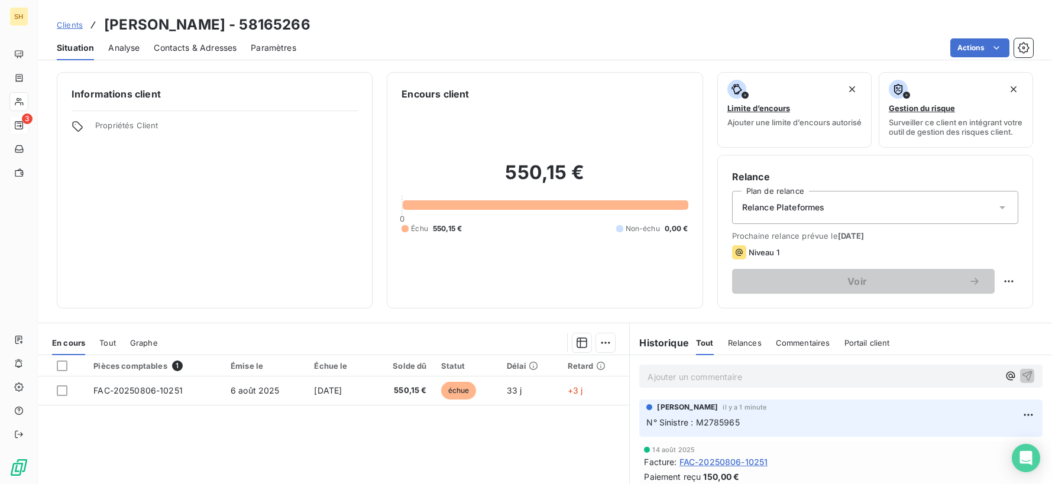
scroll to position [2, 0]
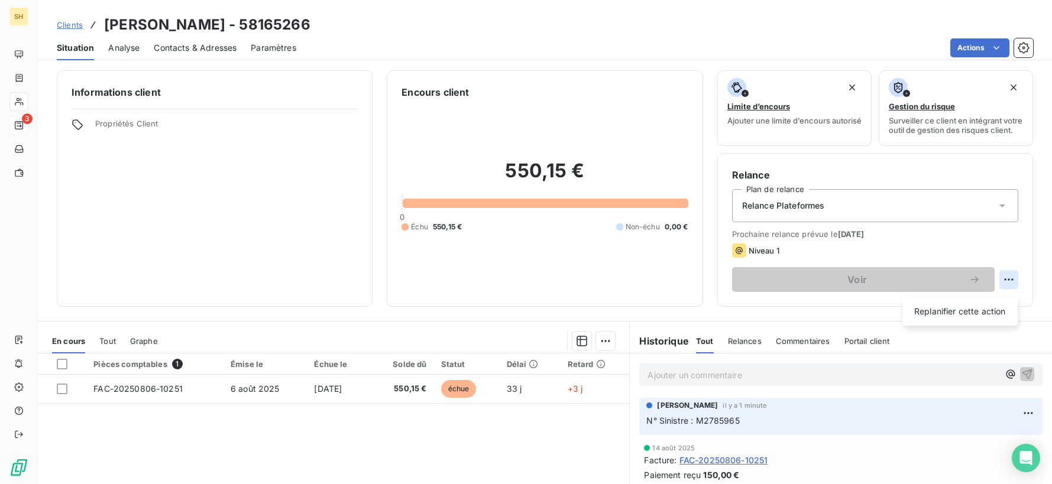
click at [1016, 281] on html "SH 3 Clients [PERSON_NAME] - 58165266 Situation Analyse Contacts & Adresses Par…" at bounding box center [526, 242] width 1052 height 484
click at [1000, 306] on div "Replanifier cette action" at bounding box center [960, 311] width 106 height 19
select select "8"
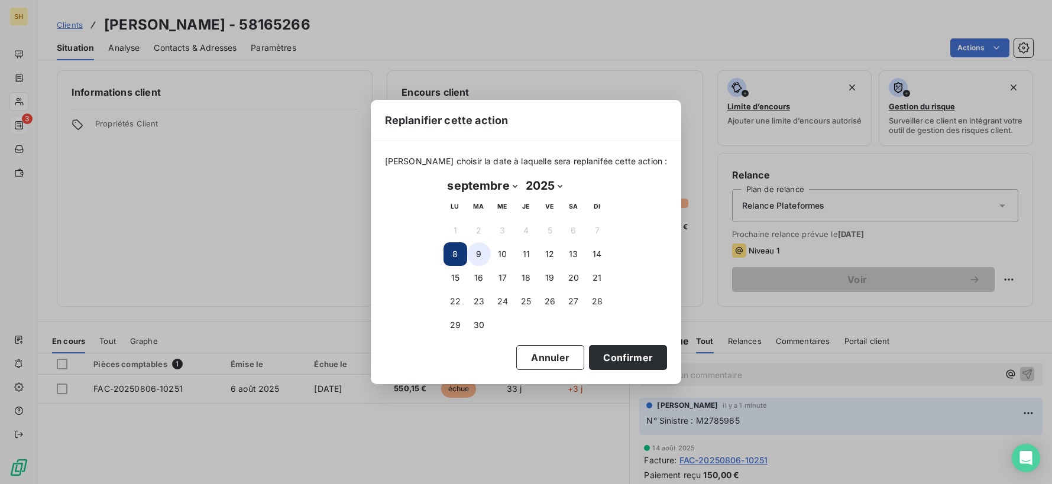
click at [473, 255] on button "9" at bounding box center [479, 255] width 24 height 24
click at [460, 256] on button "8" at bounding box center [456, 255] width 24 height 24
drag, startPoint x: 606, startPoint y: 357, endPoint x: 797, endPoint y: 334, distance: 192.4
click at [606, 356] on button "Confirmer" at bounding box center [628, 357] width 78 height 25
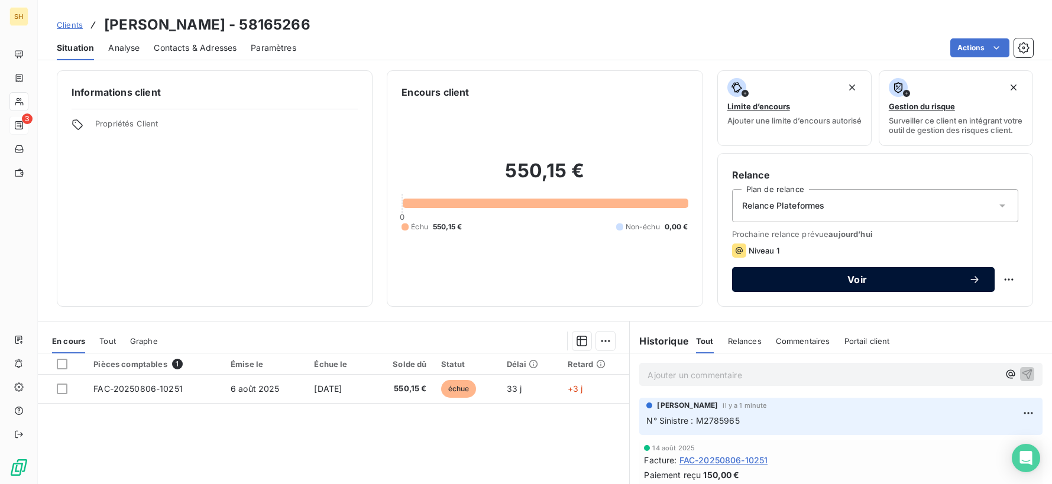
click at [918, 285] on span "Voir" at bounding box center [857, 279] width 222 height 9
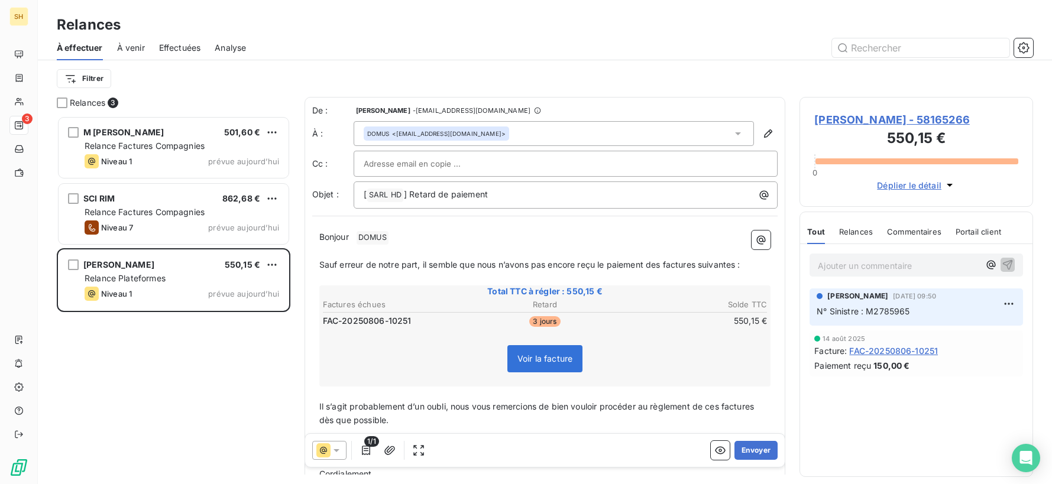
scroll to position [368, 234]
drag, startPoint x: 516, startPoint y: 195, endPoint x: 324, endPoint y: 190, distance: 192.3
click at [323, 190] on div "Objet : [ SARL HD ﻿ ] Retard de paiement" at bounding box center [545, 195] width 466 height 27
click at [408, 240] on p "Bonjour ﻿ DOMUS ﻿ ﻿" at bounding box center [545, 238] width 452 height 14
click at [663, 261] on span "Sauf erreur de notre part, il semble que nous n’avons pas encore reçu le paieme…" at bounding box center [529, 264] width 421 height 10
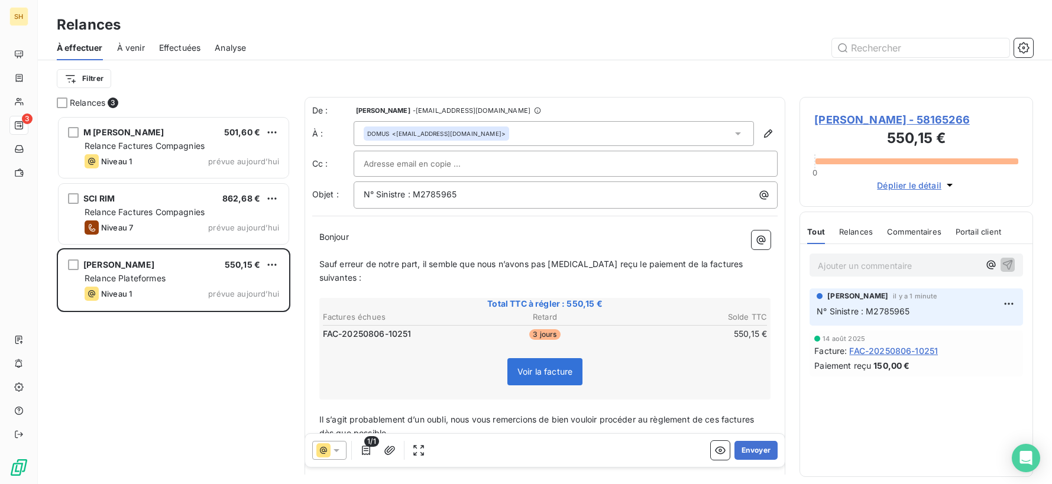
click at [704, 262] on span "Sauf erreur de notre part, il semble que nous n’avons pas [MEDICAL_DATA] reçu l…" at bounding box center [532, 271] width 426 height 24
click at [739, 263] on span "Sauf erreur de notre part, il semble que nous n’avons pas [MEDICAL_DATA] reçu l…" at bounding box center [530, 271] width 422 height 24
click at [722, 415] on span "Il s’agit probablement d’un oubli, nous vous remercions de bien vouloir procéde…" at bounding box center [538, 427] width 438 height 24
click at [764, 415] on span "Il s’agit probablement d’un oubli, nous vous remercions de bien vouloir procéde…" at bounding box center [541, 427] width 444 height 24
click at [761, 442] on button "Envoyer" at bounding box center [756, 450] width 43 height 19
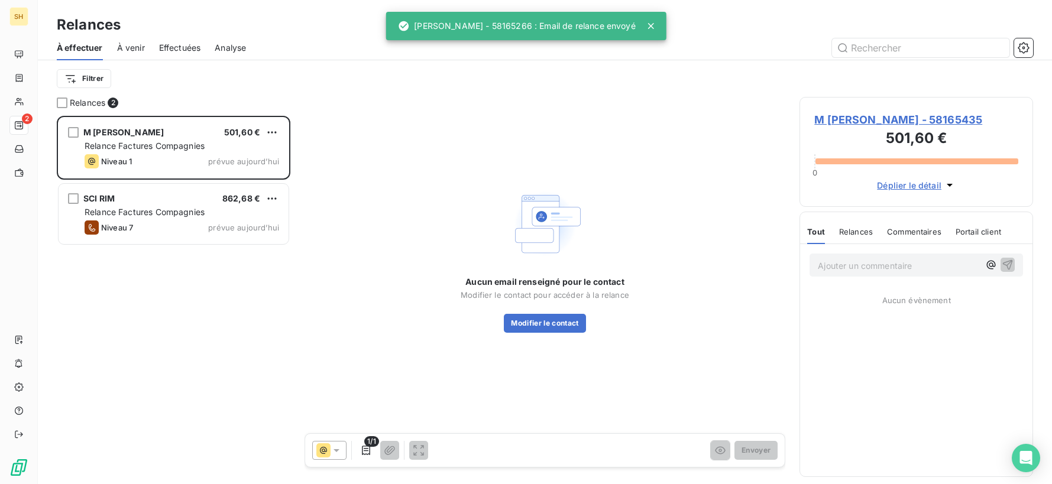
click at [850, 119] on span "M [PERSON_NAME] - 58165435" at bounding box center [916, 120] width 204 height 16
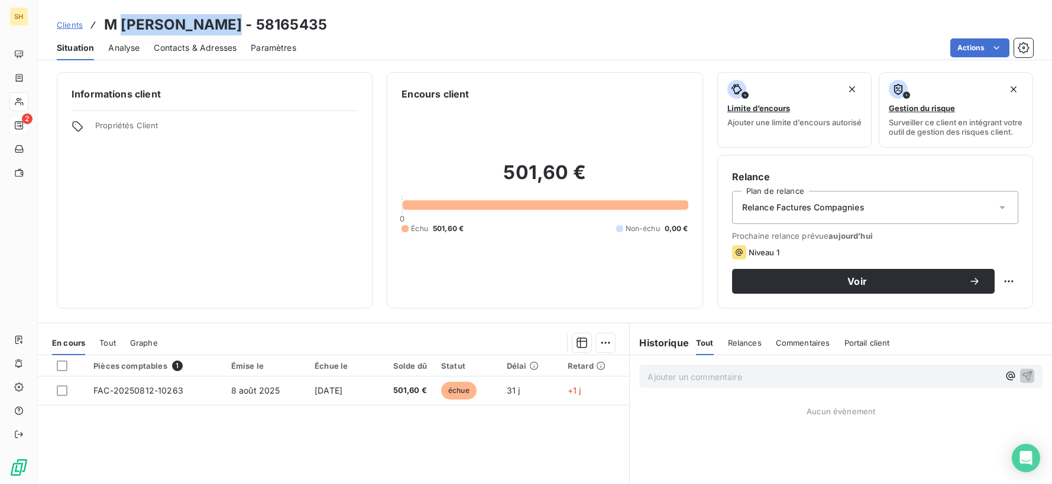
drag, startPoint x: 219, startPoint y: 19, endPoint x: 122, endPoint y: 20, distance: 97.6
click at [122, 20] on h3 "M [PERSON_NAME] - 58165435" at bounding box center [215, 24] width 223 height 21
copy h3 "[PERSON_NAME]"
click at [309, 179] on div "Informations client Propriétés Client" at bounding box center [215, 190] width 316 height 237
click at [218, 51] on span "Contacts & Adresses" at bounding box center [195, 48] width 83 height 12
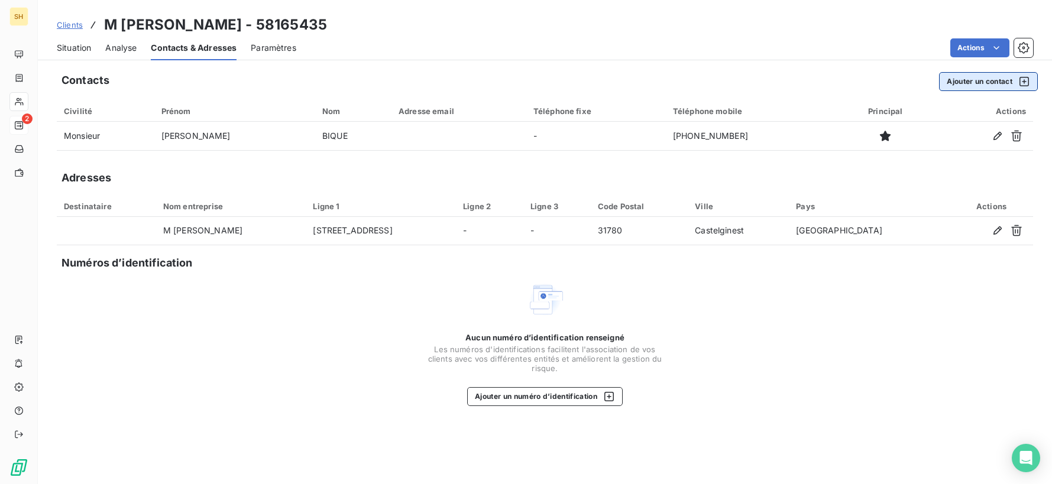
click at [995, 85] on button "Ajouter un contact" at bounding box center [988, 81] width 99 height 19
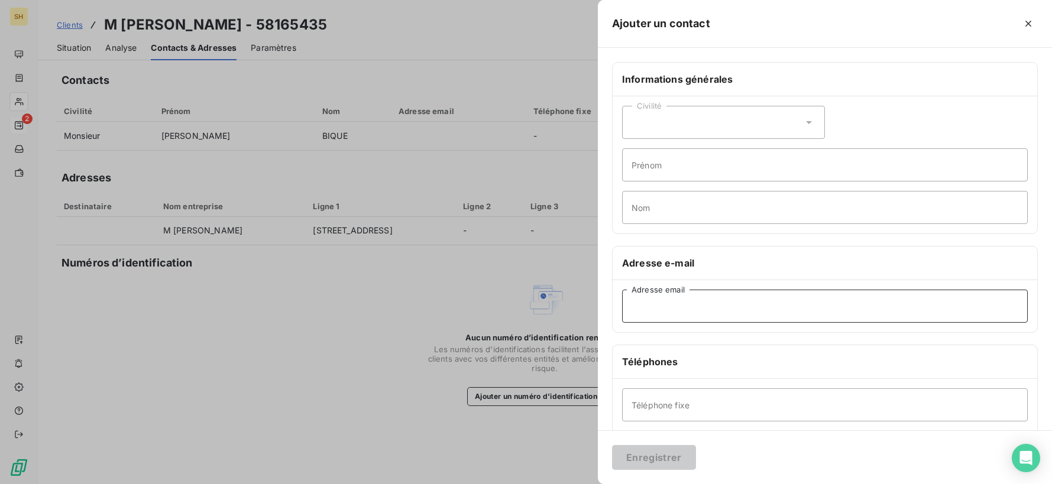
click at [670, 307] on input "Adresse email" at bounding box center [825, 306] width 406 height 33
type input "[EMAIL_ADDRESS][DOMAIN_NAME]"
click at [657, 210] on input "Nom" at bounding box center [825, 207] width 406 height 33
type input "IMH"
click at [661, 465] on button "Enregistrer" at bounding box center [654, 457] width 84 height 25
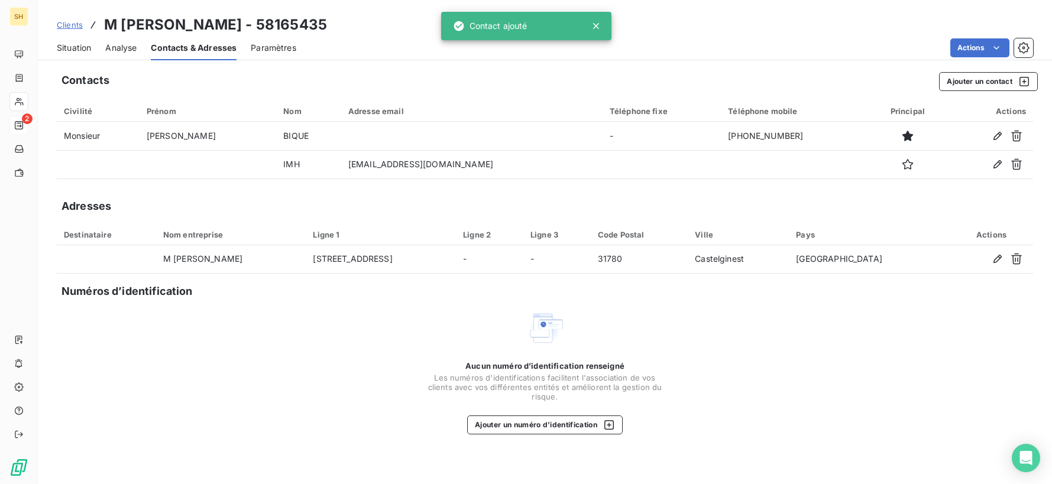
click at [78, 50] on span "Situation" at bounding box center [74, 48] width 34 height 12
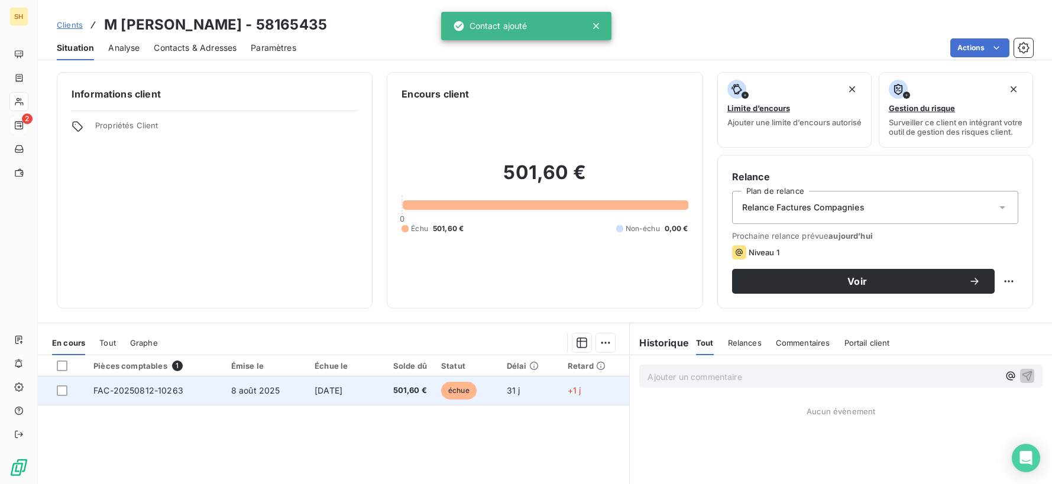
click at [275, 397] on td "8 août 2025" at bounding box center [265, 391] width 83 height 28
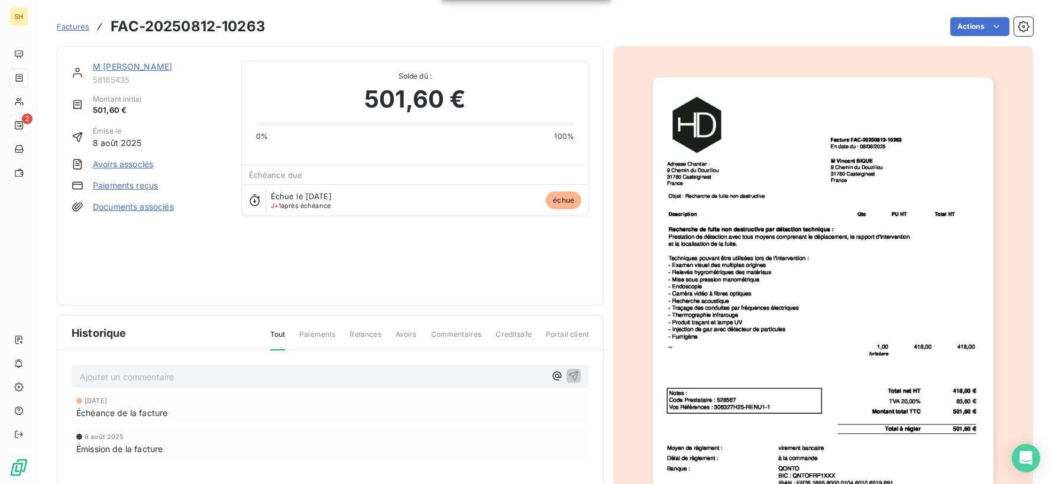
click at [124, 206] on link "Documents associés" at bounding box center [133, 207] width 81 height 12
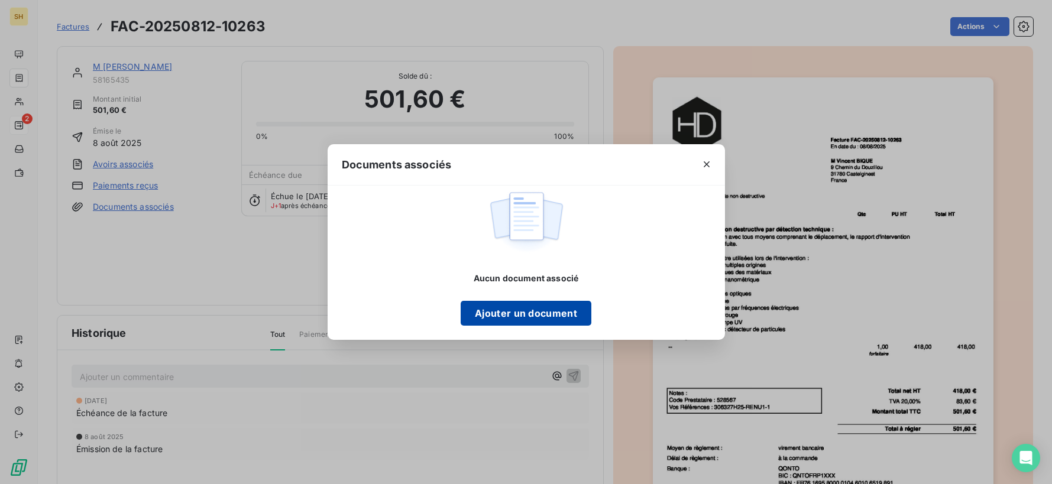
click at [535, 324] on button "Ajouter un document" at bounding box center [526, 313] width 131 height 25
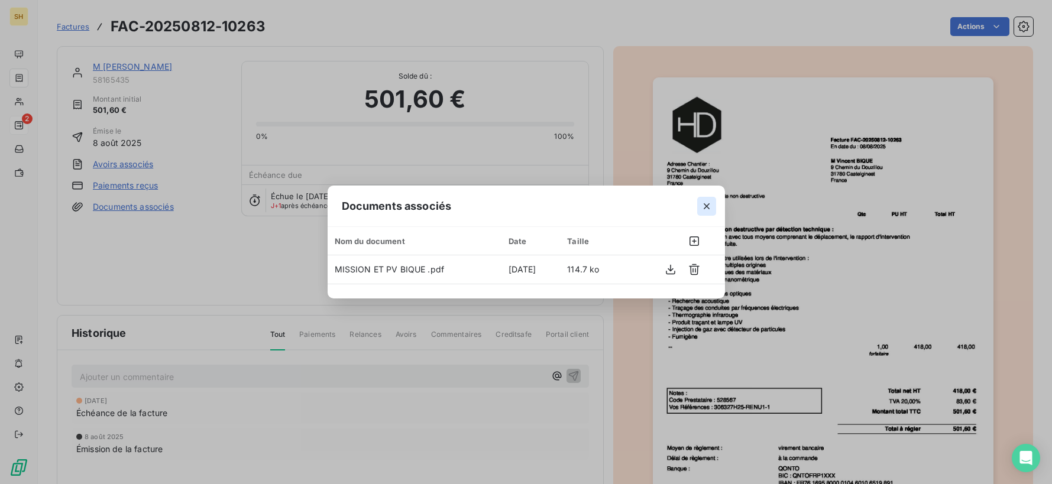
click at [706, 206] on icon "button" at bounding box center [707, 206] width 6 height 6
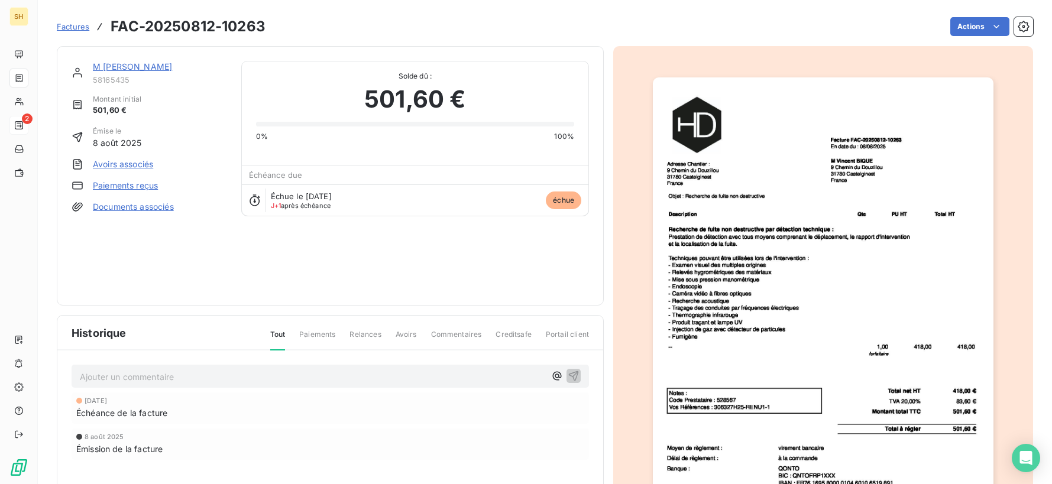
click at [143, 62] on link "M [PERSON_NAME]" at bounding box center [132, 67] width 79 height 10
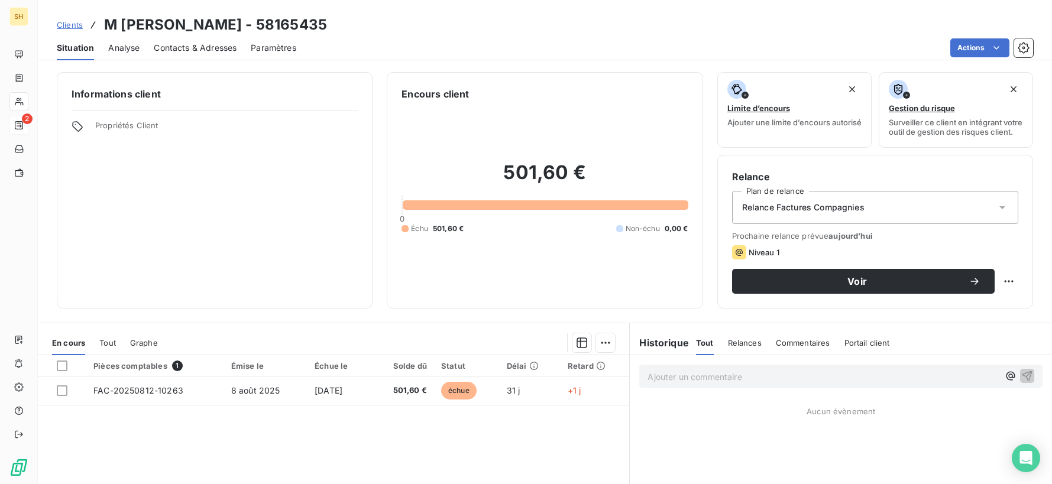
click at [948, 216] on div "Relance Factures Compagnies" at bounding box center [875, 207] width 286 height 33
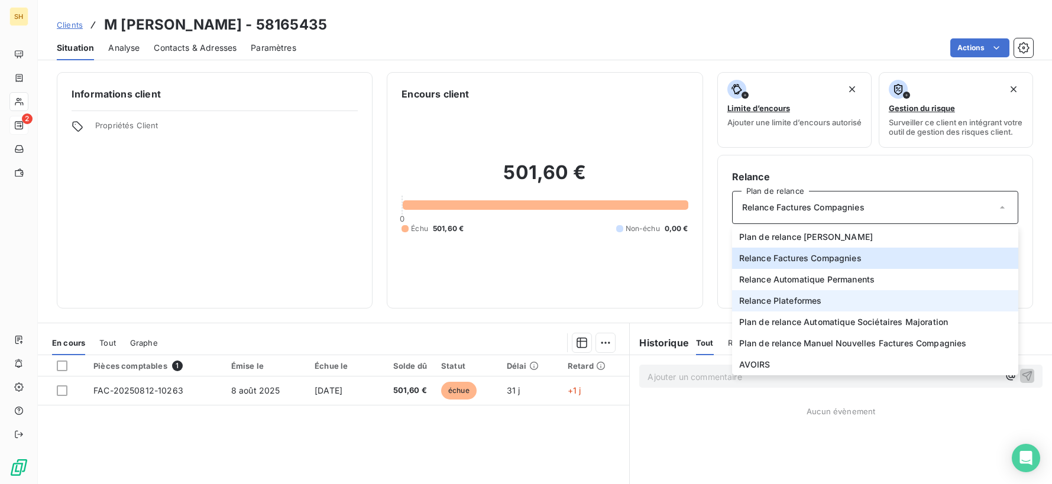
click at [871, 302] on li "Relance Plateformes" at bounding box center [875, 300] width 286 height 21
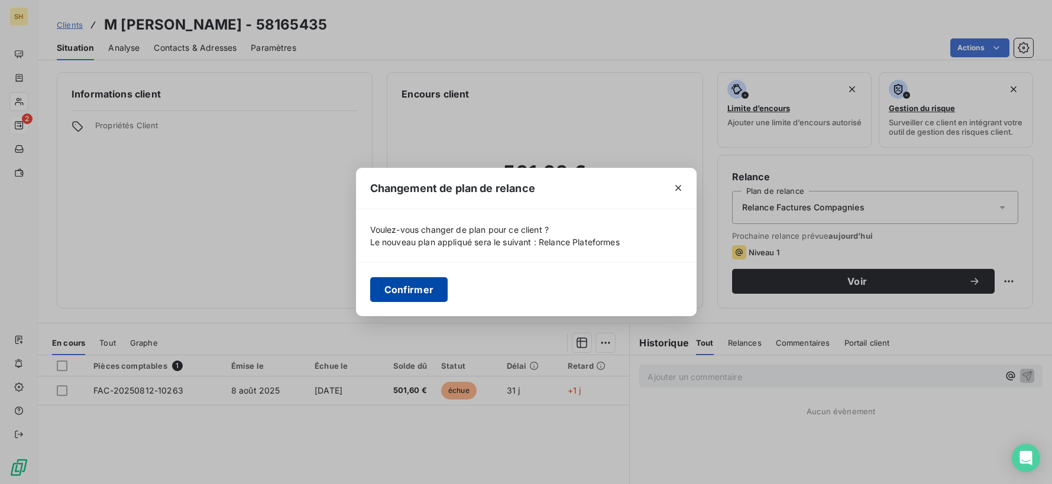
click at [405, 290] on button "Confirmer" at bounding box center [409, 289] width 78 height 25
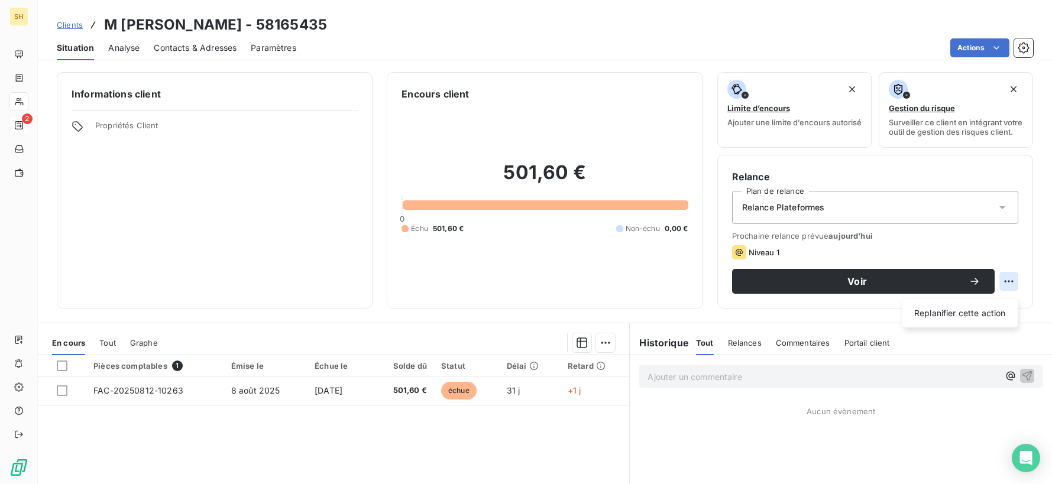
click at [1017, 290] on html "SH 2 Clients M [PERSON_NAME] - 58165435 Situation Analyse Contacts & Adresses P…" at bounding box center [526, 242] width 1052 height 484
click at [972, 312] on div "Replanifier cette action" at bounding box center [960, 313] width 106 height 19
select select "8"
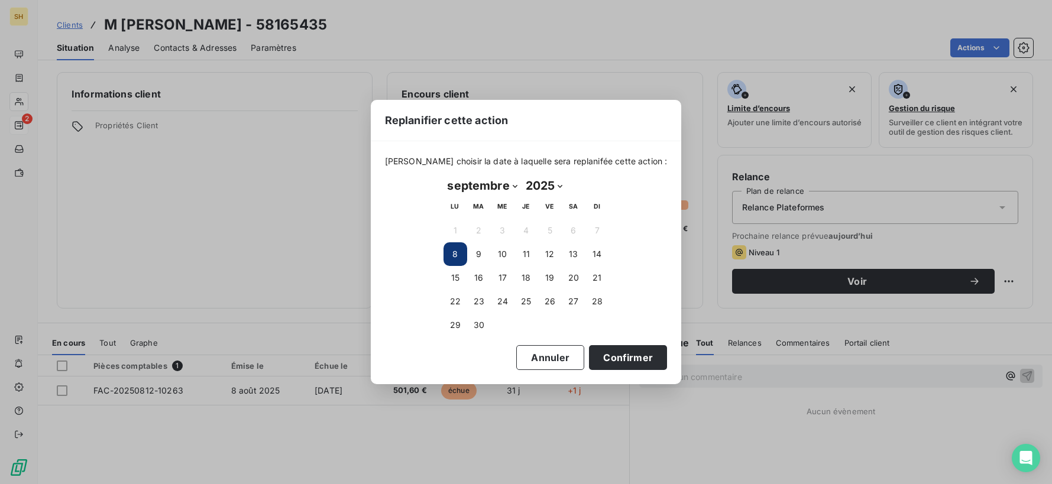
click at [454, 256] on button "8" at bounding box center [456, 255] width 24 height 24
click at [607, 356] on button "Confirmer" at bounding box center [628, 357] width 78 height 25
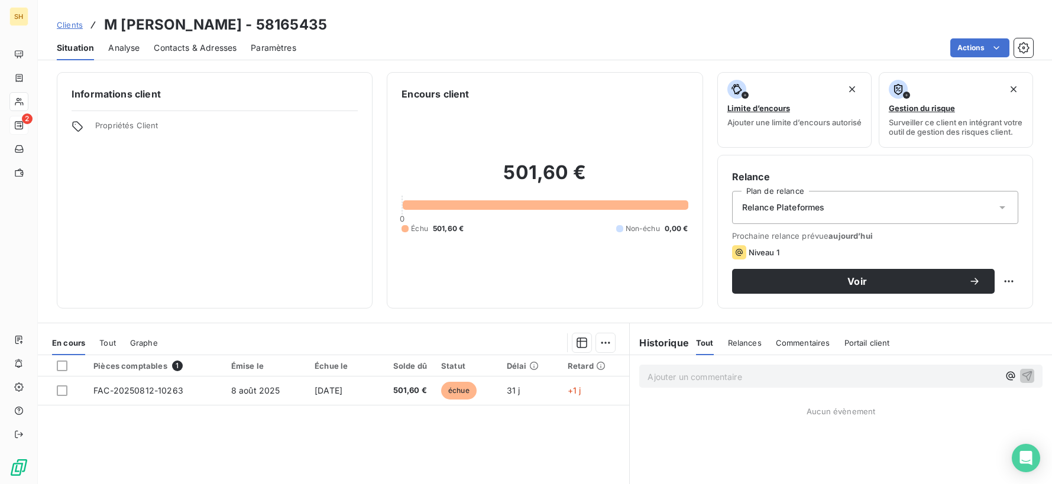
click at [970, 287] on icon "button" at bounding box center [975, 282] width 12 height 12
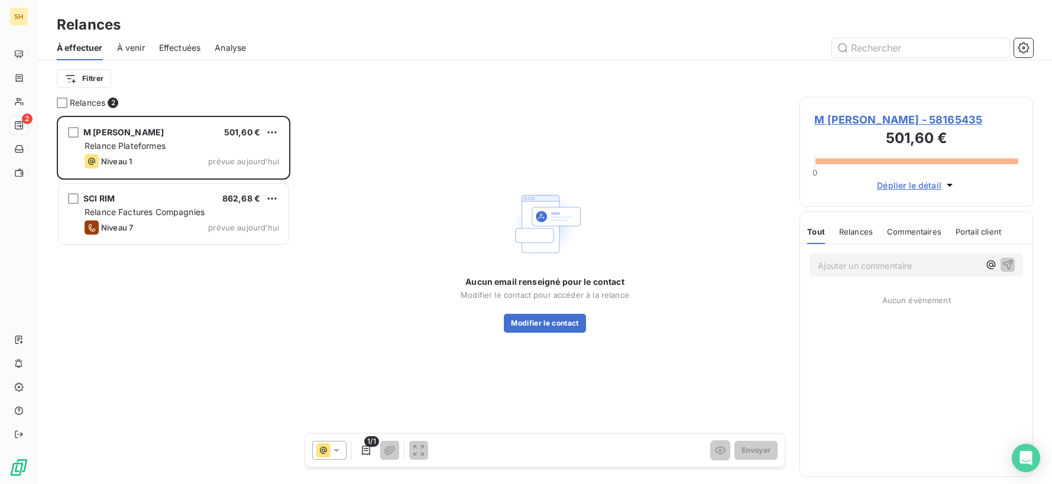
scroll to position [368, 234]
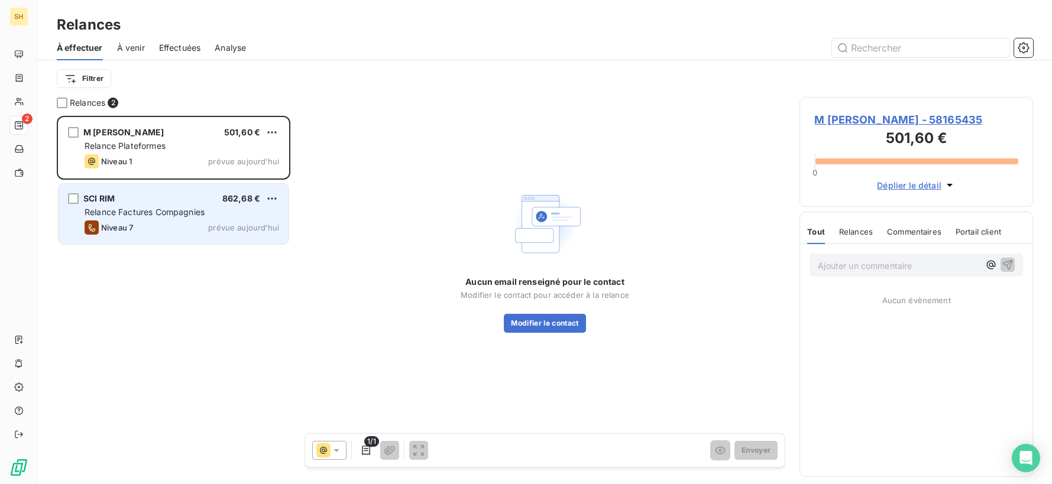
click at [154, 212] on span "Relance Factures Compagnies" at bounding box center [145, 212] width 120 height 10
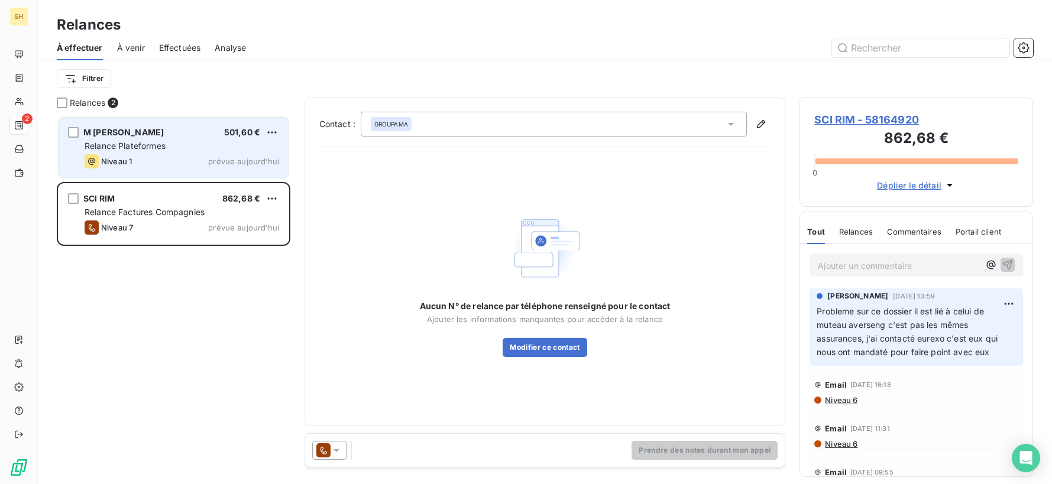
click at [159, 146] on span "Relance Plateformes" at bounding box center [125, 146] width 81 height 10
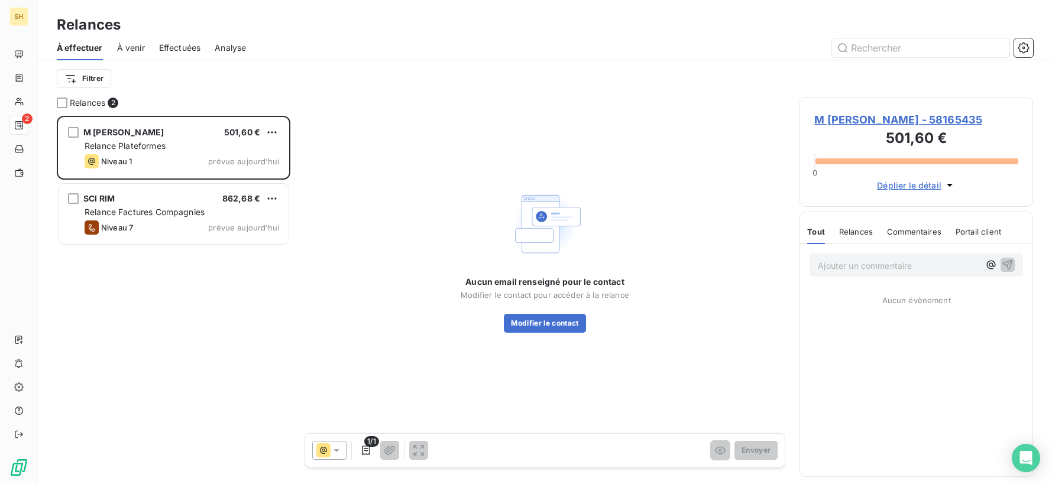
click at [871, 121] on span "M [PERSON_NAME] - 58165435" at bounding box center [916, 120] width 204 height 16
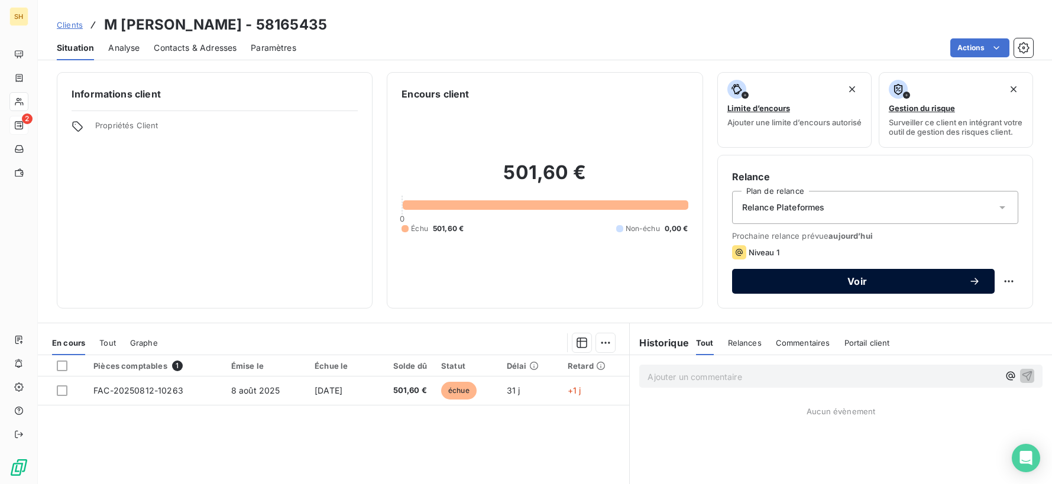
click at [863, 285] on span "Voir" at bounding box center [857, 281] width 222 height 9
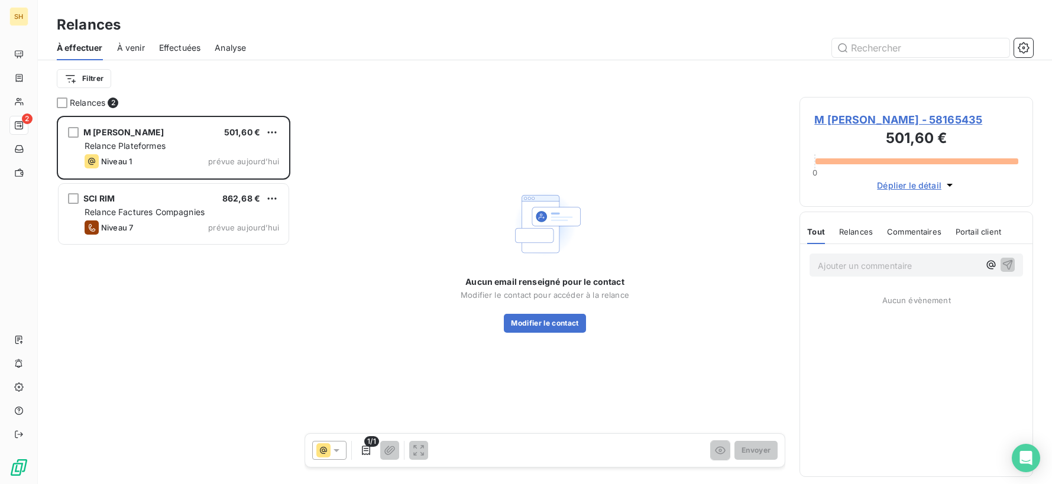
scroll to position [368, 234]
click at [567, 314] on button "Modifier le contact" at bounding box center [545, 323] width 82 height 19
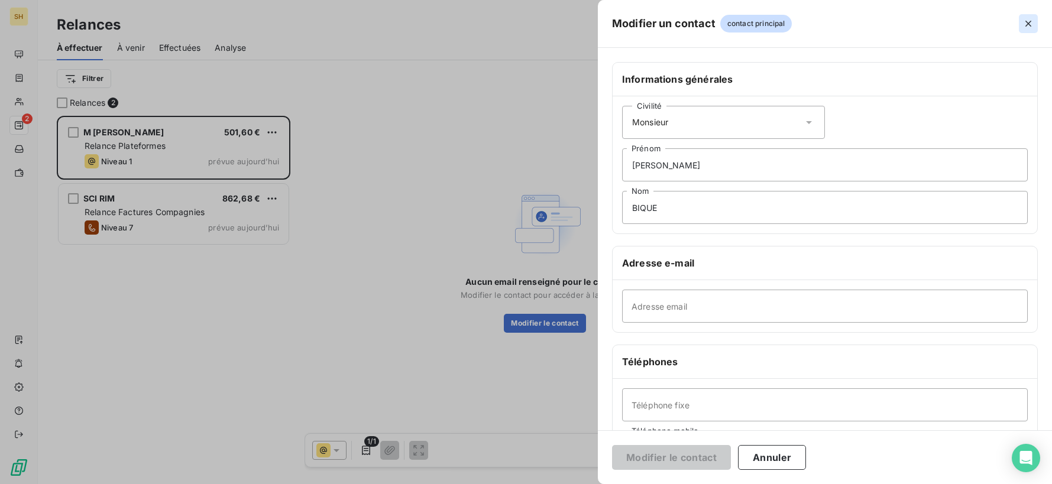
click at [1031, 28] on icon "button" at bounding box center [1029, 24] width 12 height 12
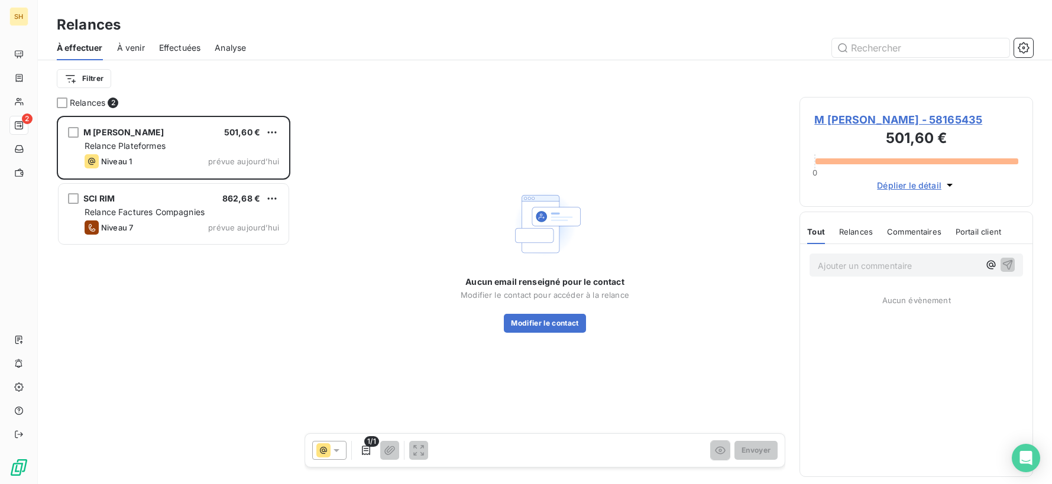
click at [874, 117] on span "M [PERSON_NAME] - 58165435" at bounding box center [916, 120] width 204 height 16
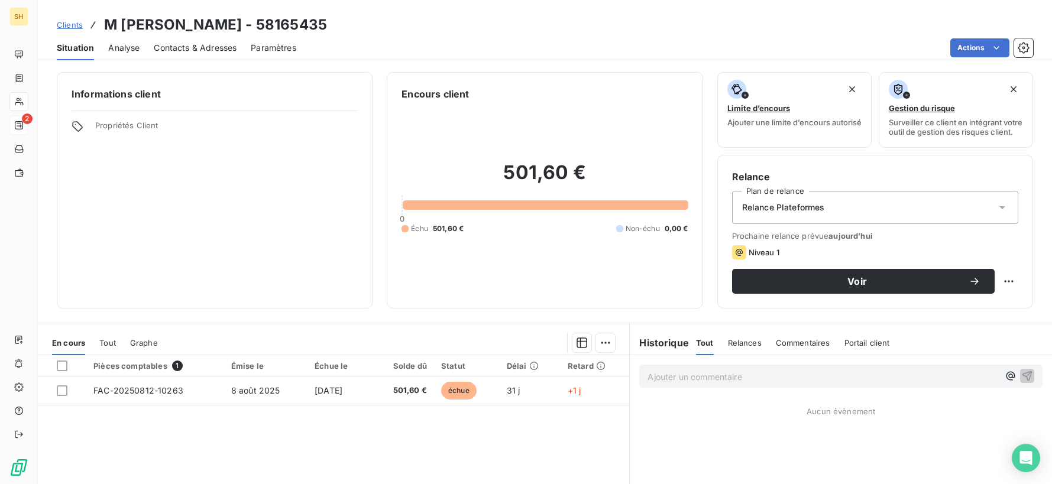
click at [216, 54] on div "Contacts & Adresses" at bounding box center [195, 47] width 83 height 25
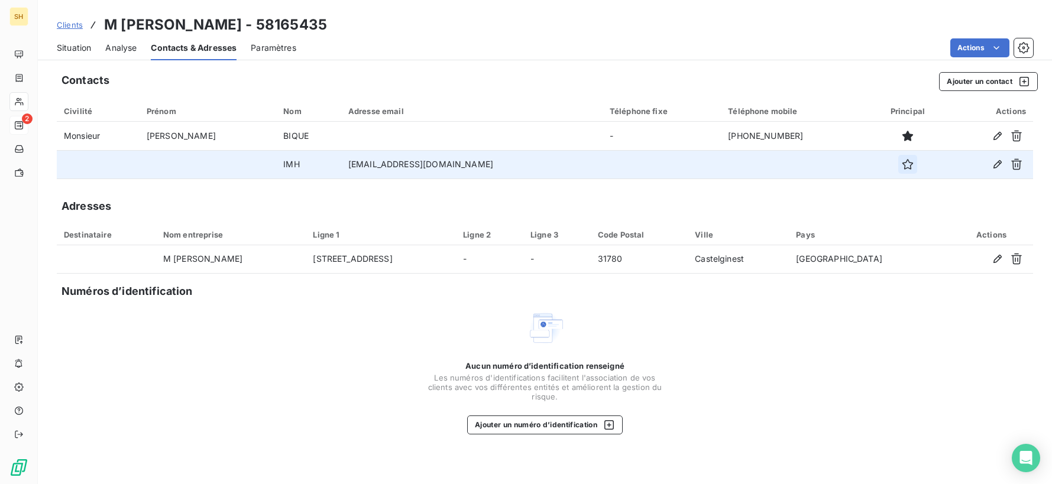
click at [902, 167] on icon "button" at bounding box center [908, 165] width 12 height 12
click at [76, 44] on span "Situation" at bounding box center [74, 48] width 34 height 12
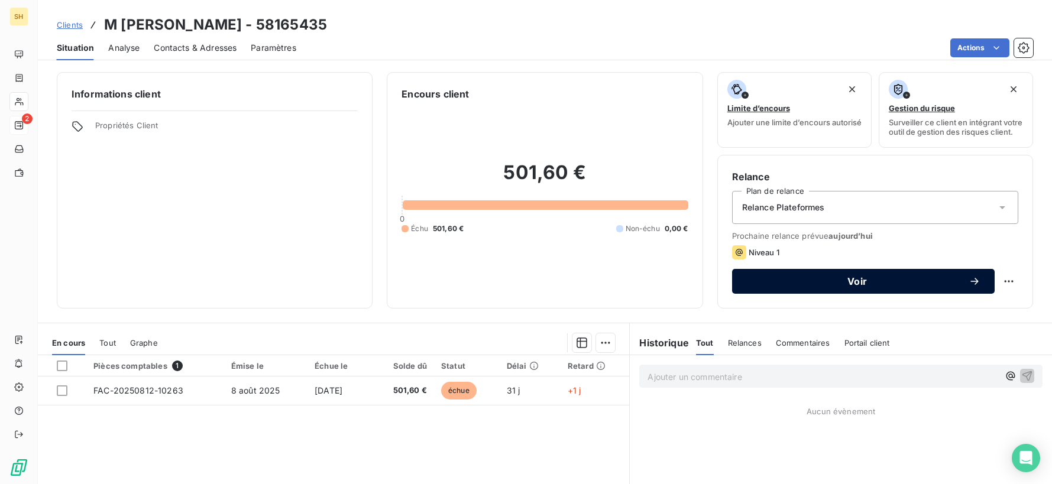
click at [909, 286] on span "Voir" at bounding box center [857, 281] width 222 height 9
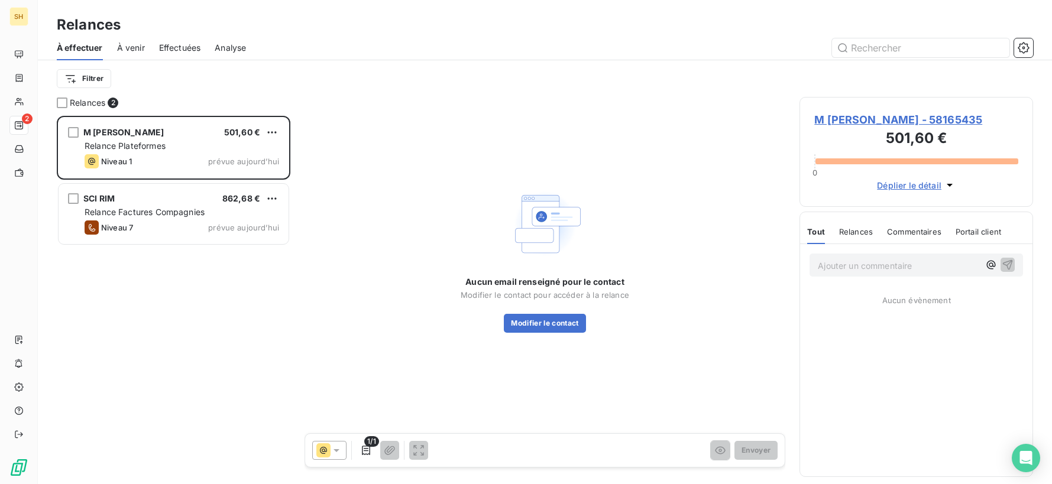
scroll to position [368, 234]
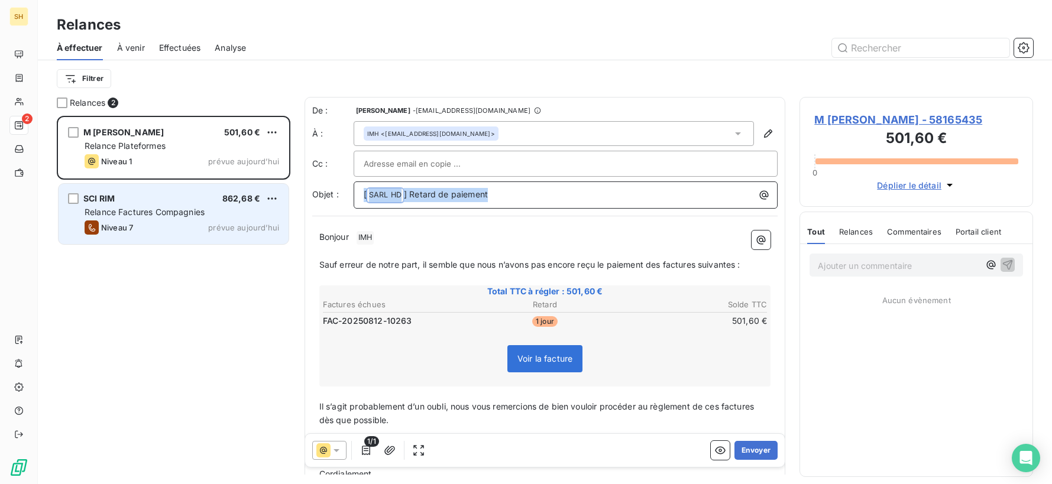
drag, startPoint x: 518, startPoint y: 190, endPoint x: 263, endPoint y: 194, distance: 255.0
click at [263, 194] on div "Relances 2 M Vincent BIQUE 501,60 € Relance Plateformes Niveau 1 prévue [DATE] …" at bounding box center [545, 290] width 1014 height 387
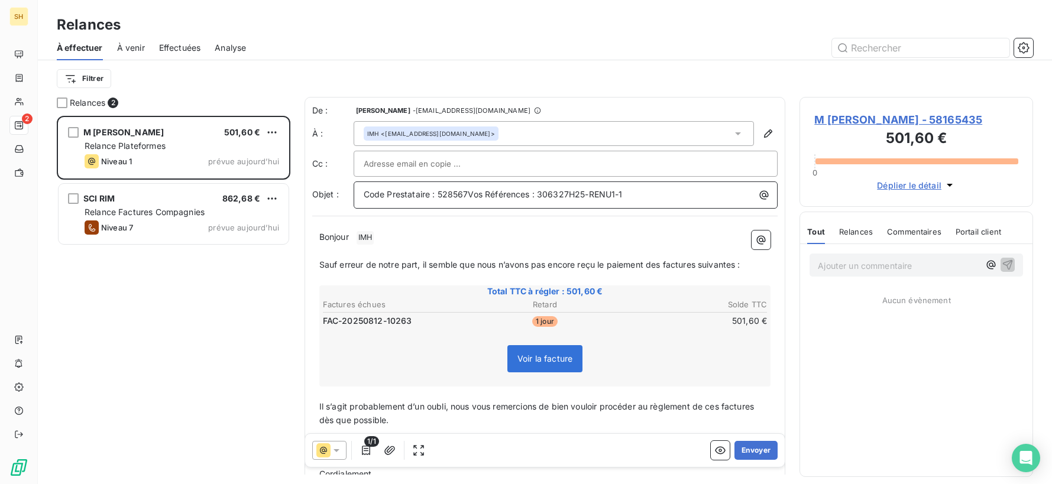
click at [470, 189] on span "Code Prestataire : 528567Vos Références : 306327H25-RENU1-1" at bounding box center [493, 194] width 259 height 10
click at [421, 229] on div "Bonjour ﻿ IMH ﻿ ﻿ ﻿ Sauf erreur de notre part, il semble que nous n’avons pas […" at bounding box center [545, 362] width 466 height 277
click at [405, 241] on p "Bonjour ﻿ IMH ﻿ ﻿" at bounding box center [545, 238] width 452 height 14
click at [662, 261] on span "Sauf erreur de notre part, il semble que nous n’avons pas encore reçu le paieme…" at bounding box center [529, 264] width 421 height 10
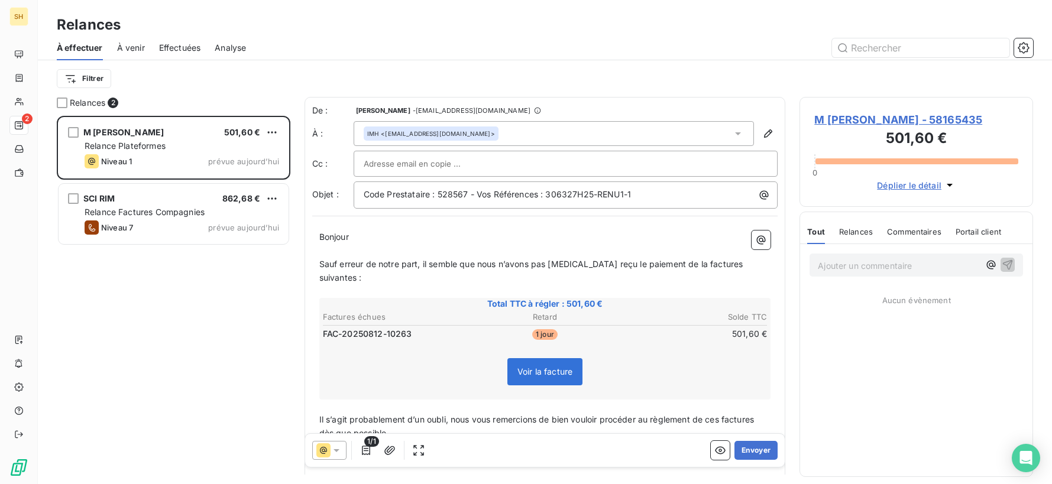
click at [703, 262] on span "Sauf erreur de notre part, il semble que nous n’avons pas [MEDICAL_DATA] reçu l…" at bounding box center [532, 271] width 426 height 24
click at [739, 263] on span "Sauf erreur de notre part, il semble que nous n’avons pas [MEDICAL_DATA] reçu l…" at bounding box center [530, 271] width 422 height 24
click at [722, 415] on span "Il s’agit probablement d’un oubli, nous vous remercions de bien vouloir procéde…" at bounding box center [538, 427] width 438 height 24
click at [764, 415] on span "Il s’agit probablement d’un oubli, nous vous remercions de bien vouloir procéde…" at bounding box center [541, 427] width 444 height 24
click at [749, 448] on button "Envoyer" at bounding box center [756, 450] width 43 height 19
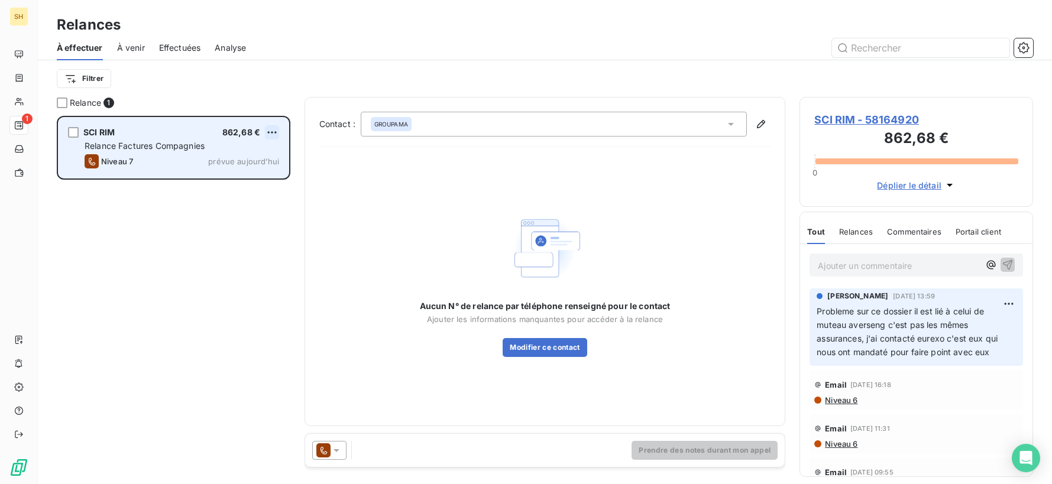
click at [274, 129] on html "SH 1 Relances À effectuer À venir Effectuées Analyse Filtrer Relance 1 SCI RIM …" at bounding box center [526, 242] width 1052 height 484
click at [262, 150] on div "Replanifier cette action" at bounding box center [221, 156] width 106 height 19
select select "8"
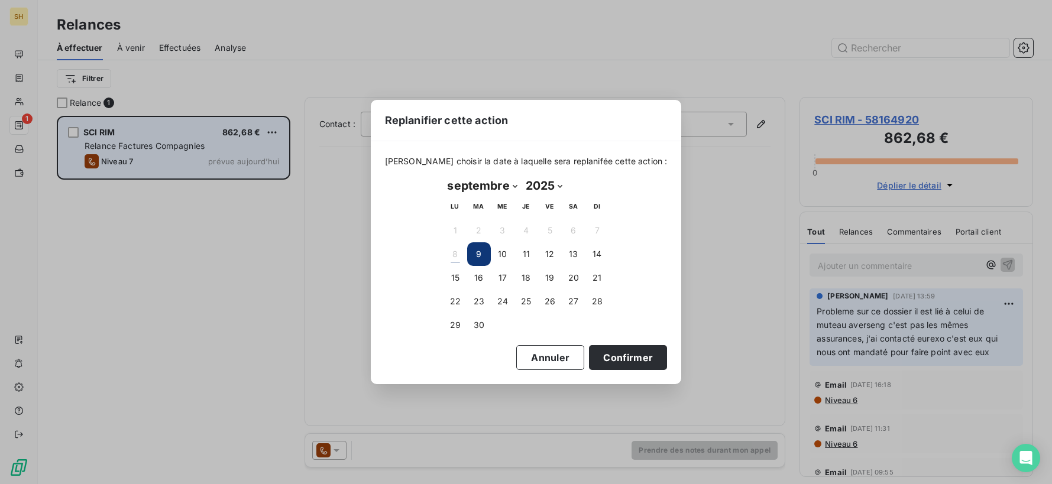
drag, startPoint x: 459, startPoint y: 277, endPoint x: 562, endPoint y: 337, distance: 119.3
click at [459, 277] on button "15" at bounding box center [456, 278] width 24 height 24
click at [613, 355] on button "Confirmer" at bounding box center [628, 357] width 78 height 25
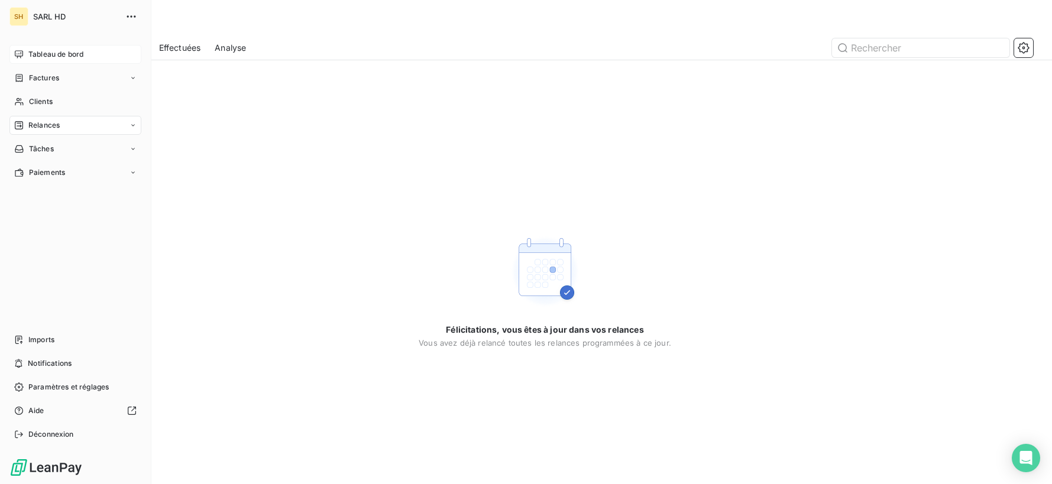
click at [29, 54] on span "Tableau de bord" at bounding box center [55, 54] width 55 height 11
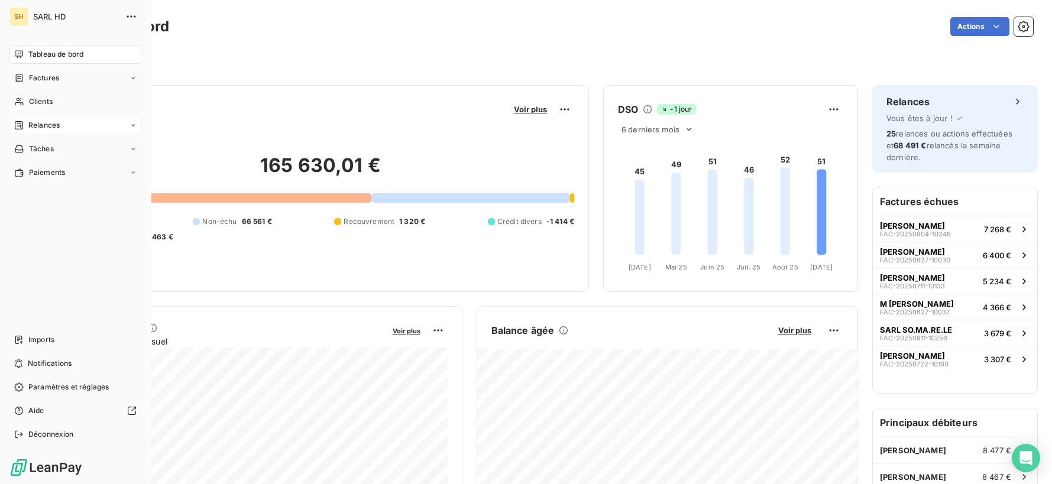
click at [36, 122] on span "Relances" at bounding box center [43, 125] width 31 height 11
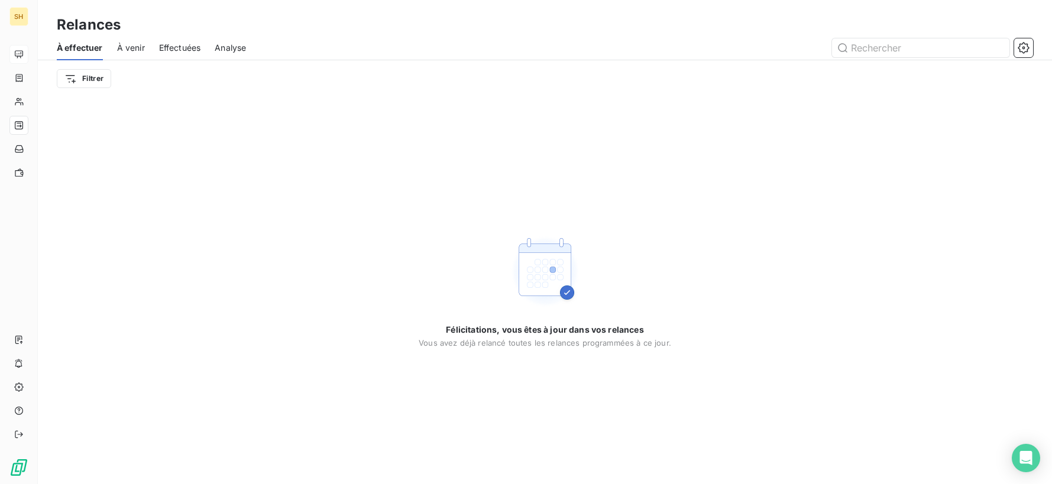
click at [127, 42] on span "À venir" at bounding box center [131, 48] width 28 height 12
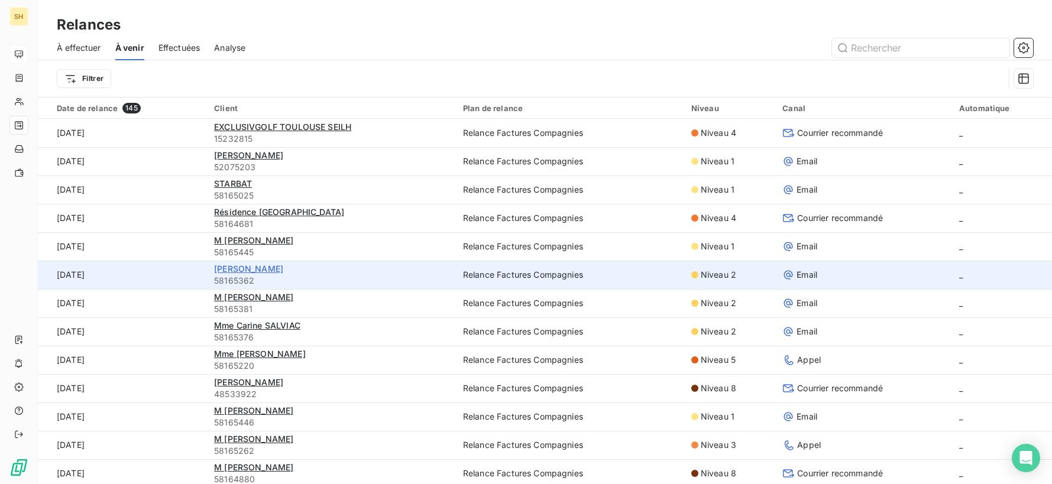
click at [274, 270] on span "[PERSON_NAME]" at bounding box center [248, 269] width 69 height 10
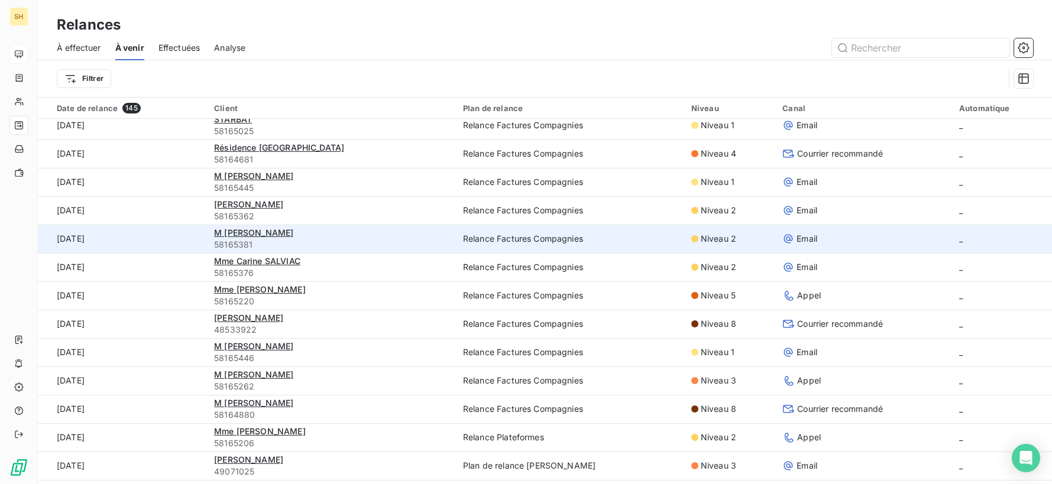
scroll to position [66, 0]
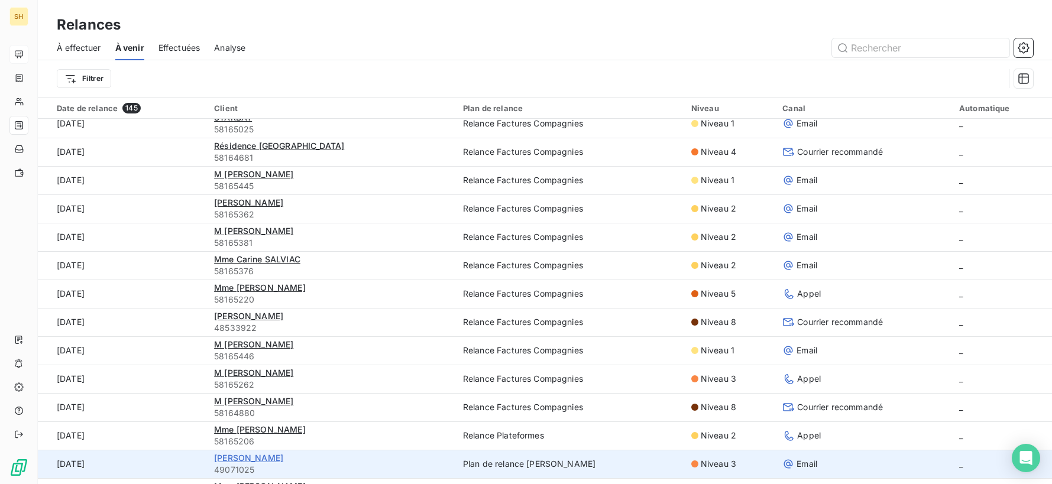
click at [238, 461] on span "[PERSON_NAME]" at bounding box center [248, 458] width 69 height 10
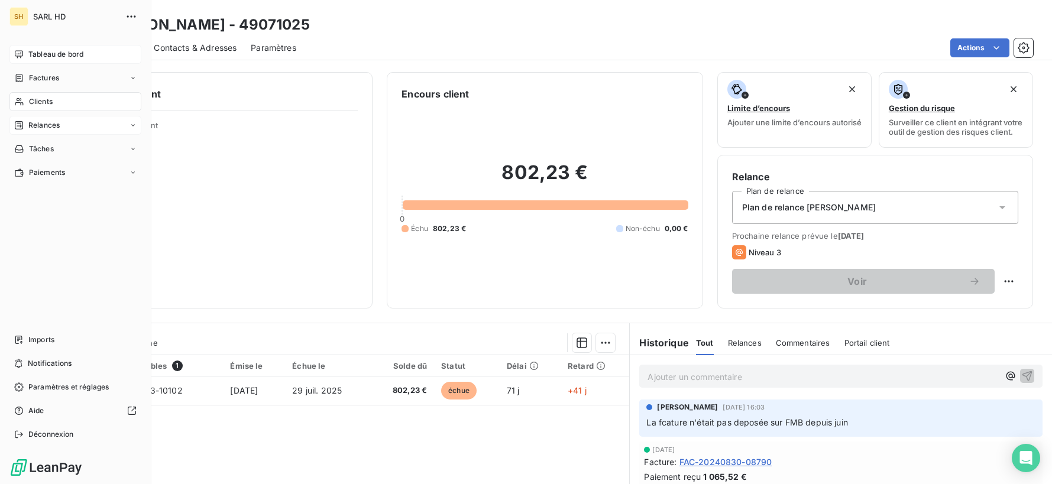
click at [35, 52] on span "Tableau de bord" at bounding box center [55, 54] width 55 height 11
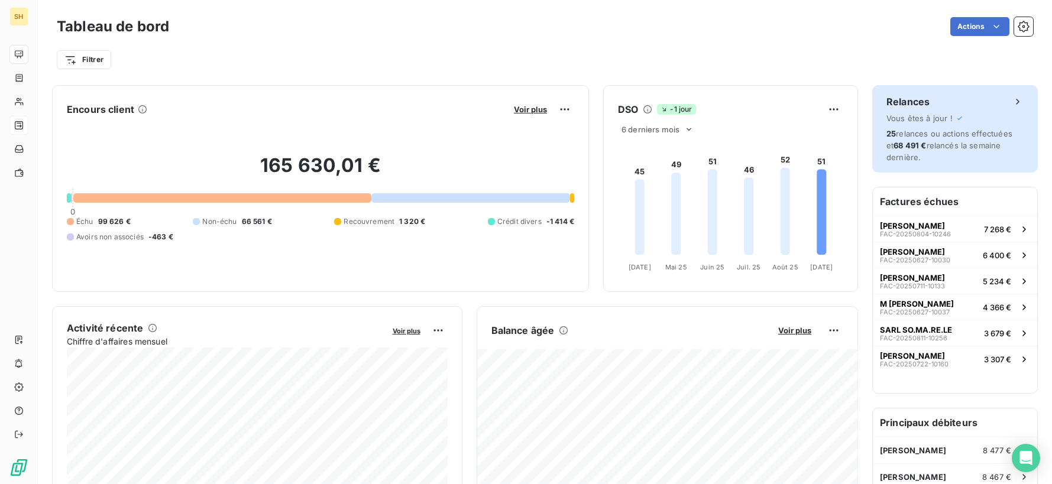
click at [911, 116] on span "Vous êtes à jour !" at bounding box center [920, 118] width 66 height 9
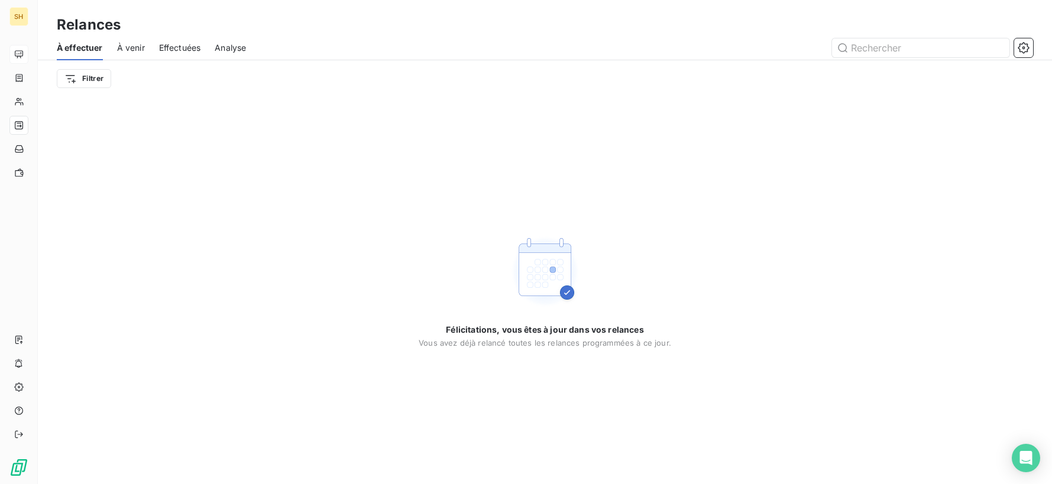
click at [134, 43] on span "À venir" at bounding box center [131, 48] width 28 height 12
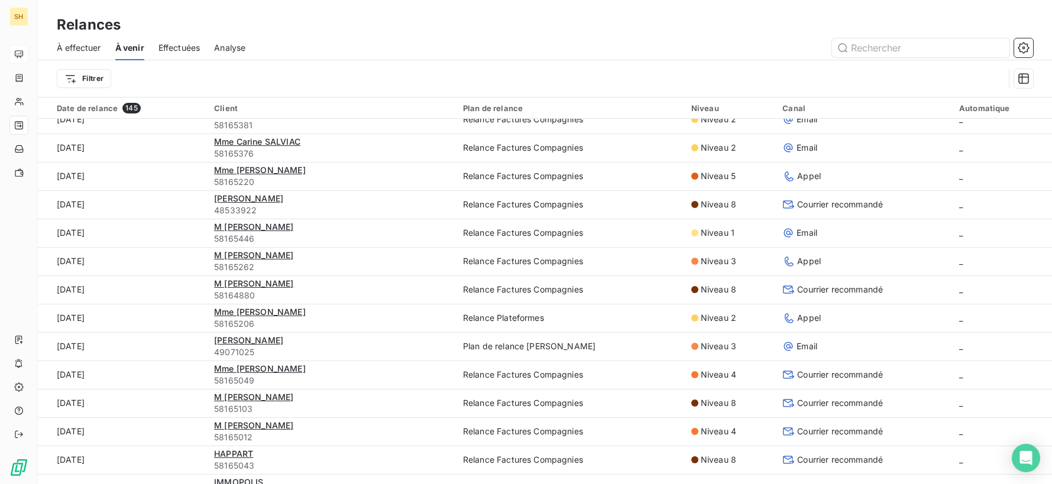
scroll to position [185, 0]
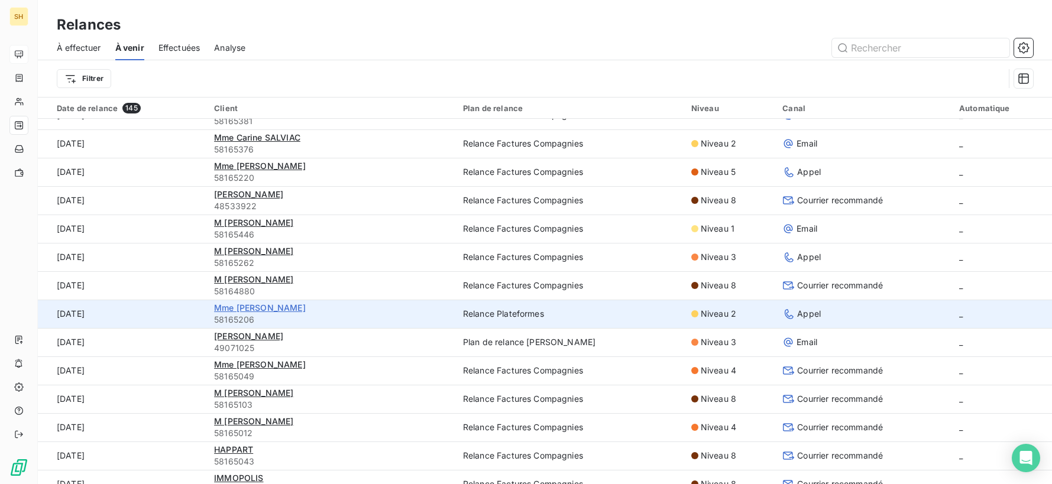
click at [279, 313] on div "Mme [PERSON_NAME]" at bounding box center [331, 308] width 235 height 12
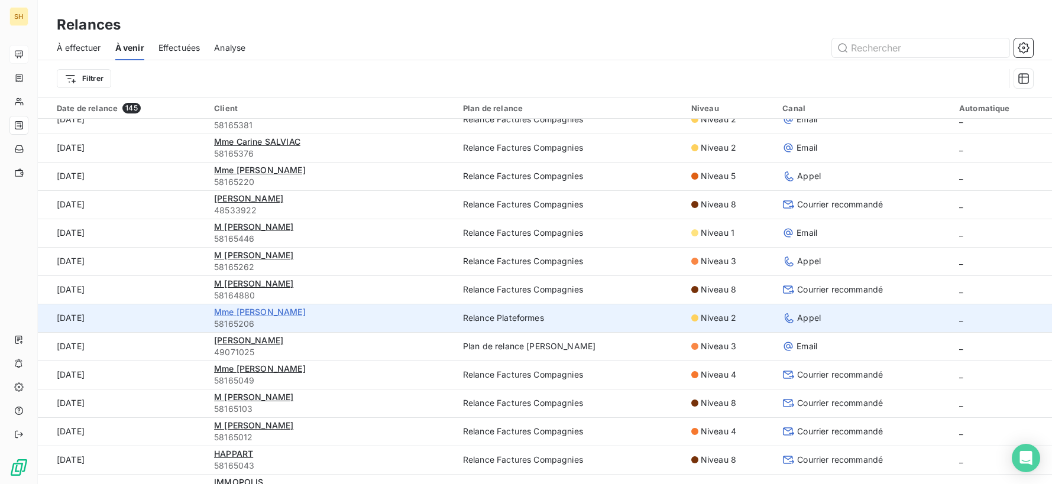
click at [279, 313] on span "Mme [PERSON_NAME]" at bounding box center [260, 312] width 92 height 10
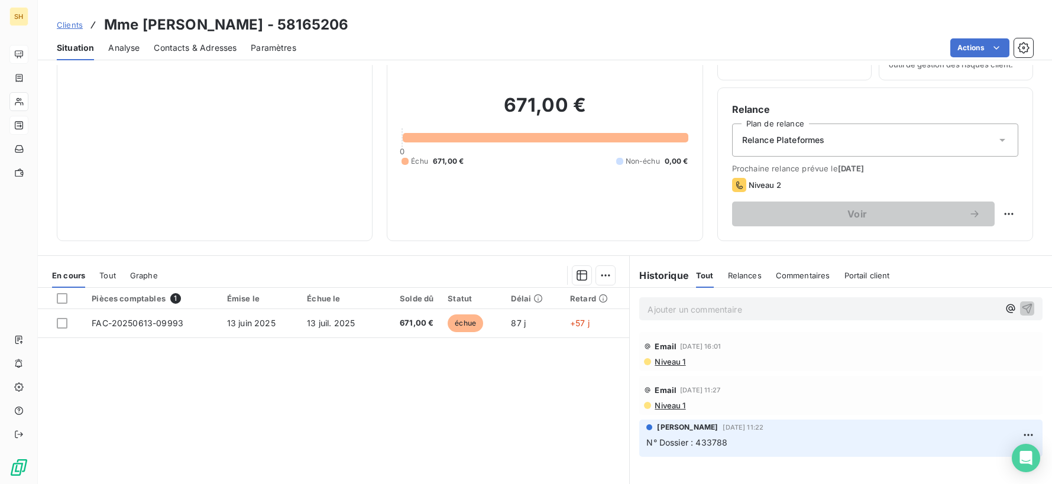
scroll to position [73, 0]
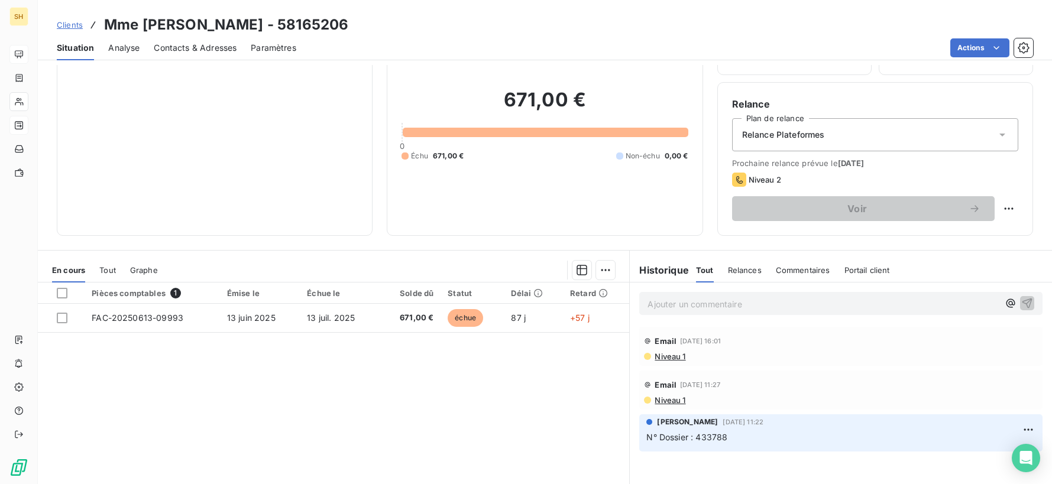
click at [663, 361] on span "Niveau 1" at bounding box center [670, 356] width 32 height 9
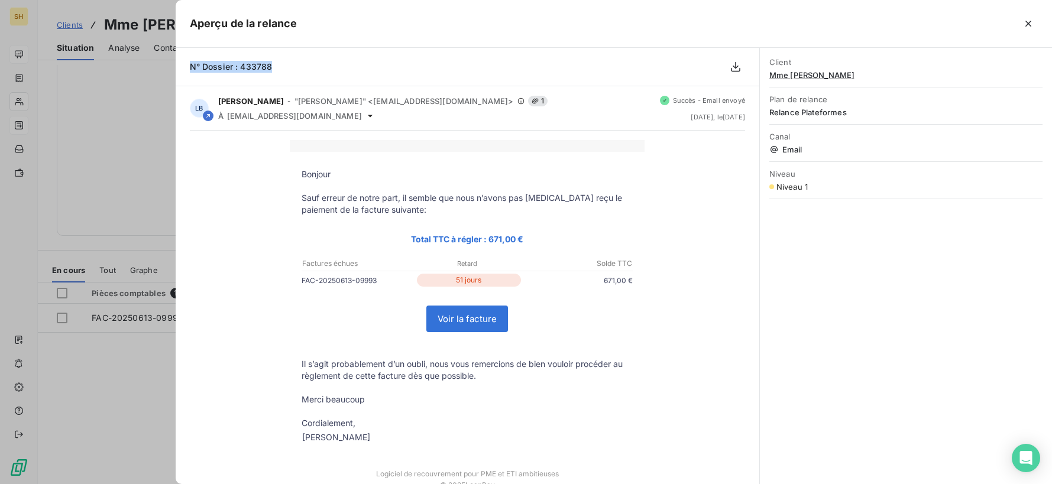
drag, startPoint x: 274, startPoint y: 67, endPoint x: 188, endPoint y: 66, distance: 85.8
click at [188, 66] on div "N° Dossier : 433788" at bounding box center [468, 67] width 584 height 38
copy span "N° Dossier : 433788"
click at [1024, 24] on icon "button" at bounding box center [1029, 24] width 12 height 12
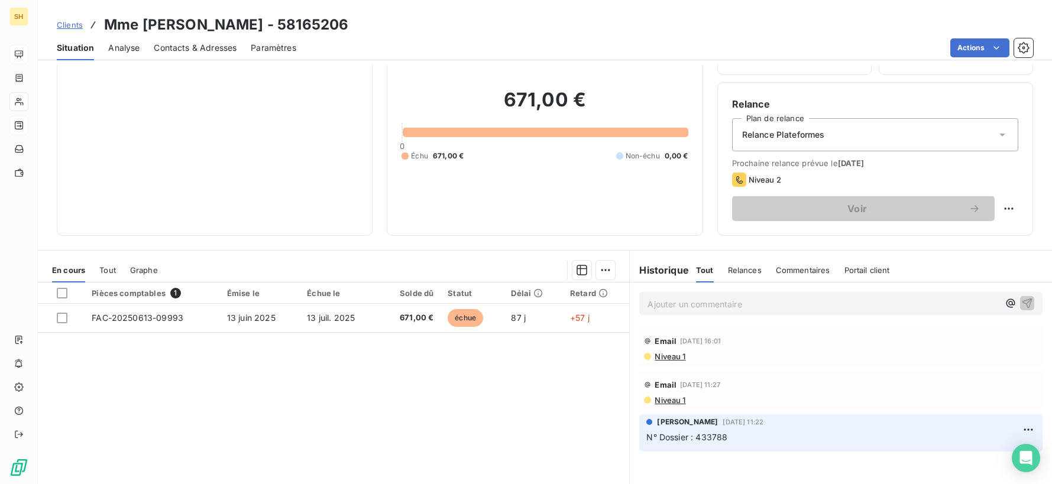
scroll to position [0, 0]
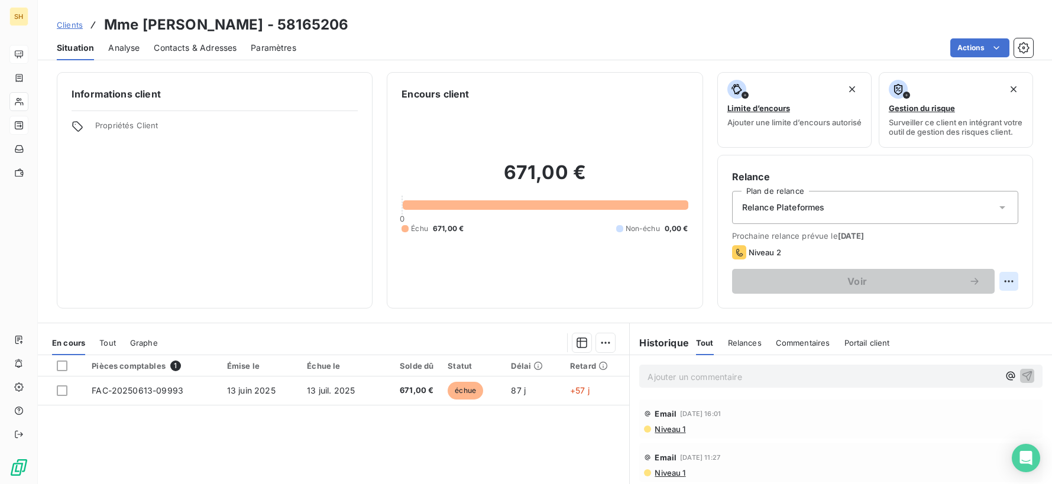
click at [1010, 283] on html "SH Clients Mme [PERSON_NAME] - 58165206 Situation Analyse Contacts & Adresses P…" at bounding box center [526, 242] width 1052 height 484
click at [994, 306] on div "Replanifier cette action" at bounding box center [960, 313] width 106 height 19
select select "8"
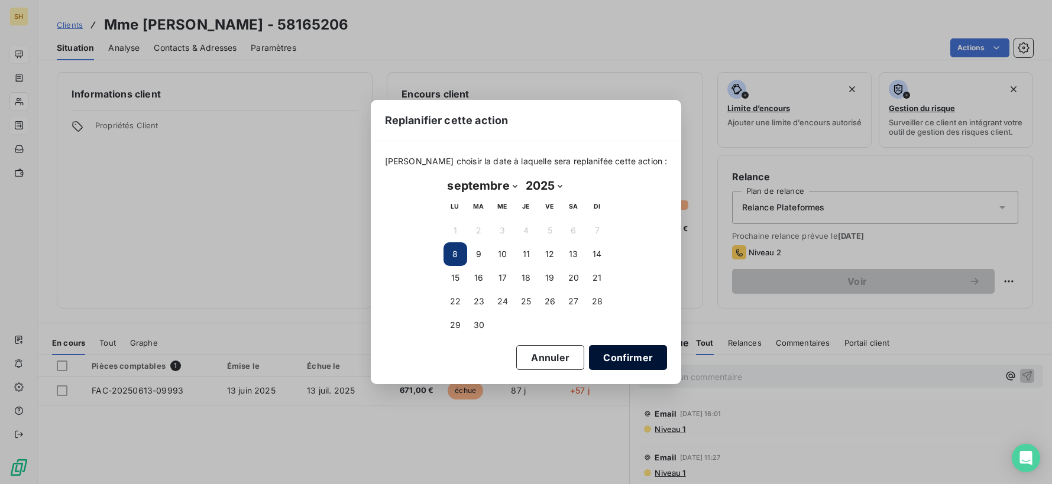
click at [612, 351] on button "Confirmer" at bounding box center [628, 357] width 78 height 25
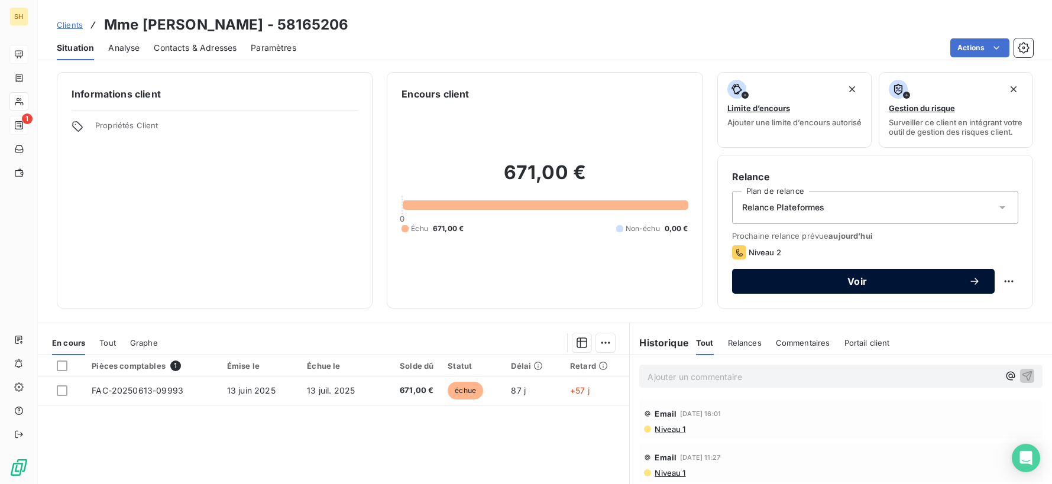
click at [916, 279] on button "Voir" at bounding box center [863, 281] width 263 height 25
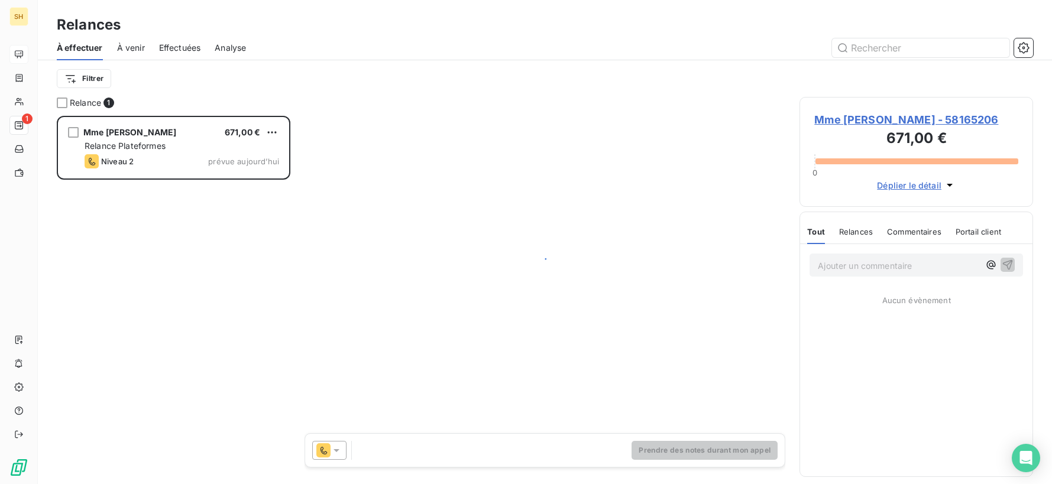
scroll to position [368, 234]
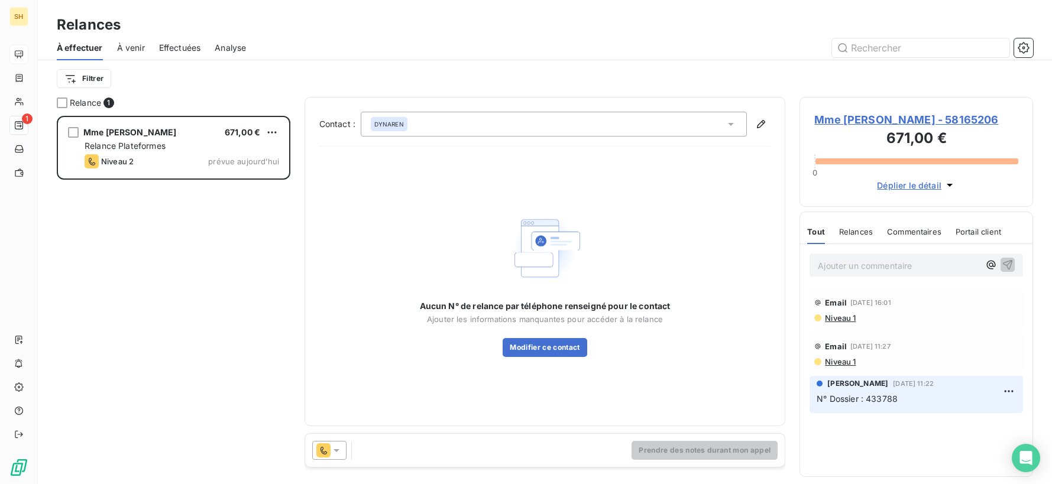
click at [335, 452] on icon at bounding box center [337, 451] width 12 height 12
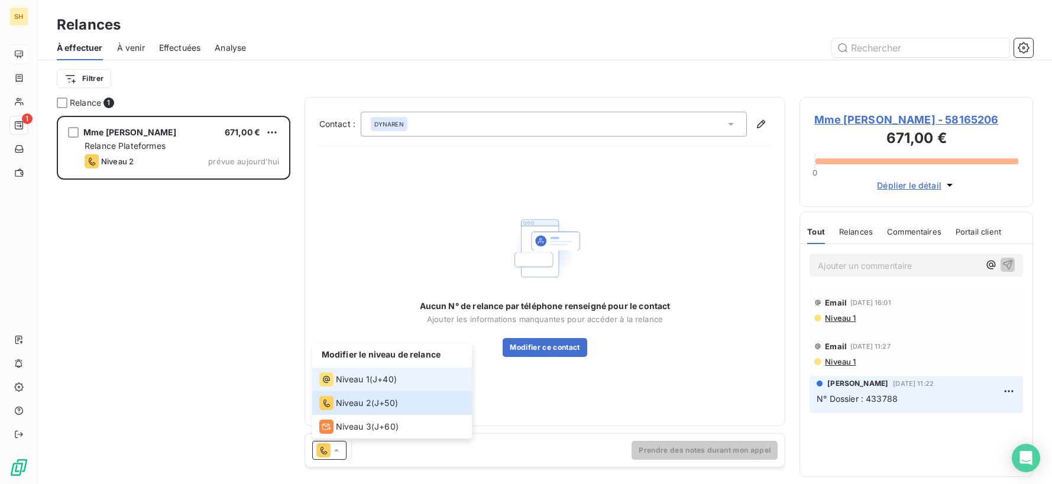
click at [343, 379] on span "Niveau 1" at bounding box center [353, 380] width 34 height 12
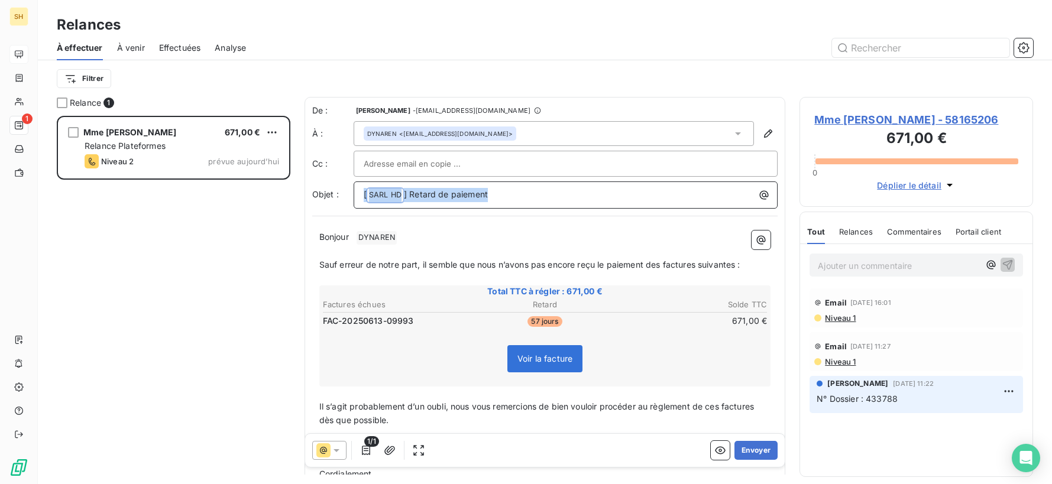
drag, startPoint x: 511, startPoint y: 198, endPoint x: 240, endPoint y: 198, distance: 271.5
click at [240, 198] on div "Relance 1 Mme [PERSON_NAME] 671,00 € Relance Plateformes Niveau 2 prévue [DATE]…" at bounding box center [545, 290] width 1014 height 387
click at [426, 237] on p "Bonjour ﻿ DYNAREN ﻿ ﻿" at bounding box center [545, 238] width 452 height 14
click at [664, 267] on span "Sauf erreur de notre part, il semble que nous n’avons pas encore reçu le paieme…" at bounding box center [529, 264] width 421 height 10
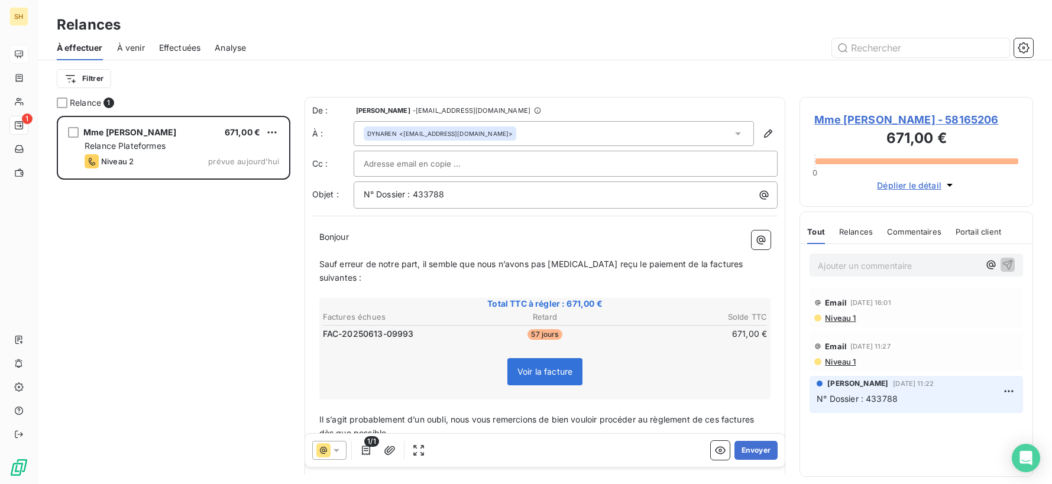
click at [702, 262] on span "Sauf erreur de notre part, il semble que nous n’avons pas [MEDICAL_DATA] reçu l…" at bounding box center [532, 271] width 426 height 24
click at [738, 263] on span "Sauf erreur de notre part, il semble que nous n’avons pas [MEDICAL_DATA] reçu l…" at bounding box center [530, 271] width 422 height 24
click at [722, 415] on span "Il s’agit probablement d’un oubli, nous vous remercions de bien vouloir procéde…" at bounding box center [538, 427] width 438 height 24
click at [764, 415] on span "Il s’agit probablement d’un oubli, nous vous remercions de bien vouloir procéde…" at bounding box center [541, 427] width 444 height 24
click at [758, 452] on button "Envoyer" at bounding box center [756, 450] width 43 height 19
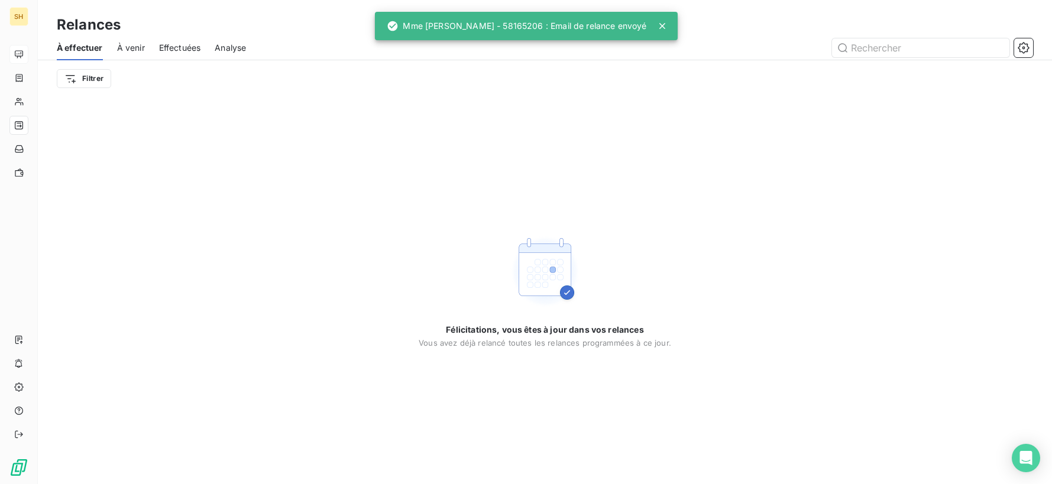
click at [142, 50] on span "À venir" at bounding box center [131, 48] width 28 height 12
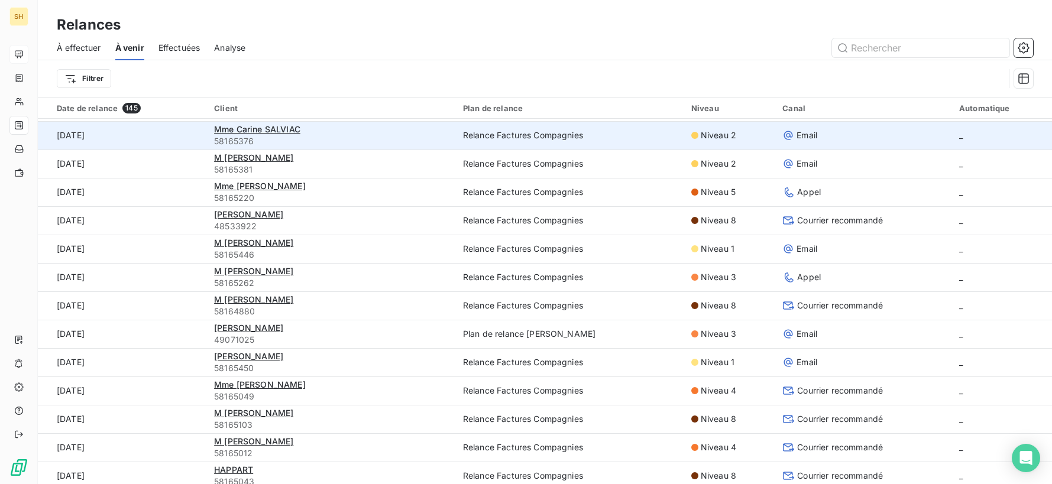
scroll to position [173, 0]
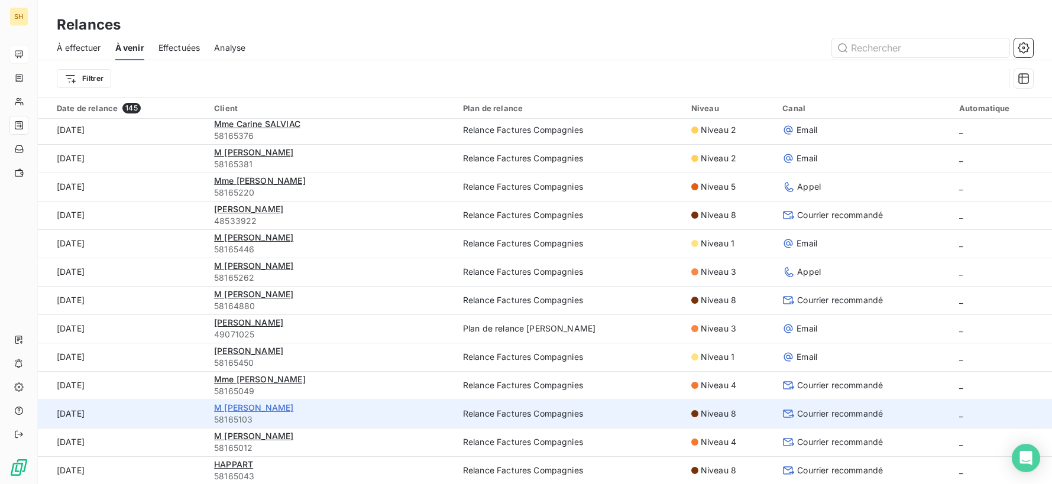
click at [263, 411] on span "M [PERSON_NAME]" at bounding box center [253, 408] width 79 height 10
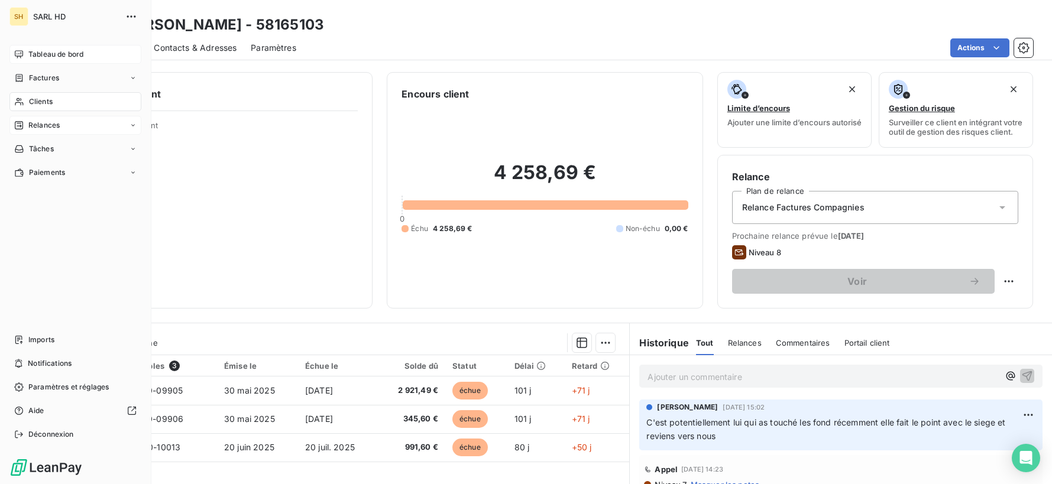
click at [18, 54] on icon at bounding box center [18, 54] width 9 height 9
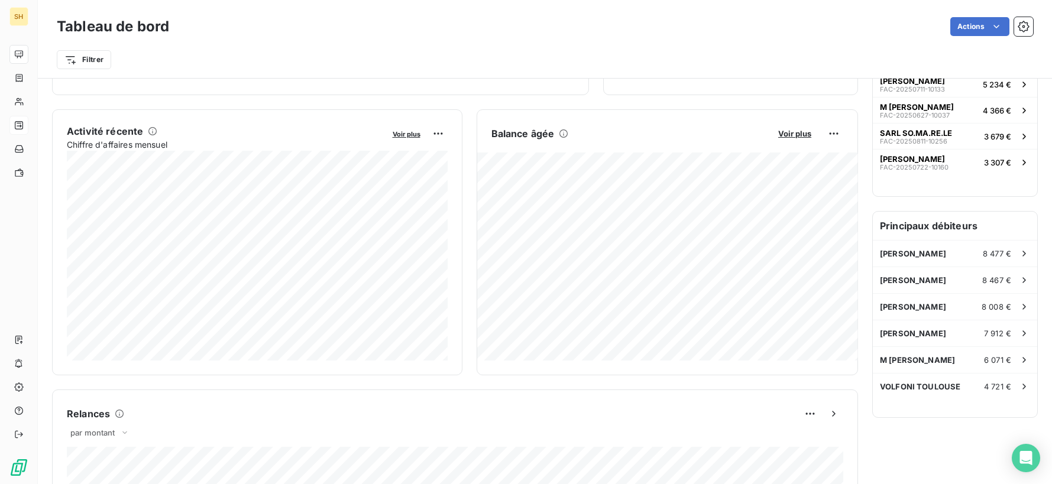
scroll to position [196, 0]
click at [958, 252] on div "[PERSON_NAME] 8 477 €" at bounding box center [955, 256] width 164 height 26
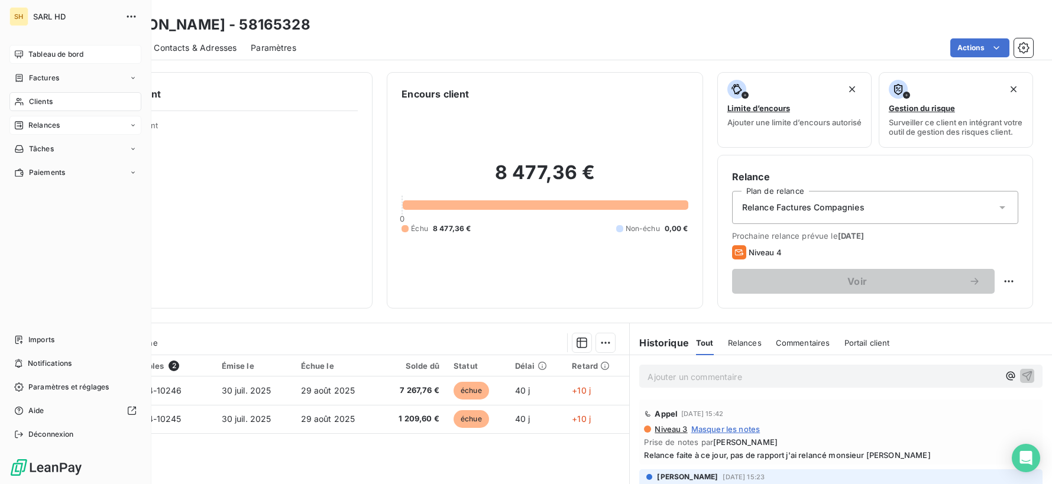
click at [24, 61] on div "Tableau de bord" at bounding box center [75, 54] width 132 height 19
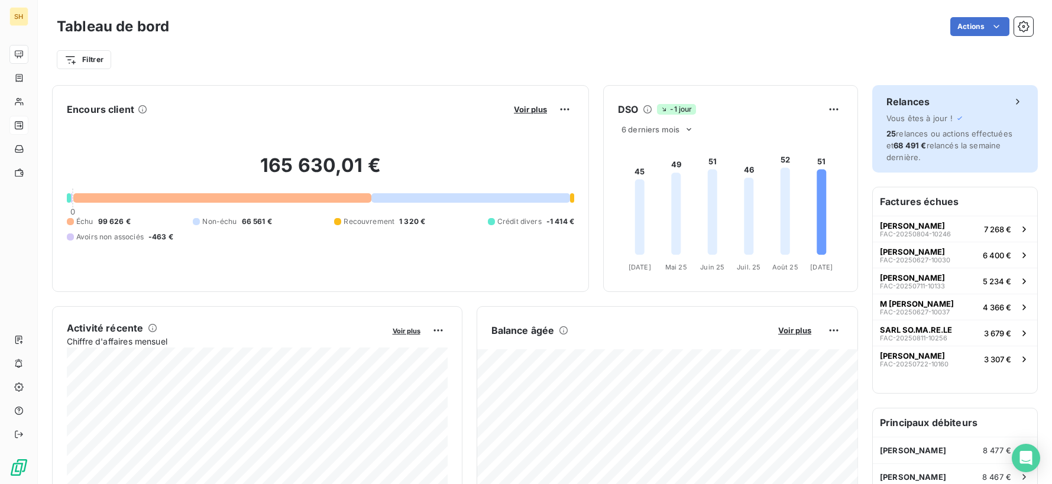
click at [965, 143] on span "25 relances ou actions effectuées et 68 491 € relancés la semaine dernière." at bounding box center [950, 145] width 126 height 33
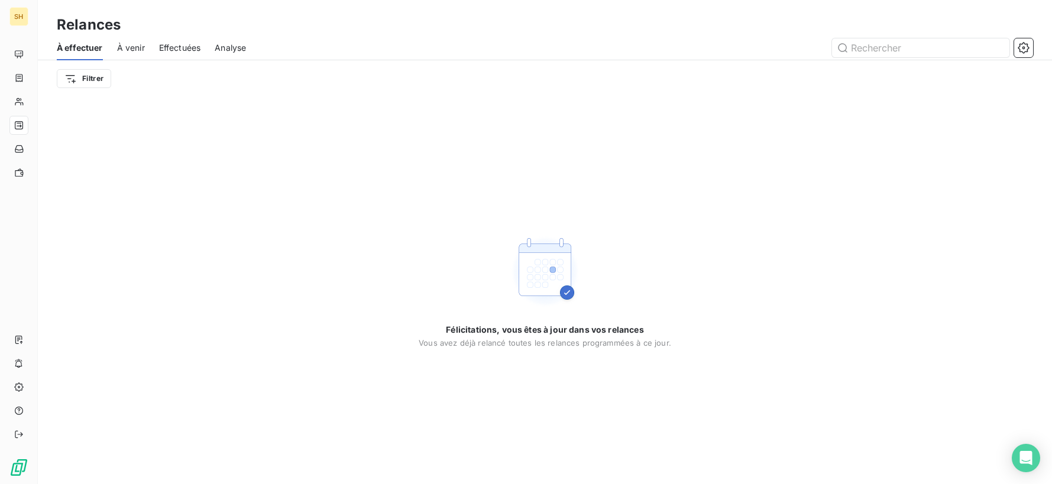
click at [141, 49] on span "À venir" at bounding box center [131, 48] width 28 height 12
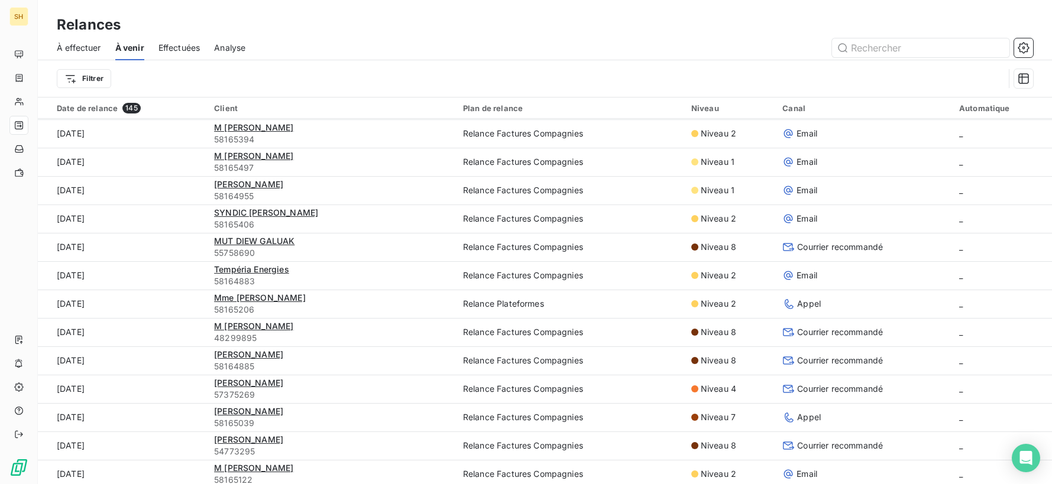
scroll to position [1240, 0]
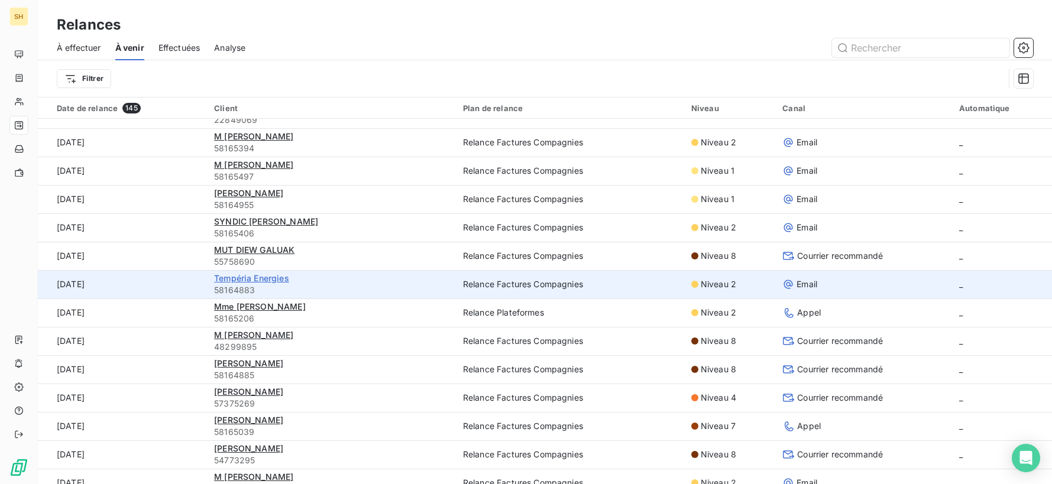
click at [268, 277] on span "Tempéria Energies" at bounding box center [251, 278] width 75 height 10
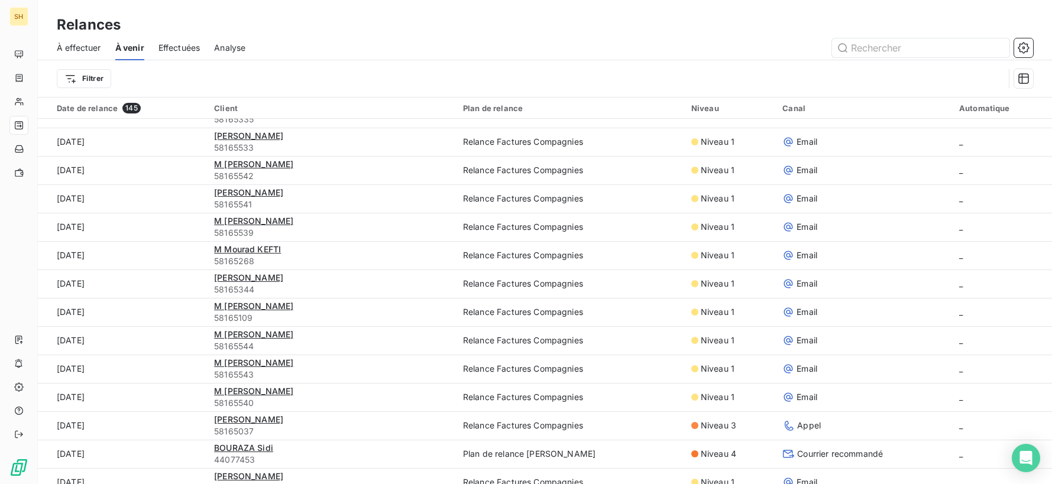
scroll to position [2474, 0]
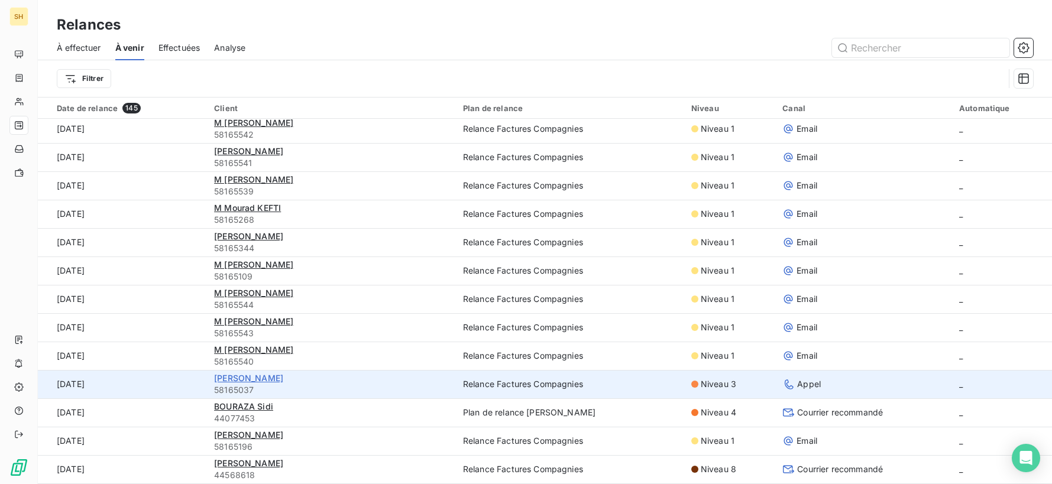
click at [274, 382] on span "[PERSON_NAME]" at bounding box center [248, 378] width 69 height 10
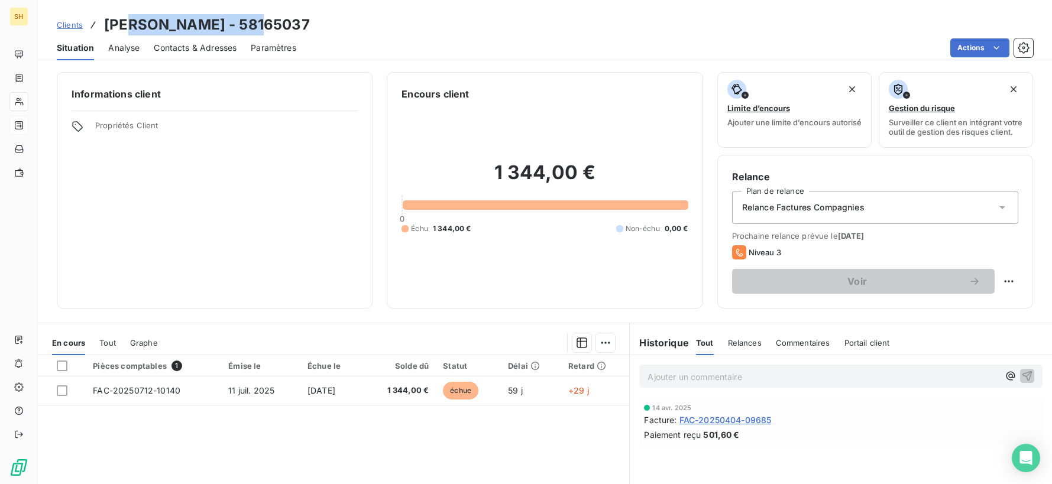
drag, startPoint x: 257, startPoint y: 21, endPoint x: 140, endPoint y: 20, distance: 117.7
click at [140, 20] on h3 "[PERSON_NAME] - 58165037" at bounding box center [207, 24] width 206 height 21
copy h3 "[PERSON_NAME]"
